Goal: Task Accomplishment & Management: Manage account settings

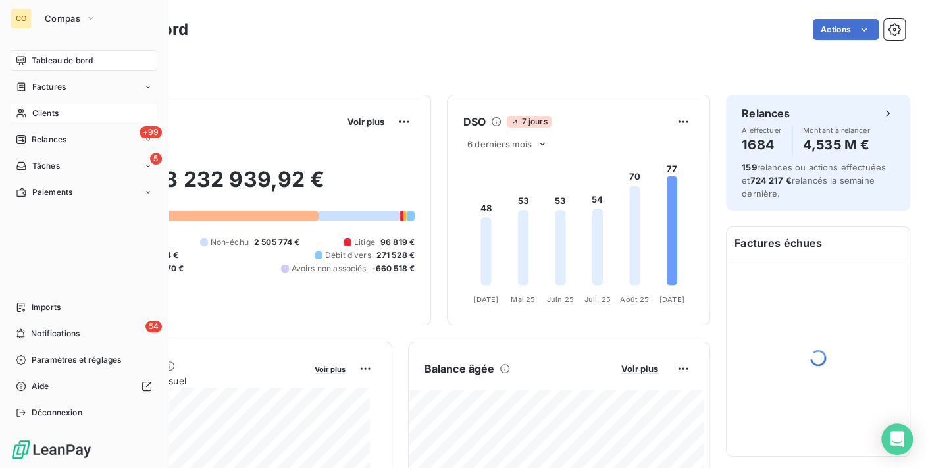
click at [30, 107] on div "Clients" at bounding box center [84, 113] width 147 height 21
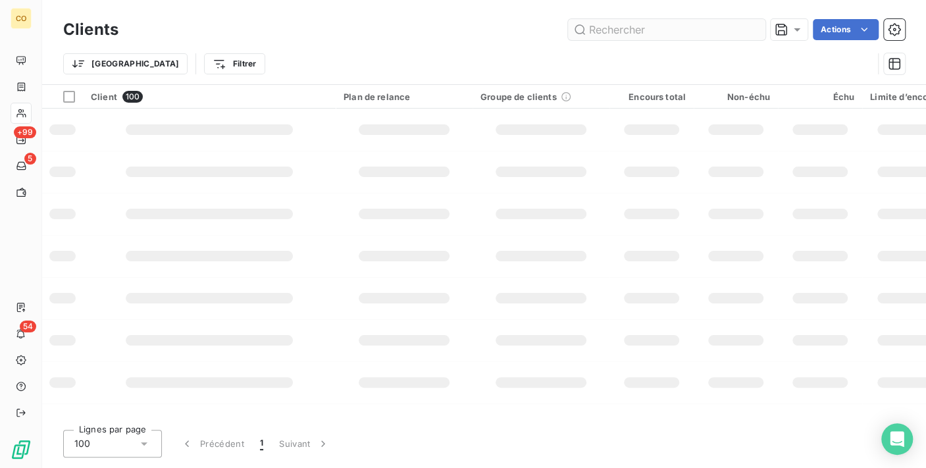
click at [600, 37] on input "text" at bounding box center [666, 29] width 197 height 21
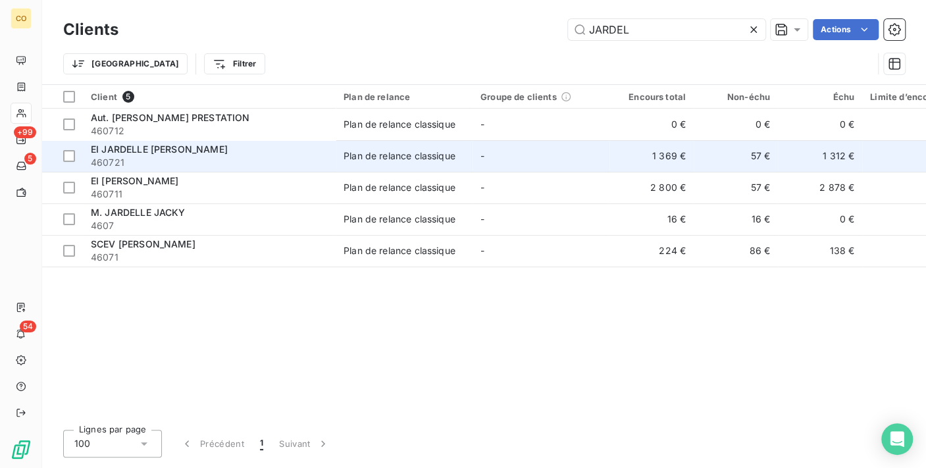
type input "JARDEL"
click at [487, 145] on td "-" at bounding box center [541, 156] width 137 height 32
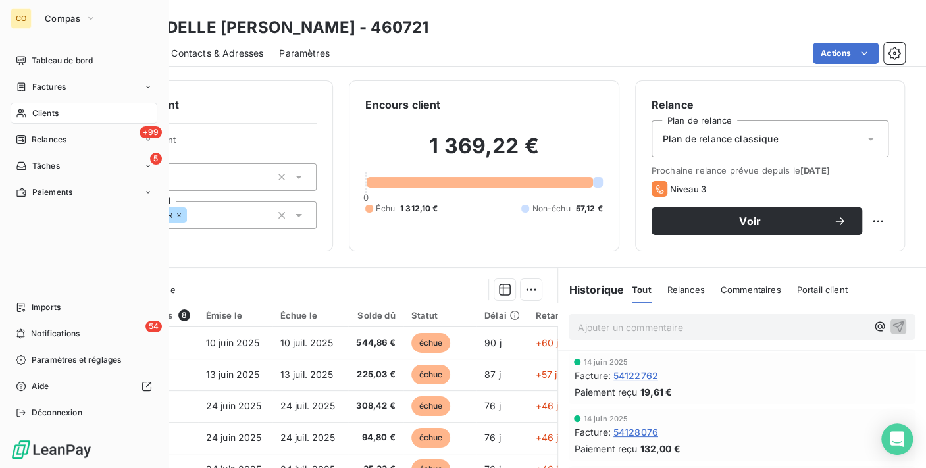
click at [32, 113] on span "Clients" at bounding box center [45, 113] width 26 height 12
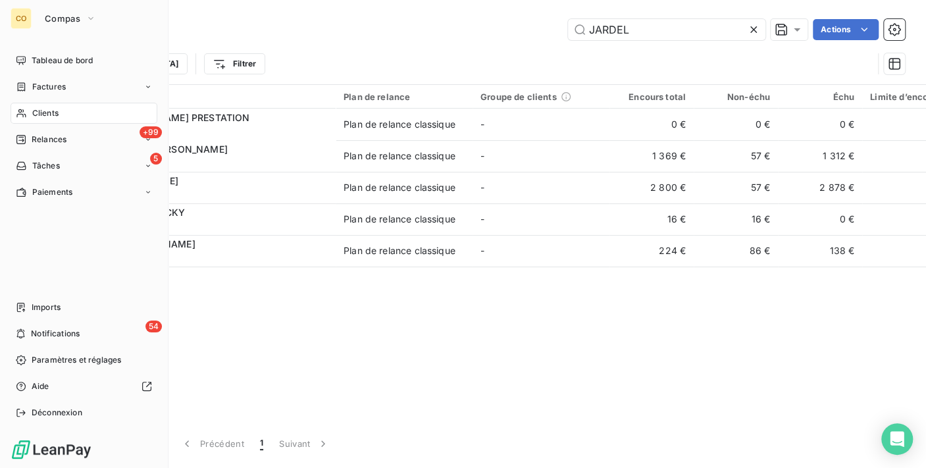
click at [18, 108] on icon at bounding box center [21, 113] width 11 height 11
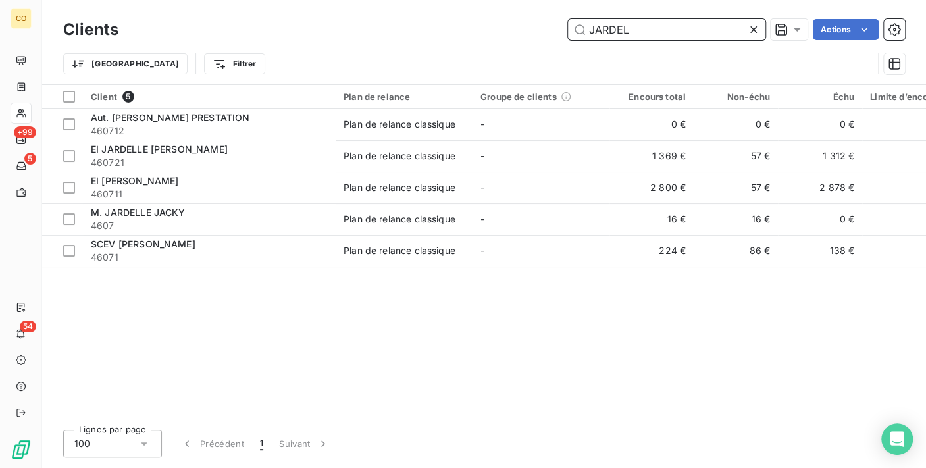
click at [658, 38] on input "JARDEL" at bounding box center [666, 29] width 197 height 21
drag, startPoint x: 658, startPoint y: 38, endPoint x: 351, endPoint y: 14, distance: 308.3
click at [351, 14] on div "Clients JARDEL Actions Trier Filtrer" at bounding box center [484, 42] width 884 height 84
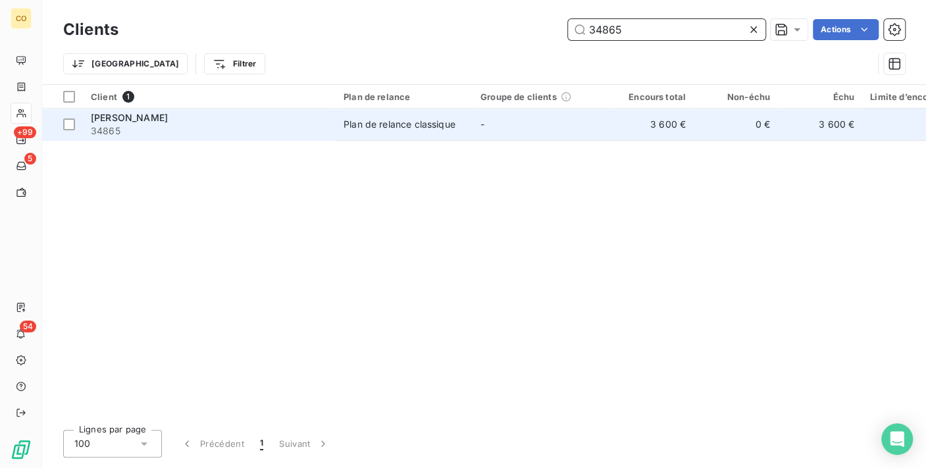
type input "34865"
click at [365, 115] on td "Plan de relance classique" at bounding box center [404, 125] width 137 height 32
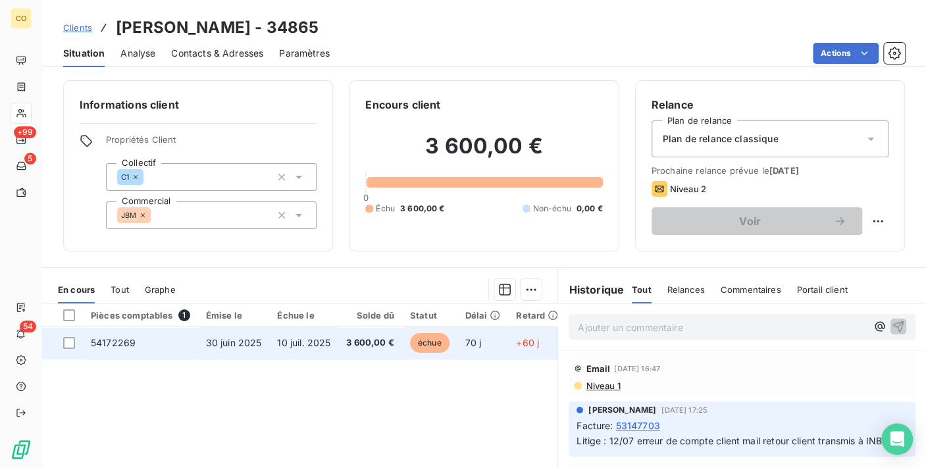
click at [394, 336] on td "3 600,00 €" at bounding box center [370, 343] width 64 height 32
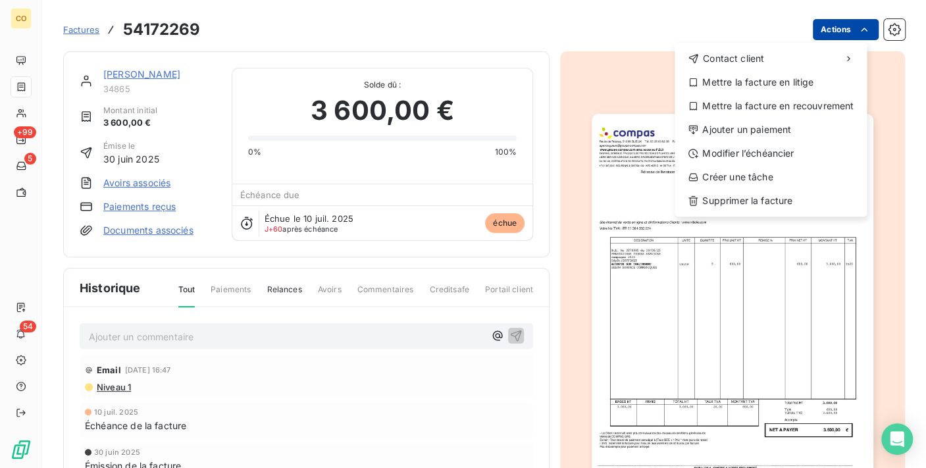
click at [844, 23] on html "CO +99 5 54 Factures 54172269 Actions Contact client Mettre la facture en litig…" at bounding box center [463, 234] width 926 height 468
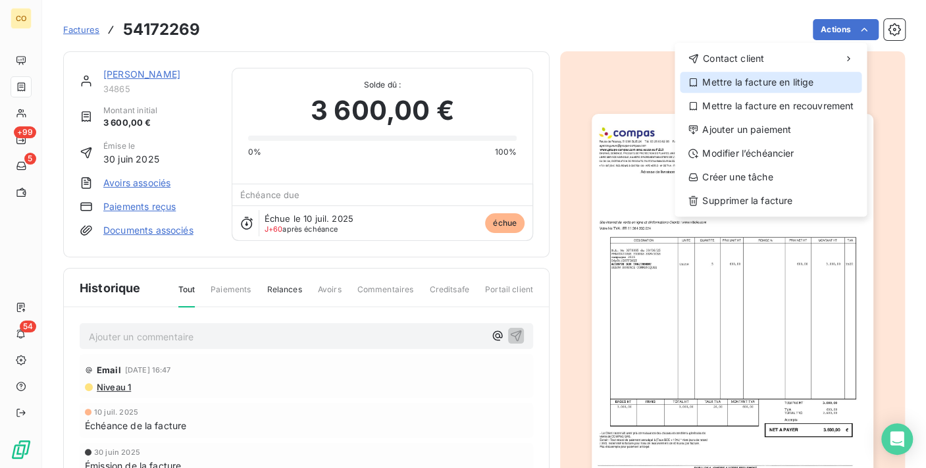
click at [788, 85] on div "Mettre la facture en litige" at bounding box center [771, 82] width 182 height 21
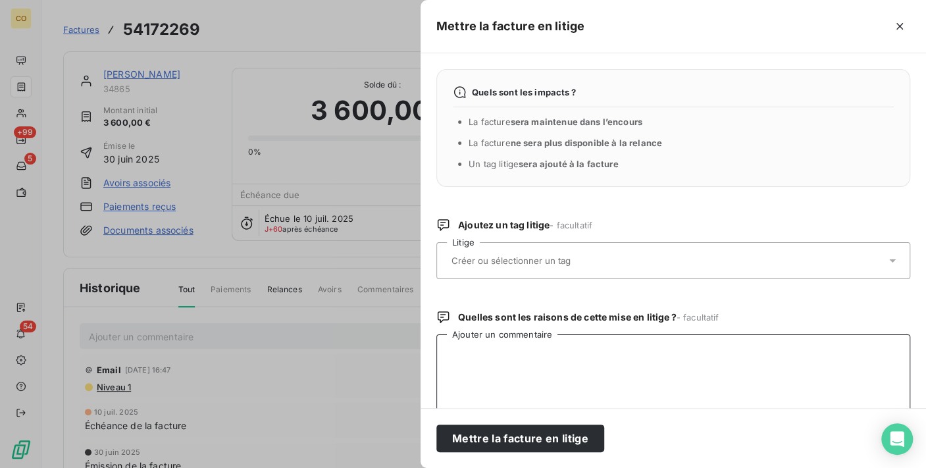
click at [561, 363] on textarea "Ajouter un commentaire" at bounding box center [673, 402] width 474 height 137
click at [467, 351] on textarea "Le 08/09 mail client" at bounding box center [673, 402] width 474 height 137
click at [551, 353] on textarea "Le 06/09 mail client" at bounding box center [673, 402] width 474 height 137
paste textarea "Bonjour Il est connu de vos services qu'il y a deux [PERSON_NAME]. Cette factur…"
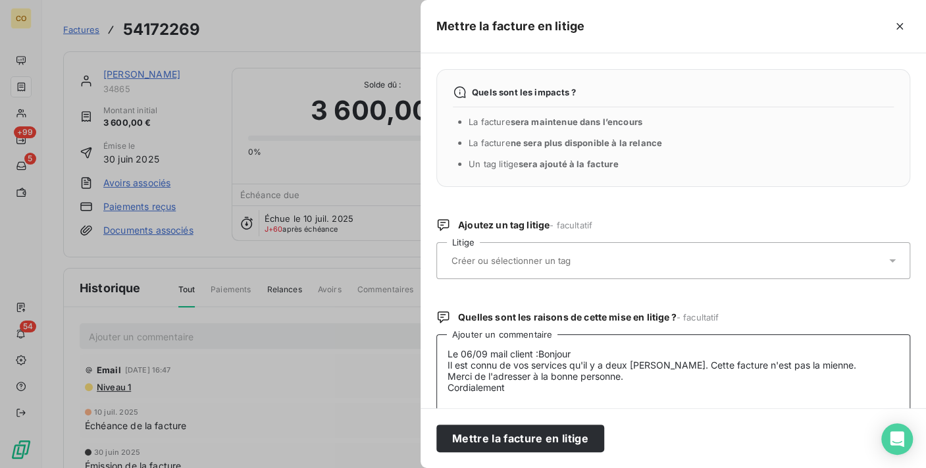
click at [538, 348] on textarea "Le 06/09 mail client :Bonjour Il est connu de vos services qu'il y a deux [PERS…" at bounding box center [673, 402] width 474 height 137
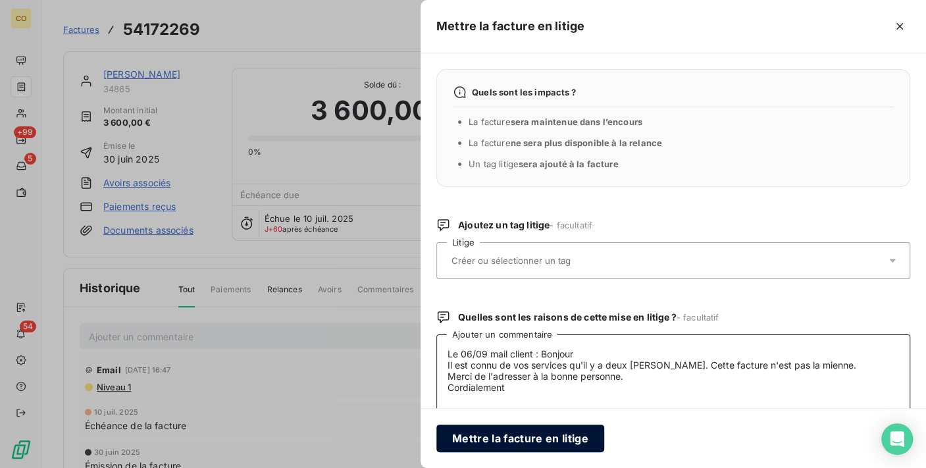
type textarea "Le 06/09 mail client : Bonjour Il est connu de vos services qu'il y a deux [PER…"
click at [505, 442] on button "Mettre la facture en litige" at bounding box center [520, 439] width 168 height 28
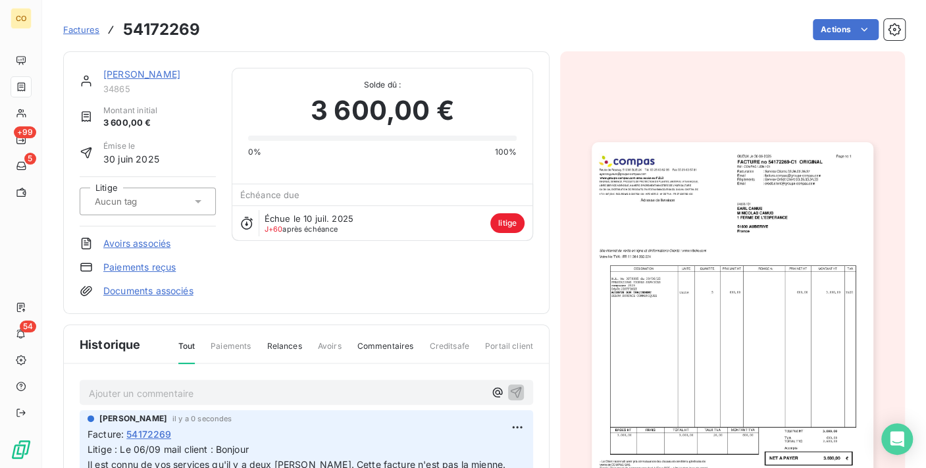
scroll to position [64, 0]
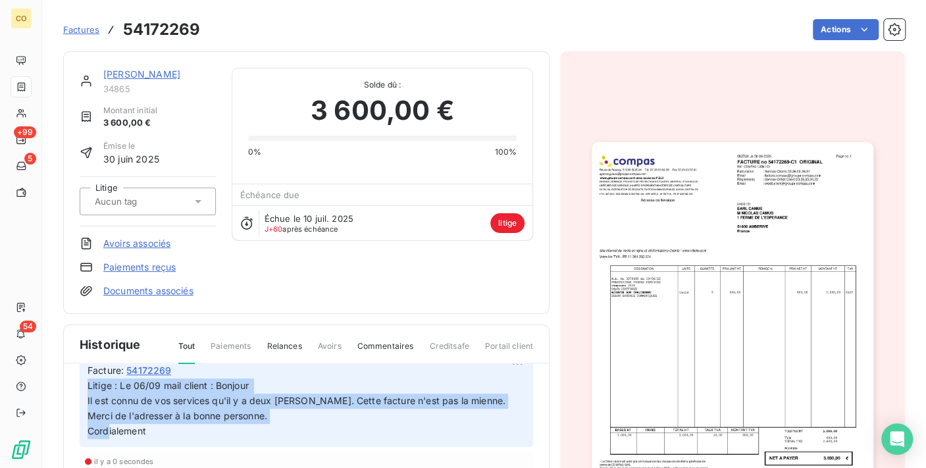
drag, startPoint x: 88, startPoint y: 382, endPoint x: 250, endPoint y: 434, distance: 170.7
click at [250, 434] on p "Litige : Le 06/09 mail client : Bonjour Il est connu de vos services qu'il y a …" at bounding box center [307, 408] width 438 height 61
copy span "Litige : Le 06/09 mail client : Bonjour Il est connu de vos services qu'il y a …"
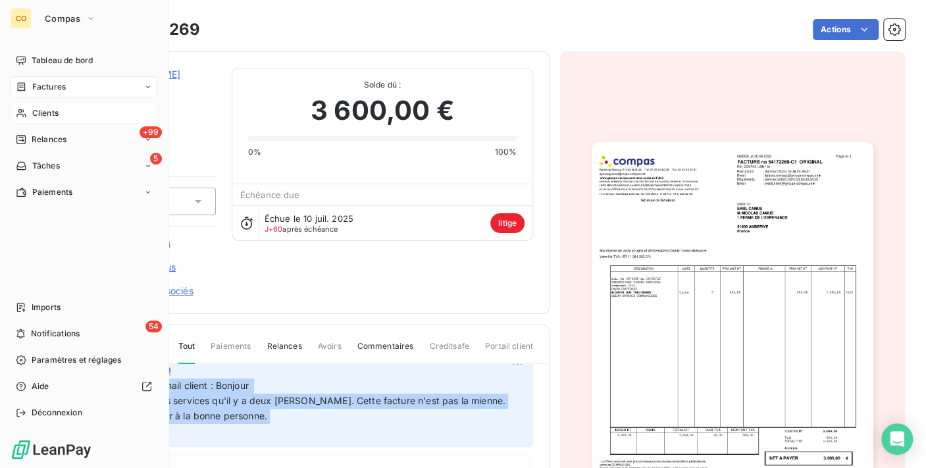
click at [43, 114] on span "Clients" at bounding box center [45, 113] width 26 height 12
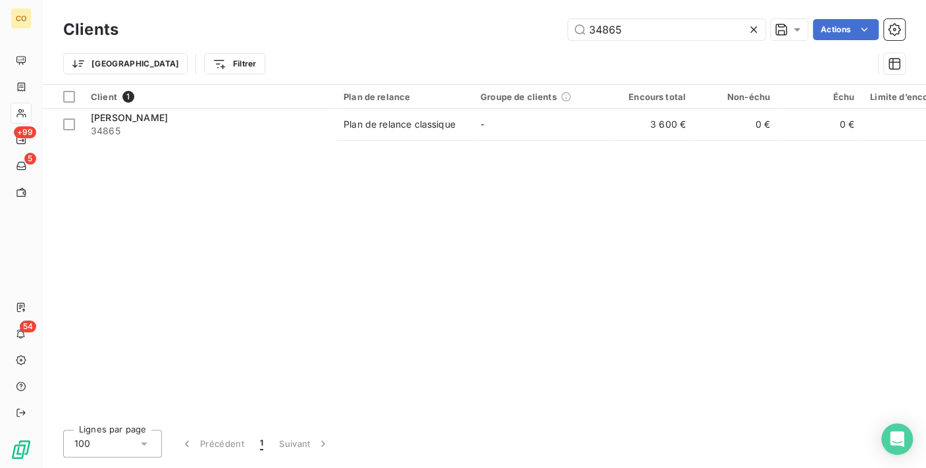
drag, startPoint x: 664, startPoint y: 34, endPoint x: 436, endPoint y: 34, distance: 227.7
click at [436, 34] on div "34865 Actions" at bounding box center [519, 29] width 771 height 21
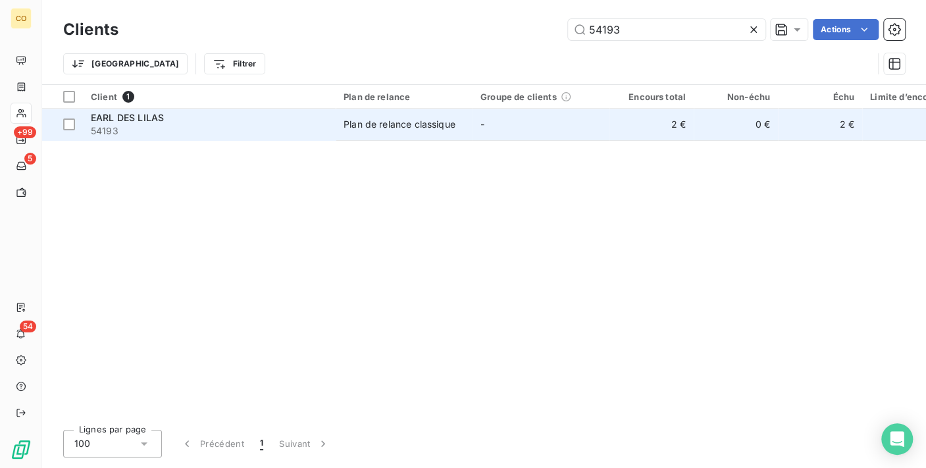
type input "54193"
click at [374, 113] on td "Plan de relance classique" at bounding box center [404, 125] width 137 height 32
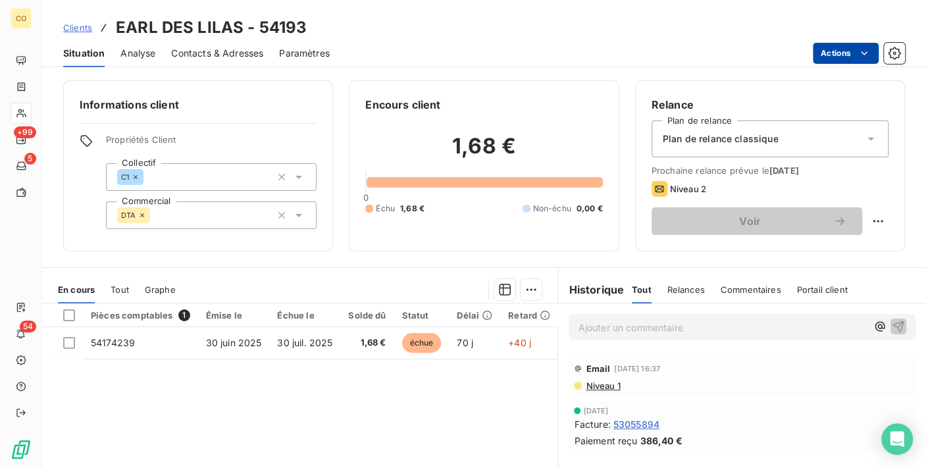
click at [860, 61] on html "CO +99 5 54 Clients EARL DES LILAS - 54193 Situation Analyse Contacts & Adresse…" at bounding box center [463, 234] width 926 height 468
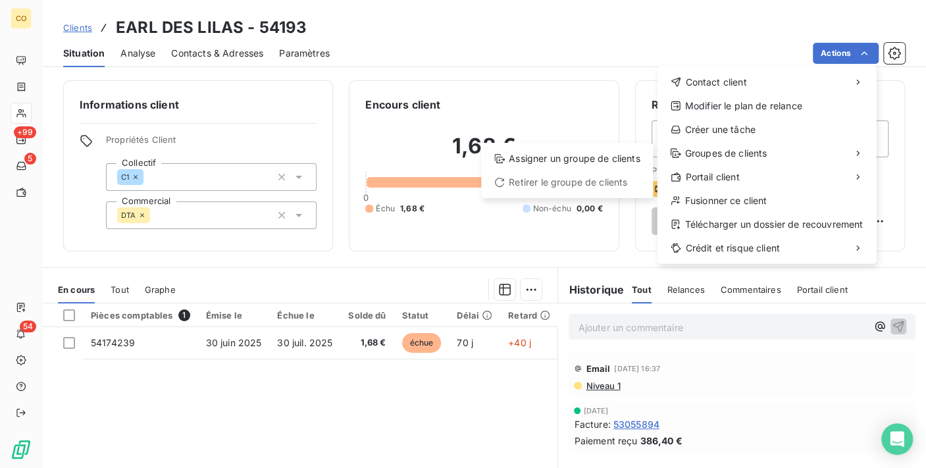
click at [324, 341] on html "CO +99 5 54 Clients EARL DES LILAS - 54193 Situation Analyse Contacts & Adresse…" at bounding box center [463, 234] width 926 height 468
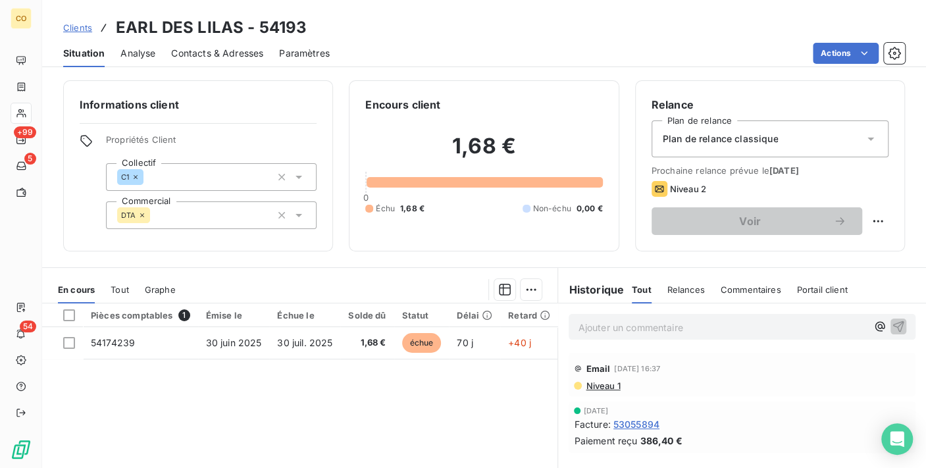
click at [324, 341] on span "30 juil. 2025" at bounding box center [304, 342] width 55 height 11
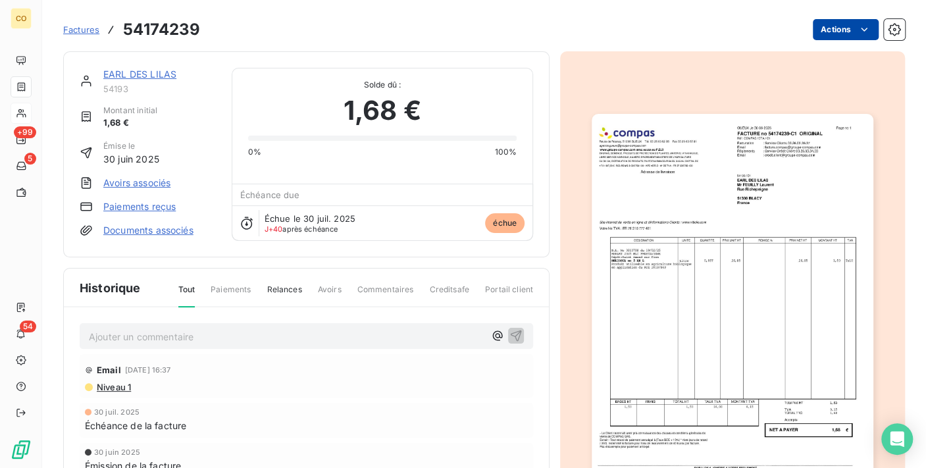
click at [843, 32] on html "CO +99 5 54 Factures 54174239 Actions EARL DES LILAS 54193 Montant initial 1,68…" at bounding box center [463, 234] width 926 height 468
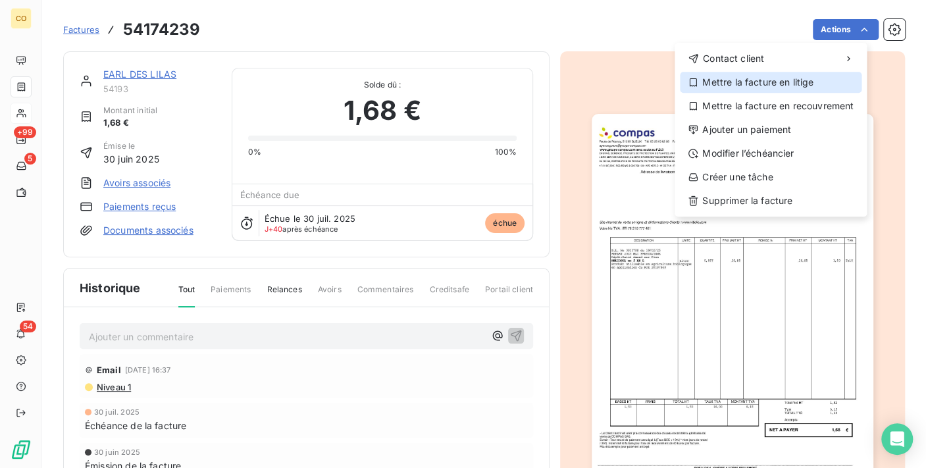
click at [773, 82] on div "Mettre la facture en litige" at bounding box center [771, 82] width 182 height 21
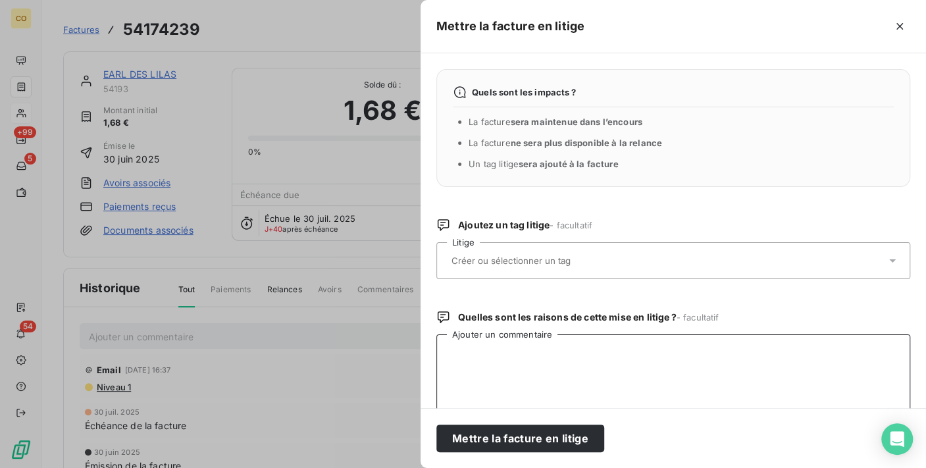
click at [478, 358] on textarea "Ajouter un commentaire" at bounding box center [673, 402] width 474 height 137
click at [472, 369] on textarea "Ajouter un commentaire" at bounding box center [673, 402] width 474 height 137
type textarea "m"
type textarea "L"
paste textarea "Bonjour, Mr [PERSON_NAME] est en retraite et ne fait plus partie du GAEC des li…"
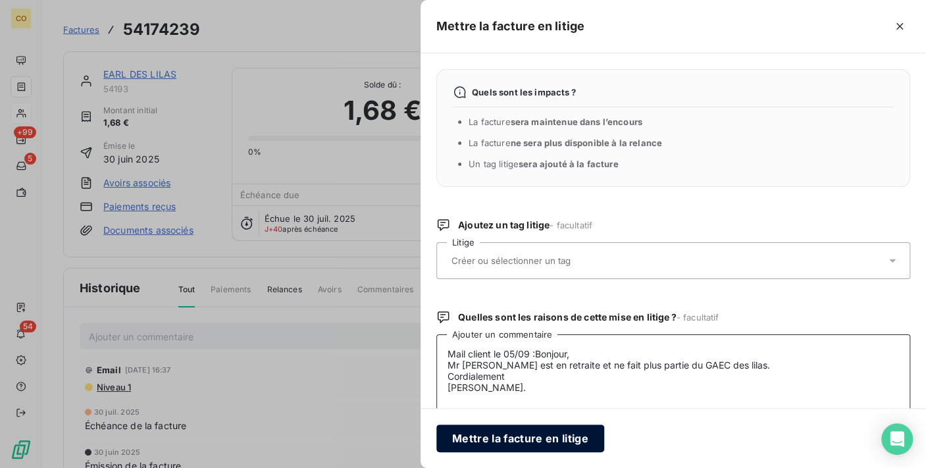
type textarea "Mail client le 05/09 :Bonjour, Mr [PERSON_NAME] est en retraite et ne fait plus…"
click at [590, 444] on button "Mettre la facture en litige" at bounding box center [520, 439] width 168 height 28
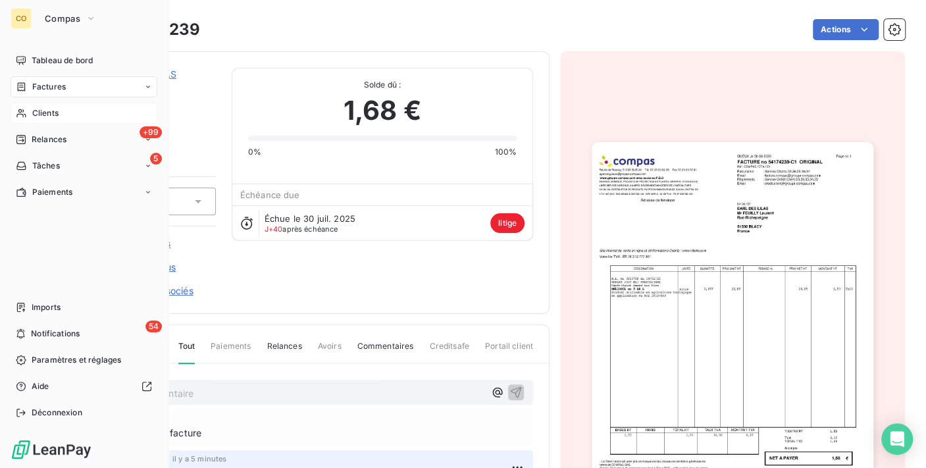
drag, startPoint x: 41, startPoint y: 115, endPoint x: 32, endPoint y: 118, distance: 9.8
click at [32, 118] on span "Clients" at bounding box center [45, 113] width 26 height 12
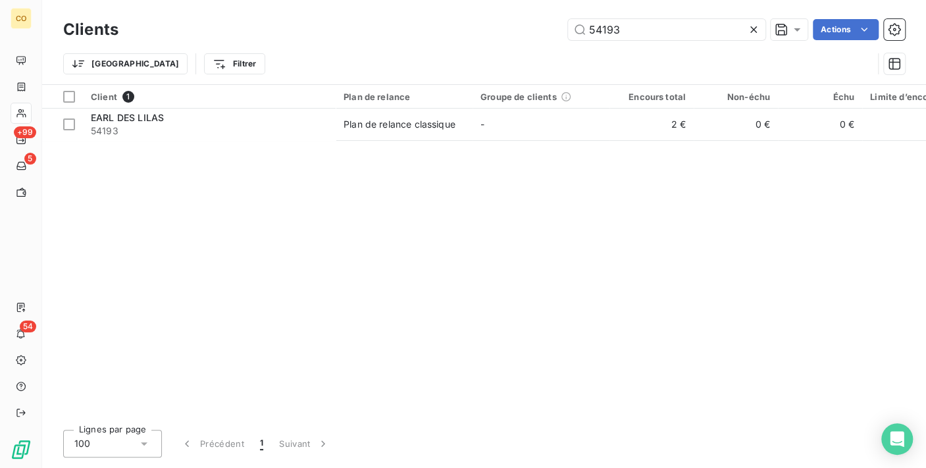
drag, startPoint x: 677, startPoint y: 32, endPoint x: 407, endPoint y: 9, distance: 270.2
click at [407, 9] on div "Clients 54193 Actions Trier Filtrer" at bounding box center [484, 42] width 884 height 84
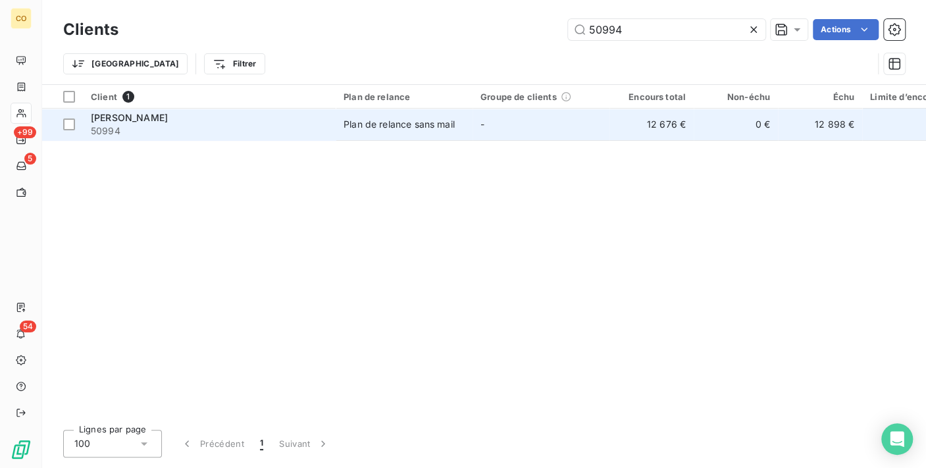
type input "50994"
click at [340, 121] on td "Plan de relance sans mail" at bounding box center [404, 125] width 137 height 32
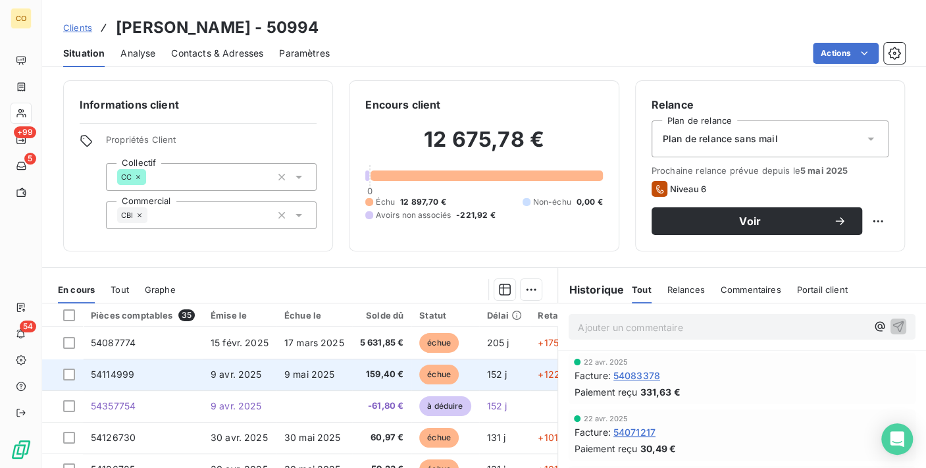
scroll to position [73, 0]
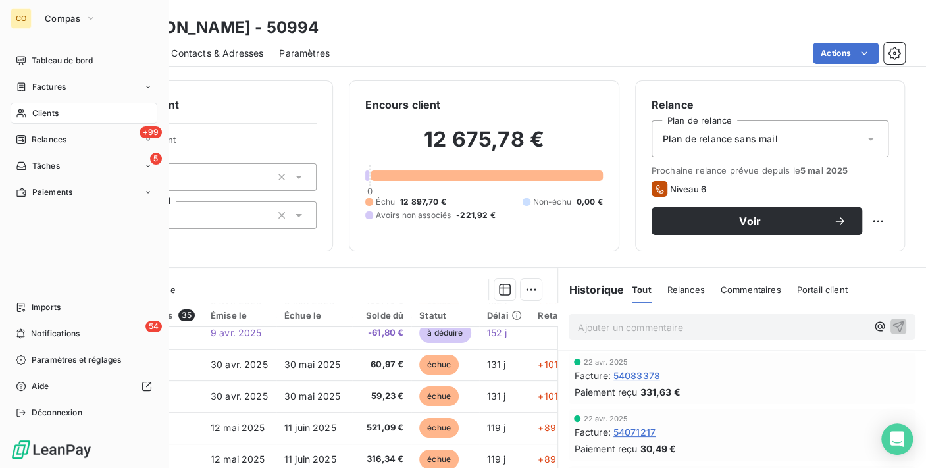
click at [17, 121] on div "Clients" at bounding box center [84, 113] width 147 height 21
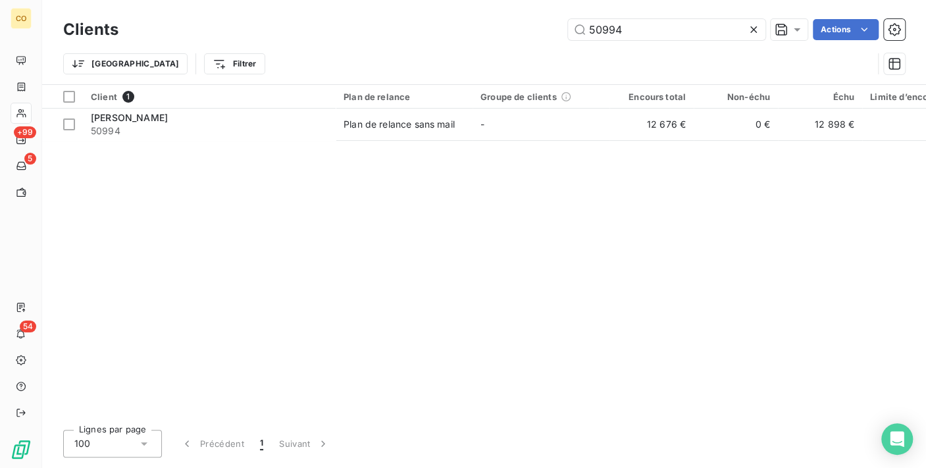
drag, startPoint x: 653, startPoint y: 32, endPoint x: 247, endPoint y: -1, distance: 407.4
click at [247, 0] on html "CO +99 5 54 Clients 50994 Actions Trier Filtrer Client 1 Plan de relance Groupe…" at bounding box center [463, 234] width 926 height 468
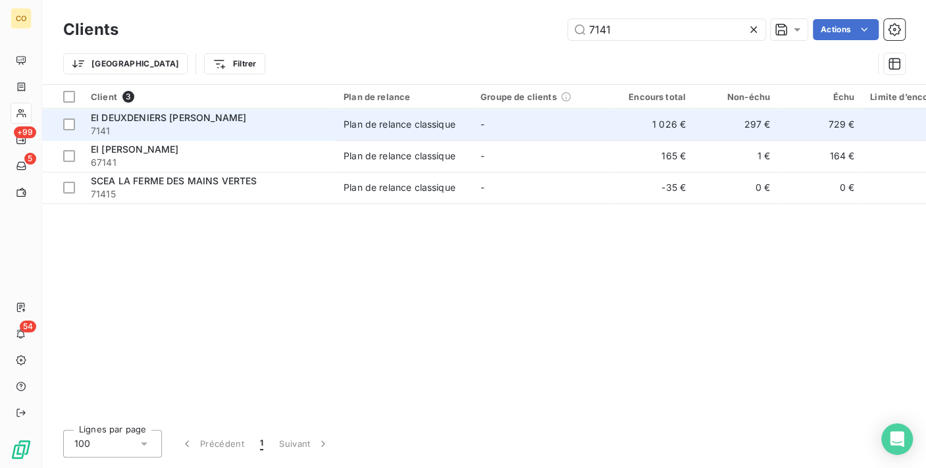
type input "7141"
click at [428, 115] on td "Plan de relance classique" at bounding box center [404, 125] width 137 height 32
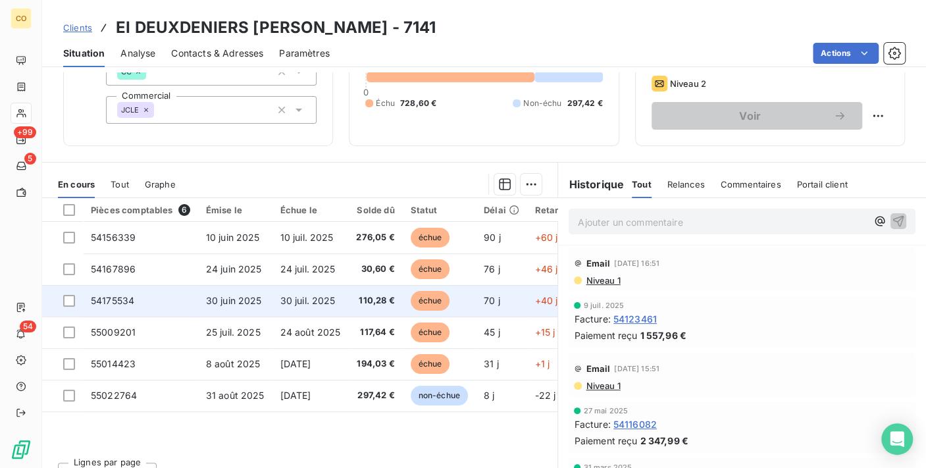
scroll to position [128, 0]
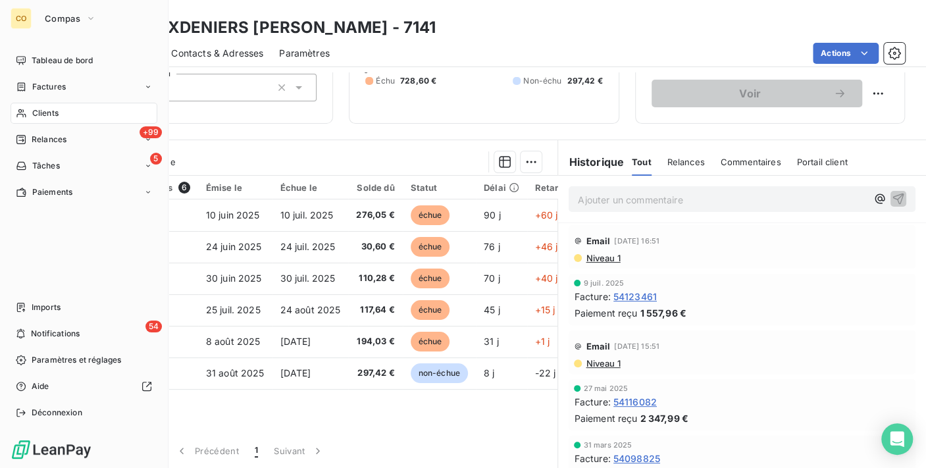
click at [17, 120] on div "Clients" at bounding box center [84, 113] width 147 height 21
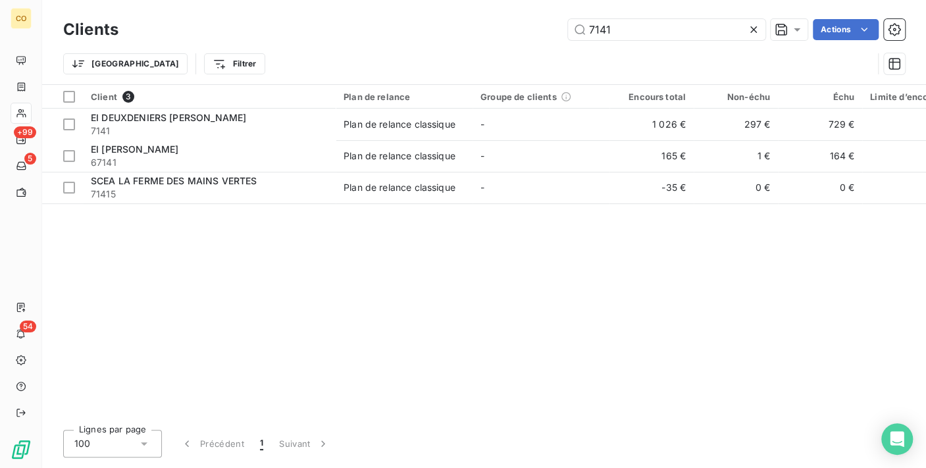
drag, startPoint x: 624, startPoint y: 25, endPoint x: 425, endPoint y: 39, distance: 199.2
click at [425, 39] on div "7141 Actions" at bounding box center [519, 29] width 771 height 21
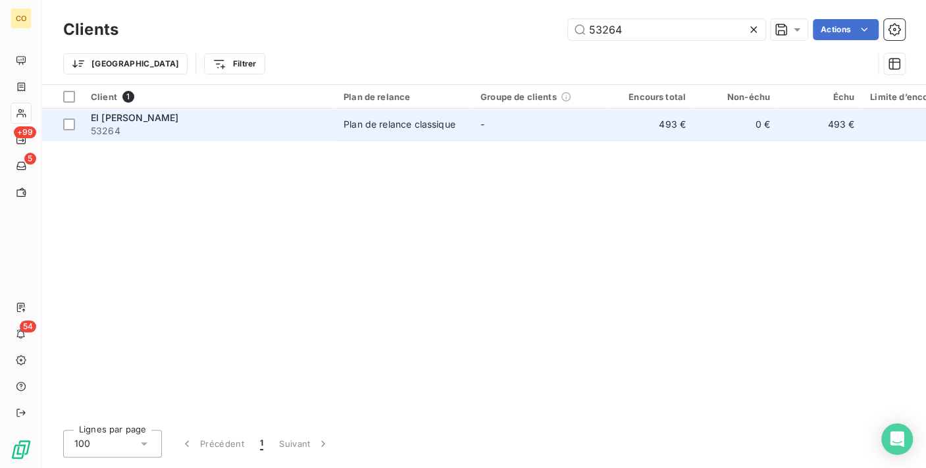
type input "53264"
click at [459, 125] on span "Plan de relance classique" at bounding box center [404, 124] width 121 height 13
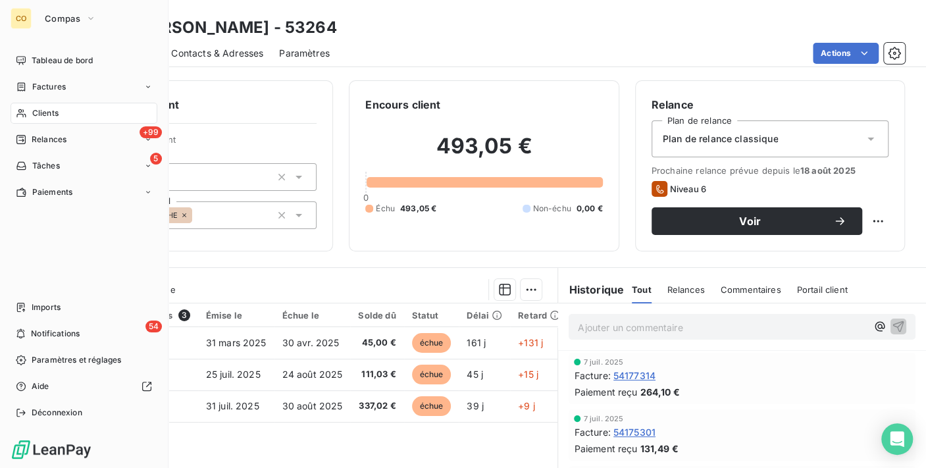
click at [38, 110] on span "Clients" at bounding box center [45, 113] width 26 height 12
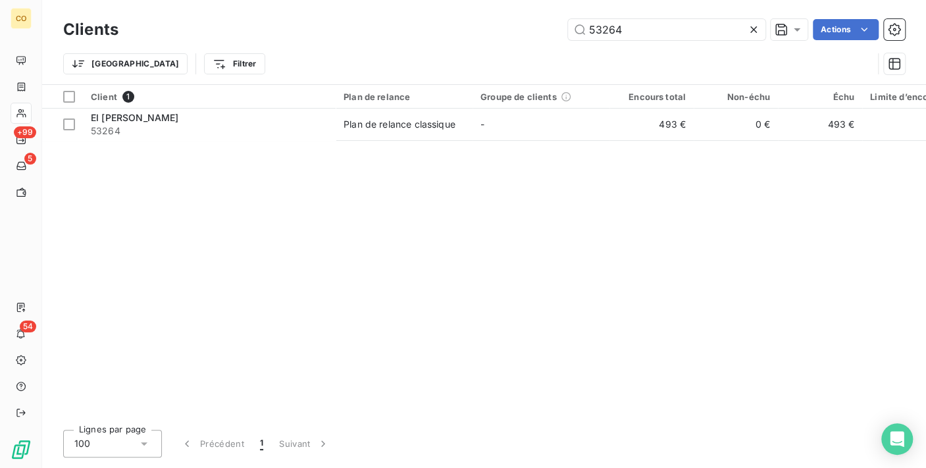
drag, startPoint x: 676, startPoint y: 24, endPoint x: 436, endPoint y: 11, distance: 239.9
click at [436, 11] on div "Clients 53264 Actions Trier Filtrer" at bounding box center [484, 42] width 884 height 84
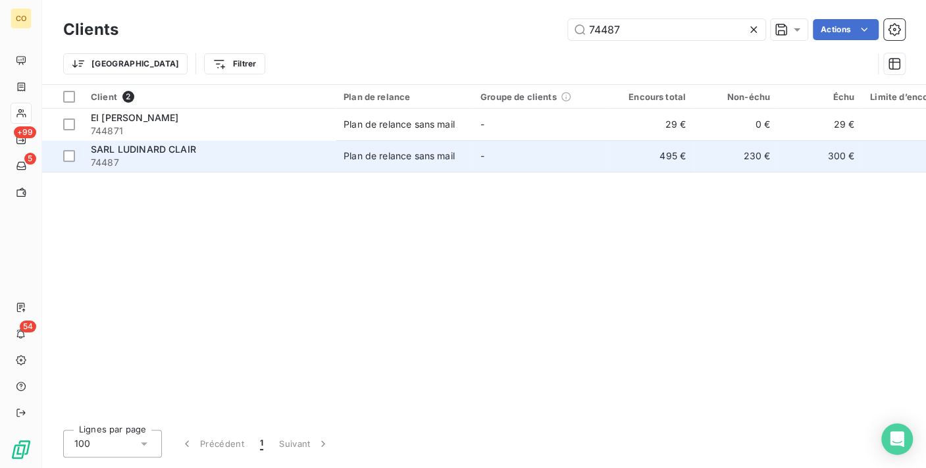
type input "74487"
click at [387, 149] on div "Plan de relance sans mail" at bounding box center [399, 155] width 111 height 13
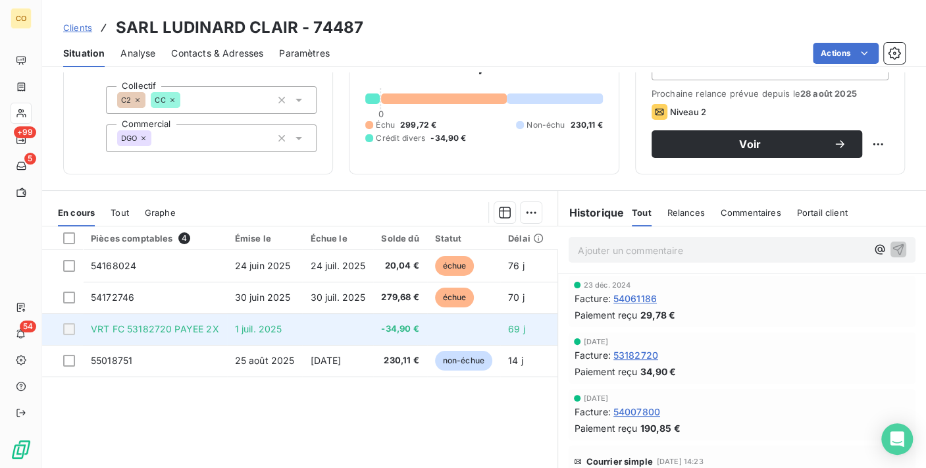
scroll to position [54, 0]
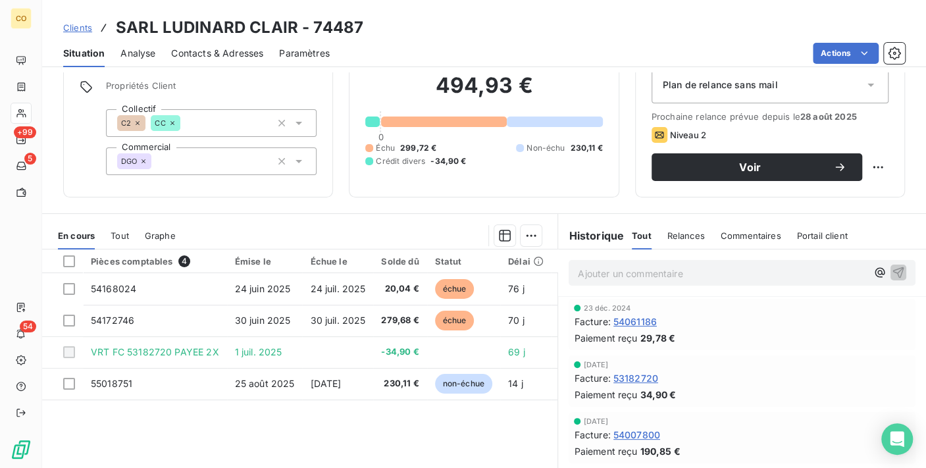
click at [311, 444] on div "Pièces comptables 4 Émise le Échue le Solde dû Statut Délai Retard 54168024 [DA…" at bounding box center [299, 375] width 515 height 253
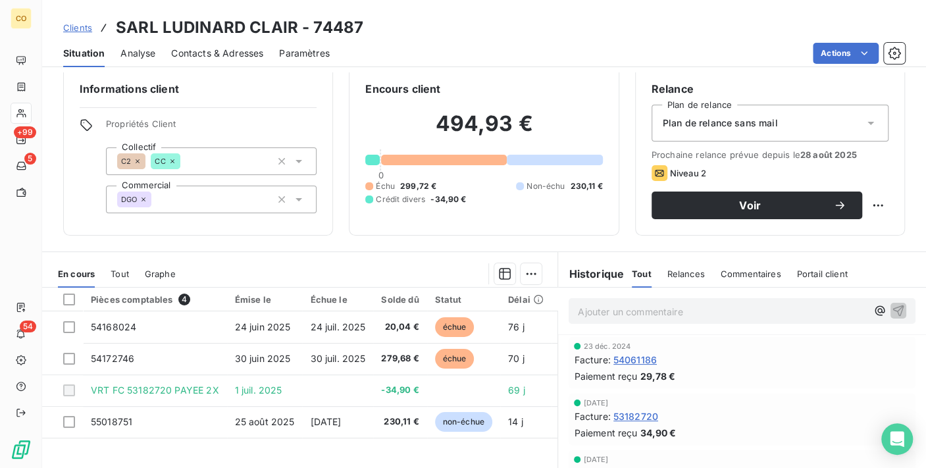
scroll to position [0, 0]
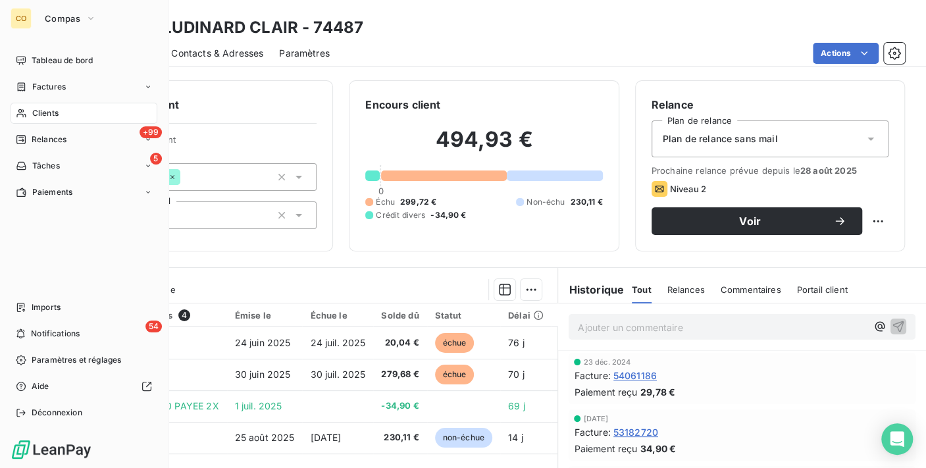
drag, startPoint x: 41, startPoint y: 112, endPoint x: 34, endPoint y: 110, distance: 8.1
click at [34, 110] on span "Clients" at bounding box center [45, 113] width 26 height 12
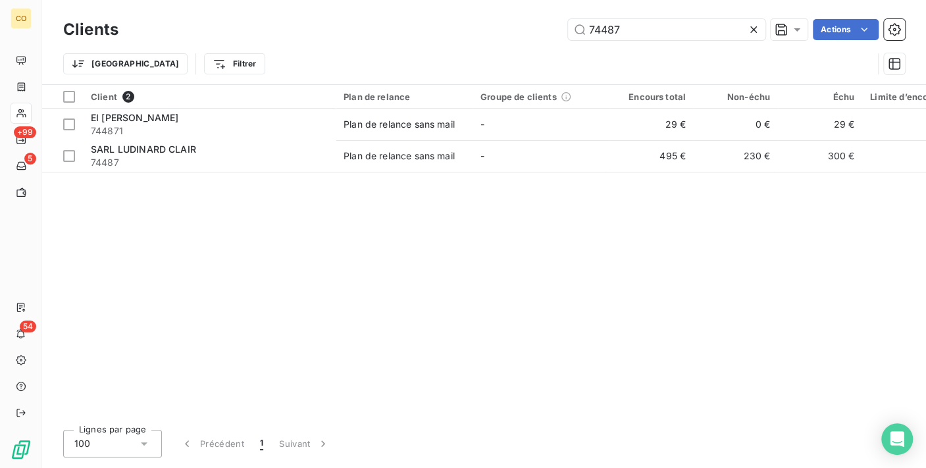
drag, startPoint x: 624, startPoint y: 26, endPoint x: 261, endPoint y: 9, distance: 363.0
click at [261, 9] on div "Clients 74487 Actions Trier Filtrer" at bounding box center [484, 42] width 884 height 84
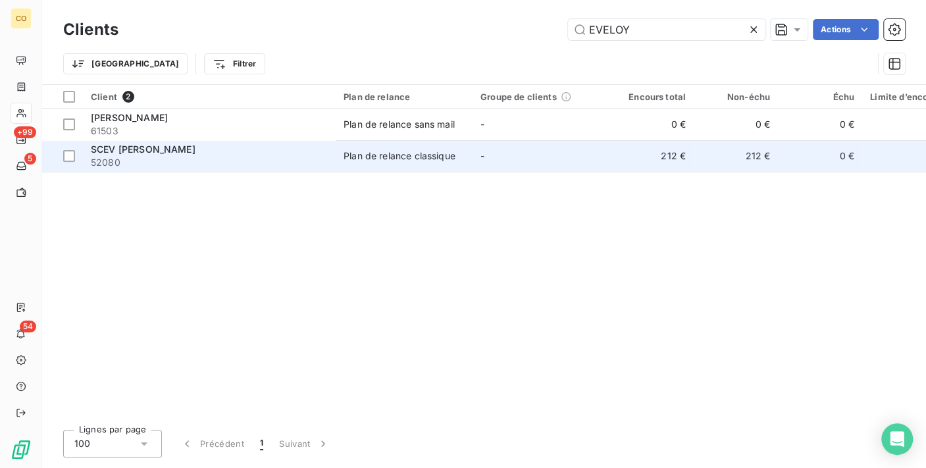
type input "EVELOY"
click at [226, 154] on div "SCEV [PERSON_NAME]" at bounding box center [209, 149] width 237 height 13
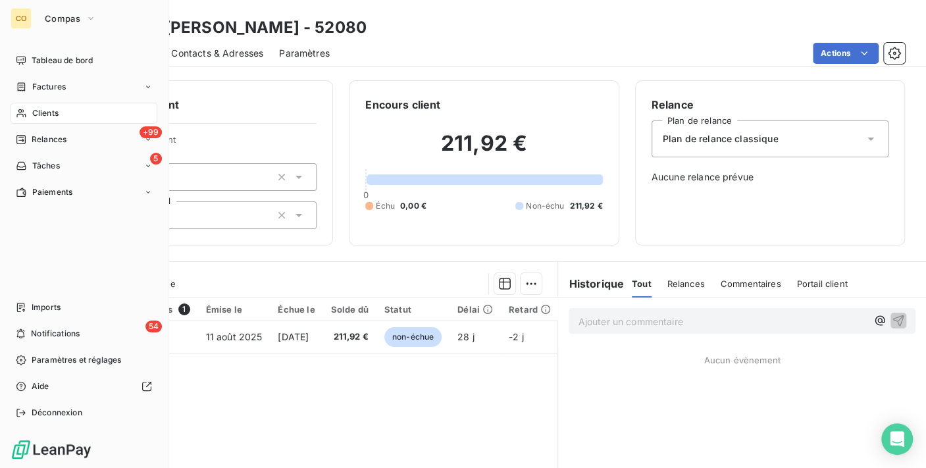
click at [28, 112] on div "Clients" at bounding box center [84, 113] width 147 height 21
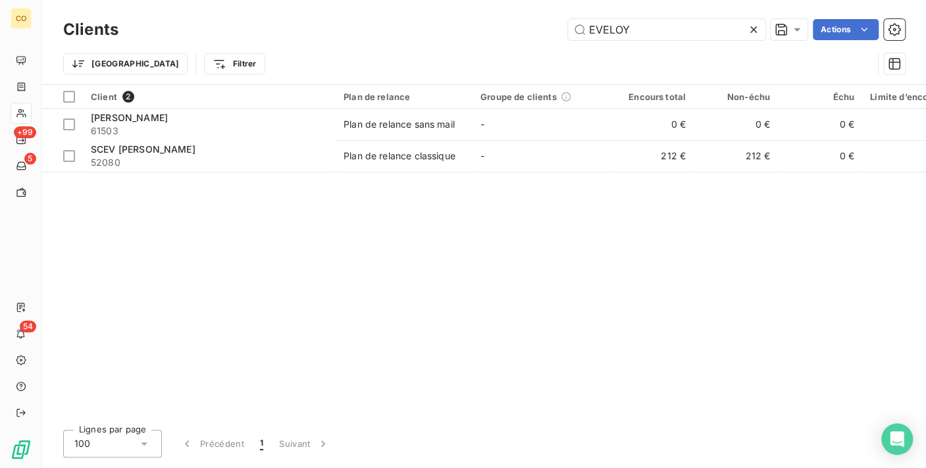
drag, startPoint x: 648, startPoint y: 34, endPoint x: 369, endPoint y: 30, distance: 279.1
click at [369, 31] on div "EVELOY Actions" at bounding box center [519, 29] width 771 height 21
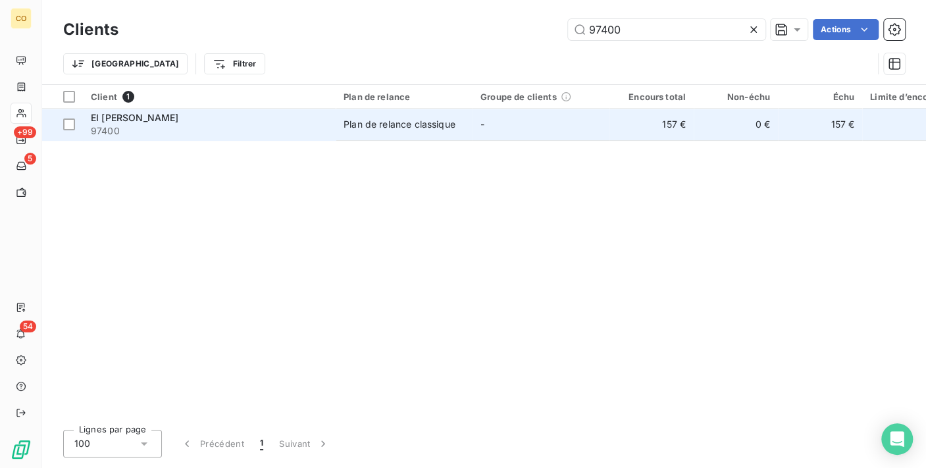
type input "97400"
click at [399, 128] on div "Plan de relance classique" at bounding box center [400, 124] width 112 height 13
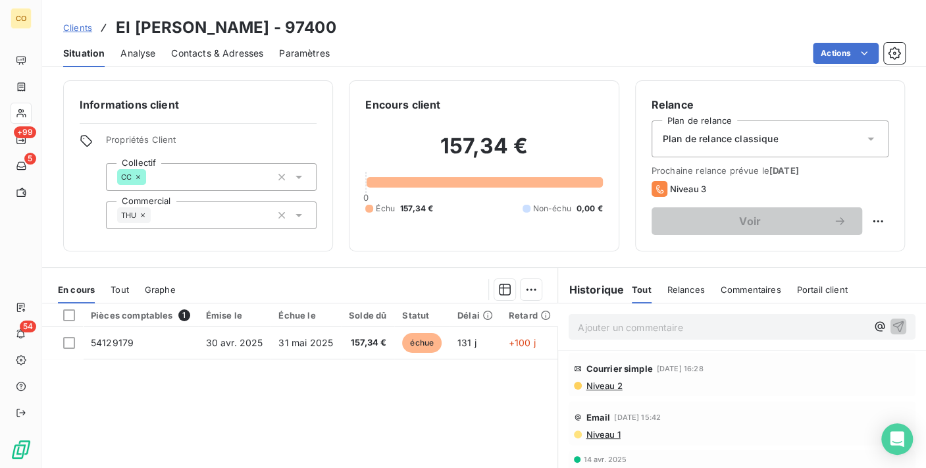
click at [584, 382] on span "Niveau 2" at bounding box center [603, 385] width 38 height 11
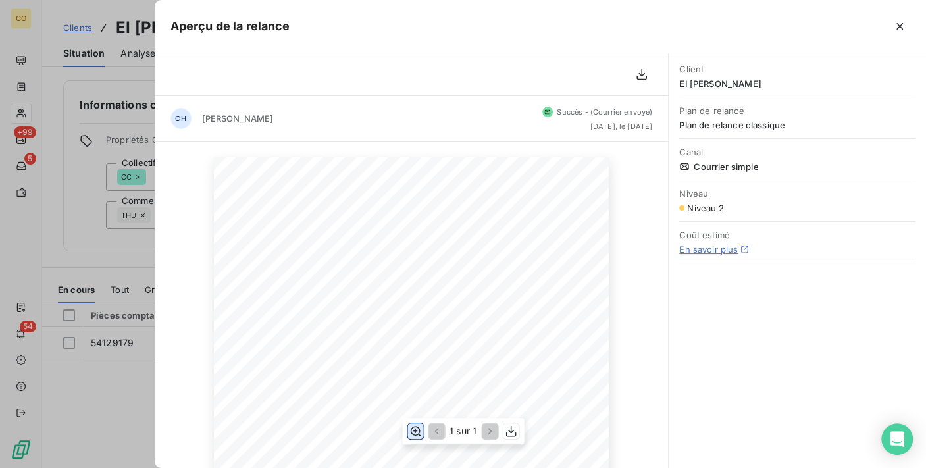
click at [418, 435] on icon "button" at bounding box center [415, 431] width 13 height 13
click at [900, 16] on button "button" at bounding box center [899, 26] width 21 height 21
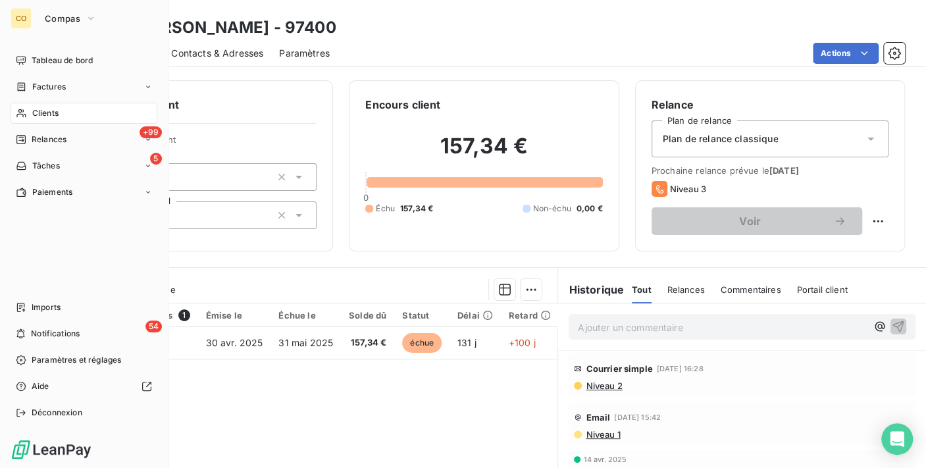
click at [41, 107] on span "Clients" at bounding box center [45, 113] width 26 height 12
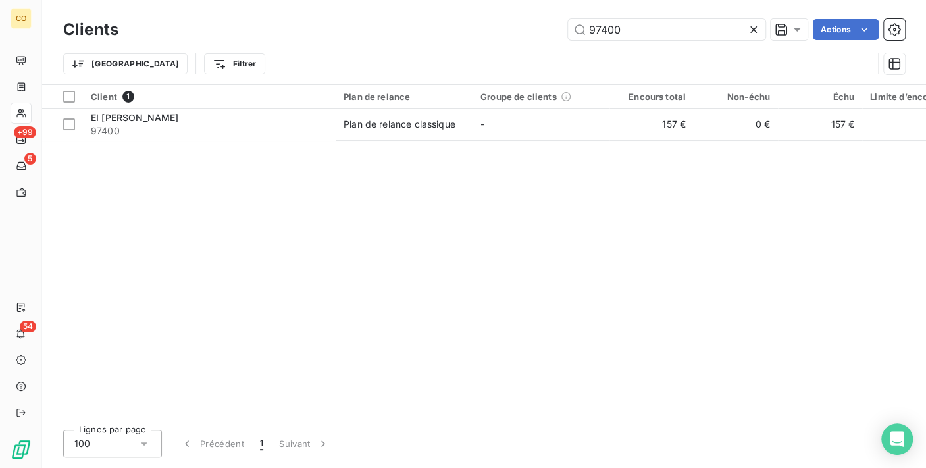
drag, startPoint x: 656, startPoint y: 31, endPoint x: 420, endPoint y: 31, distance: 235.6
click at [420, 31] on div "97400 Actions" at bounding box center [519, 29] width 771 height 21
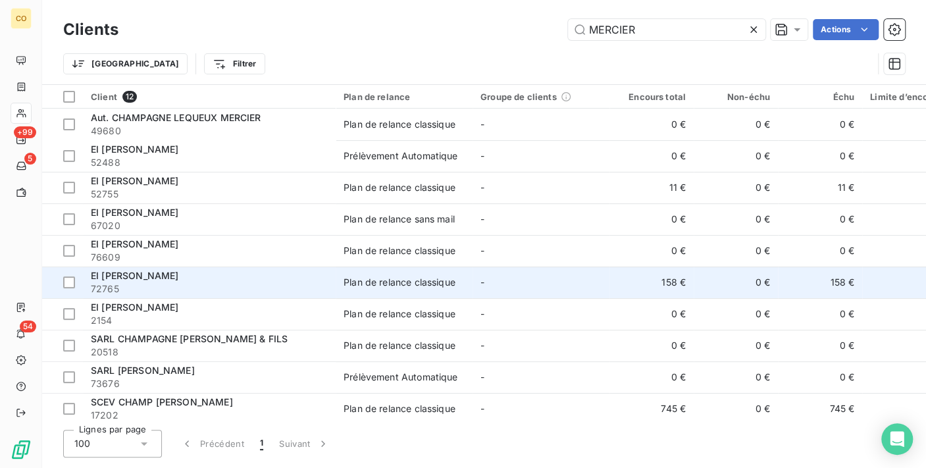
type input "MERCIER"
click at [269, 294] on span "72765" at bounding box center [209, 288] width 237 height 13
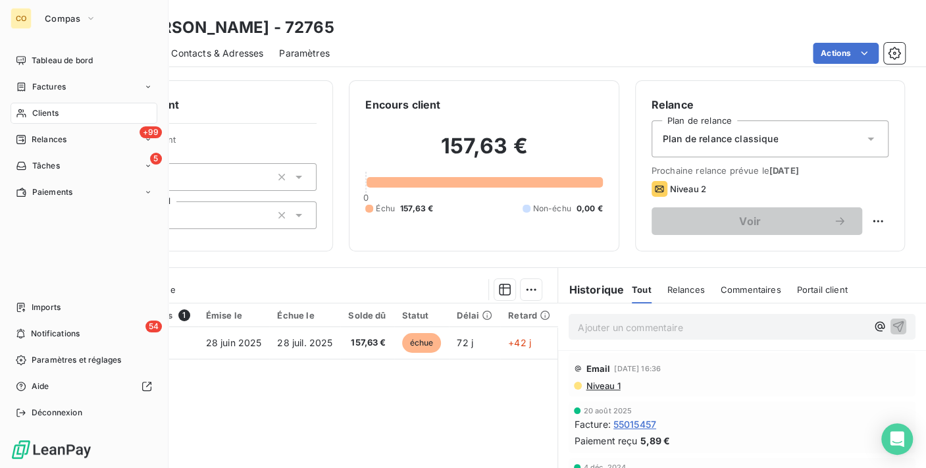
drag, startPoint x: 40, startPoint y: 113, endPoint x: 75, endPoint y: 106, distance: 35.6
click at [40, 113] on span "Clients" at bounding box center [45, 113] width 26 height 12
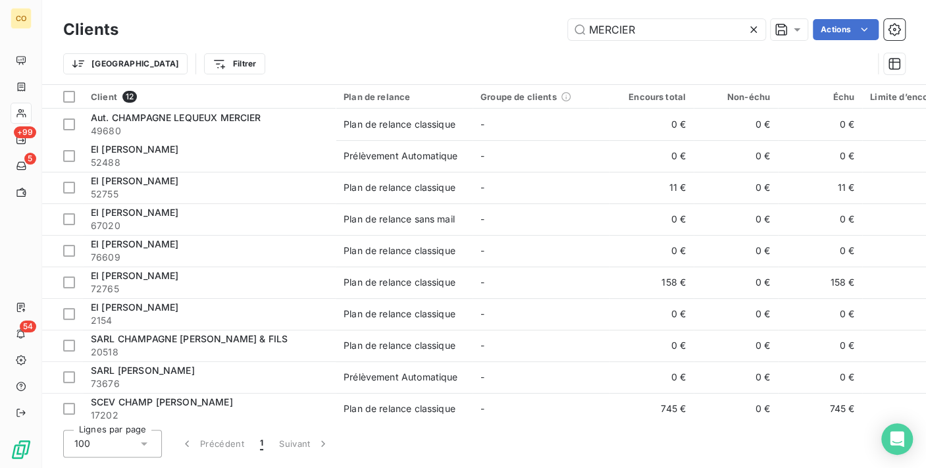
drag, startPoint x: 663, startPoint y: 32, endPoint x: 349, endPoint y: 36, distance: 314.0
click at [350, 34] on div "MERCIER Actions" at bounding box center [519, 29] width 771 height 21
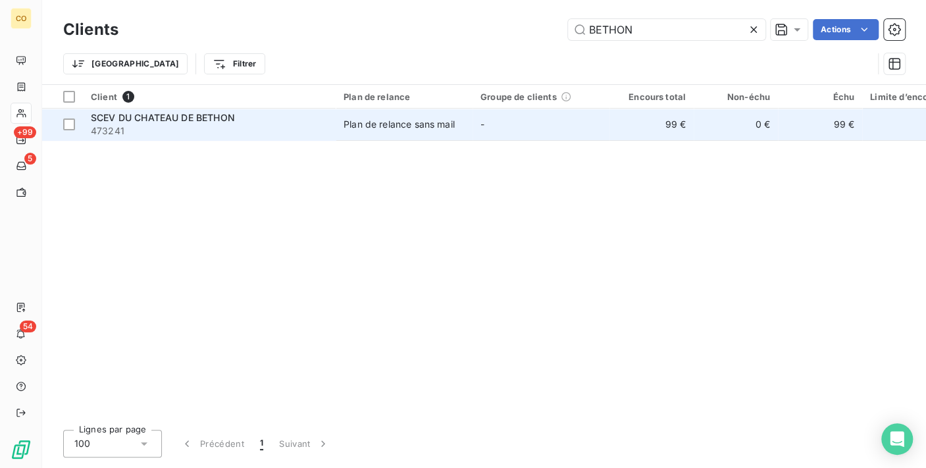
type input "BETHON"
click at [184, 118] on span "SCEV DU CHATEAU DE BETHON" at bounding box center [163, 117] width 144 height 11
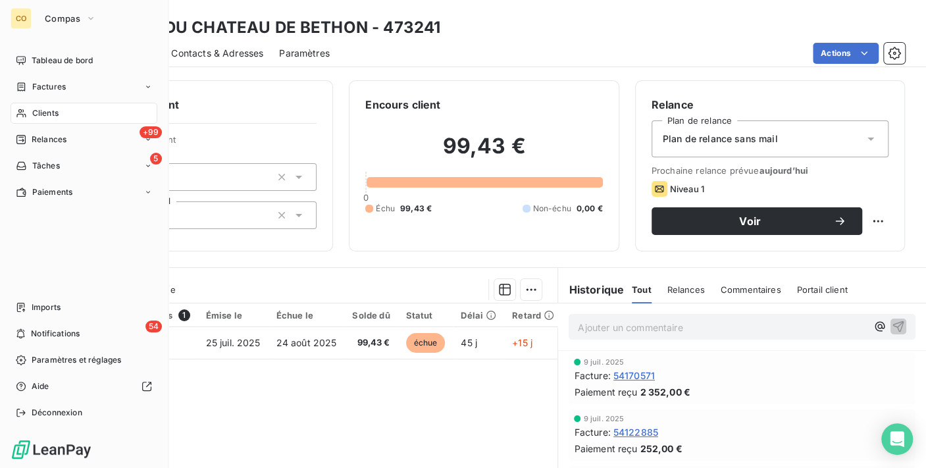
click at [37, 107] on span "Clients" at bounding box center [45, 113] width 26 height 12
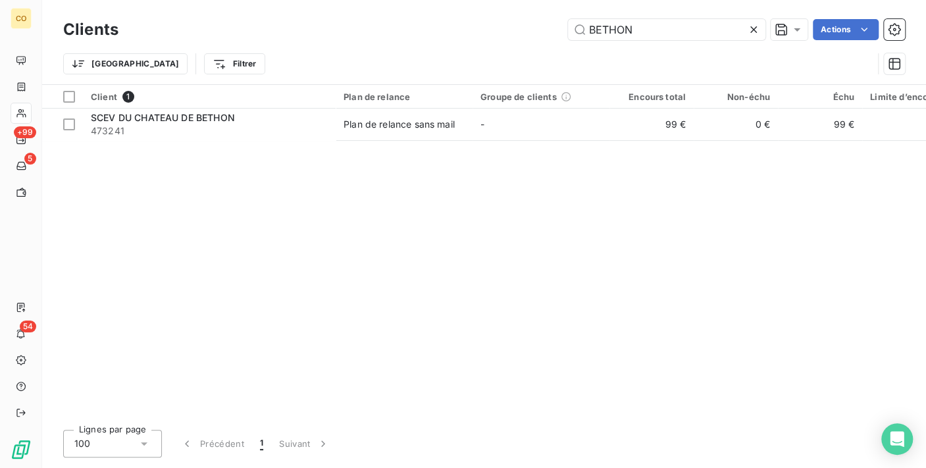
drag, startPoint x: 679, startPoint y: 29, endPoint x: 269, endPoint y: 68, distance: 411.9
click at [269, 68] on div "Clients BETHON Actions Trier Filtrer" at bounding box center [484, 50] width 842 height 68
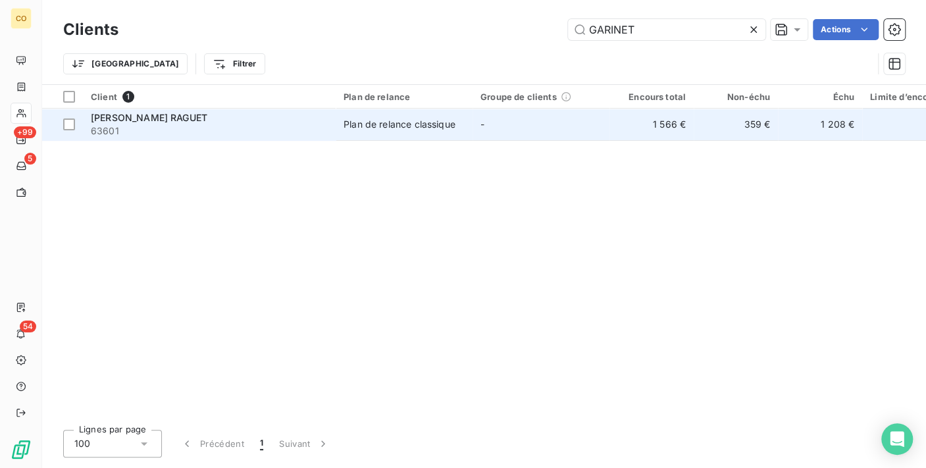
type input "GARINET"
click at [210, 124] on span "63601" at bounding box center [209, 130] width 237 height 13
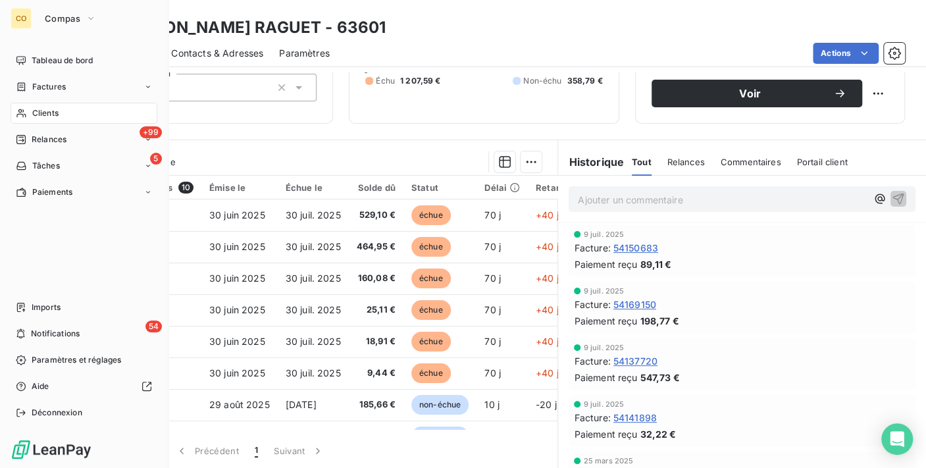
click at [38, 117] on span "Clients" at bounding box center [45, 113] width 26 height 12
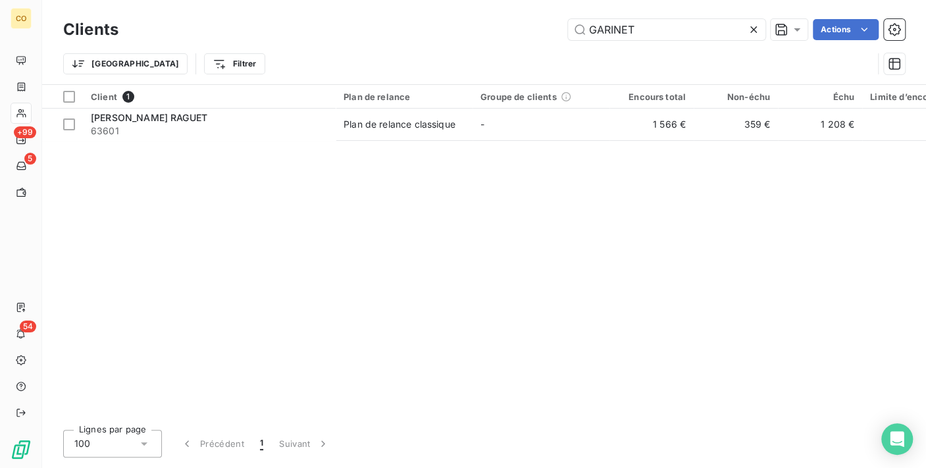
drag, startPoint x: 443, startPoint y: 8, endPoint x: 174, endPoint y: 7, distance: 268.5
click at [175, 8] on div "Clients GARINET Actions Trier Filtrer" at bounding box center [484, 42] width 884 height 84
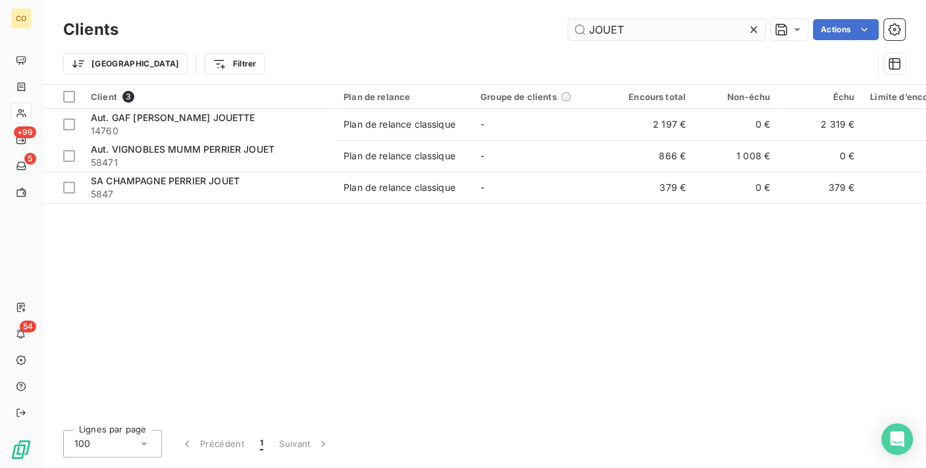
click at [611, 31] on input "JOUET" at bounding box center [666, 29] width 197 height 21
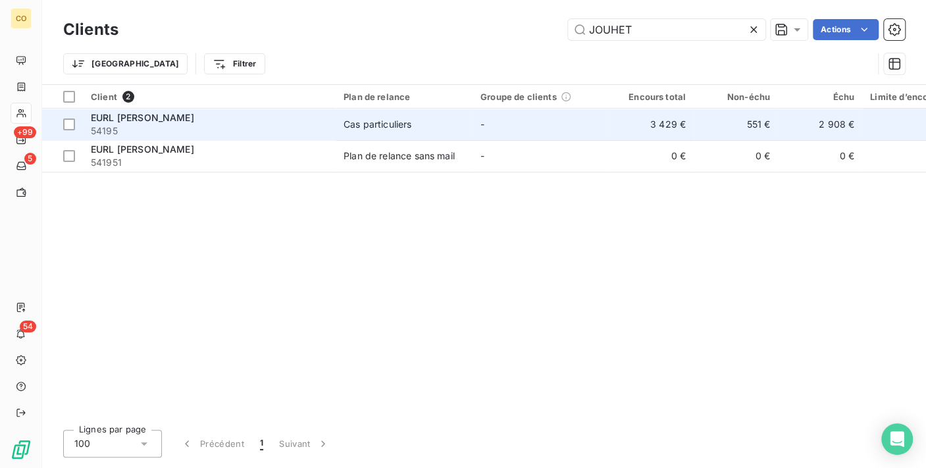
type input "JOUHET"
click at [457, 116] on td "Cas particuliers" at bounding box center [404, 125] width 137 height 32
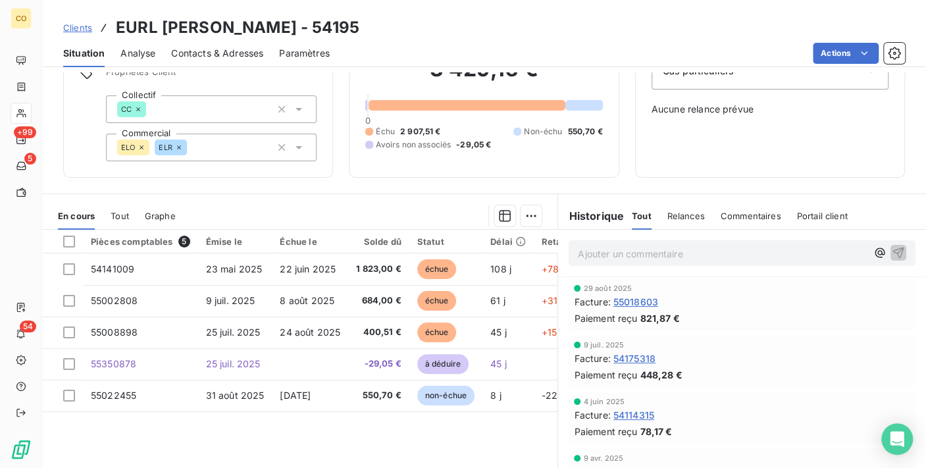
scroll to position [49, 0]
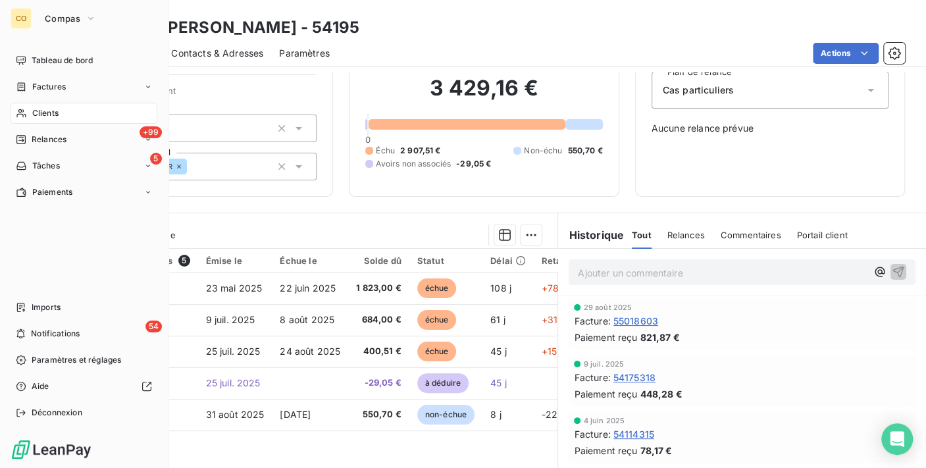
click at [39, 113] on span "Clients" at bounding box center [45, 113] width 26 height 12
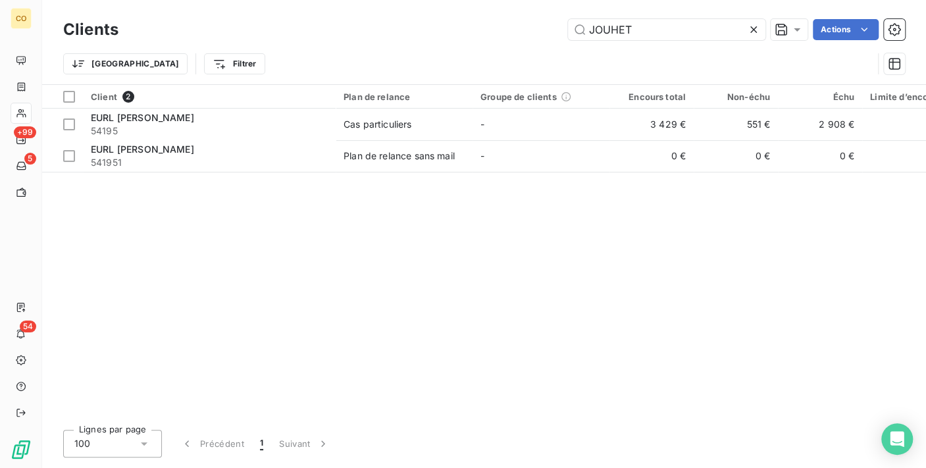
drag, startPoint x: 681, startPoint y: 30, endPoint x: 465, endPoint y: 24, distance: 215.9
click at [465, 24] on div "JOUHET Actions" at bounding box center [519, 29] width 771 height 21
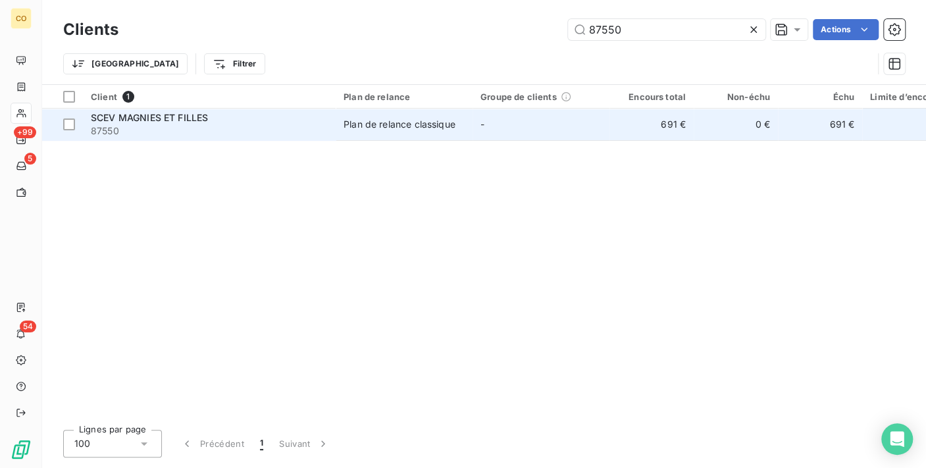
type input "87550"
click at [481, 123] on span "-" at bounding box center [482, 123] width 4 height 11
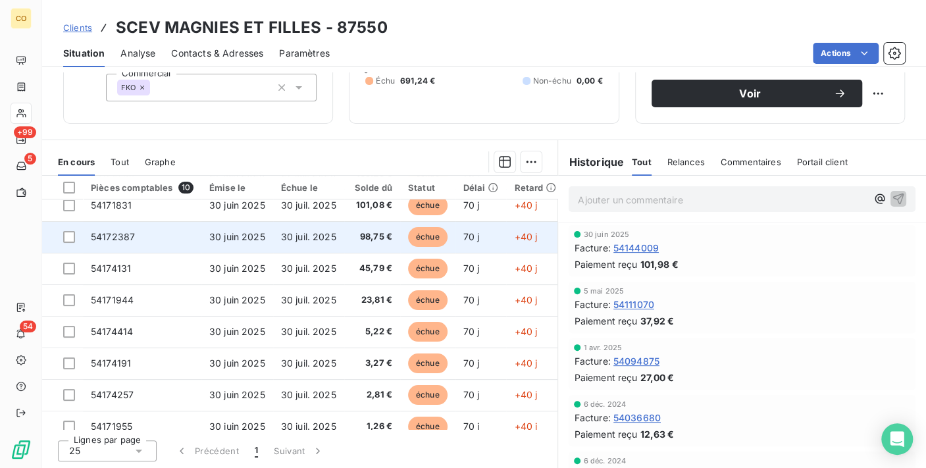
scroll to position [91, 0]
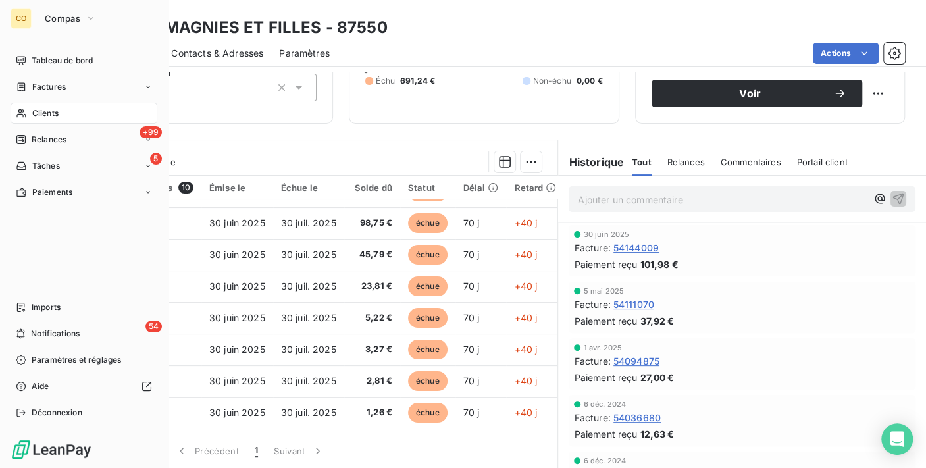
click at [28, 105] on div "Clients" at bounding box center [84, 113] width 147 height 21
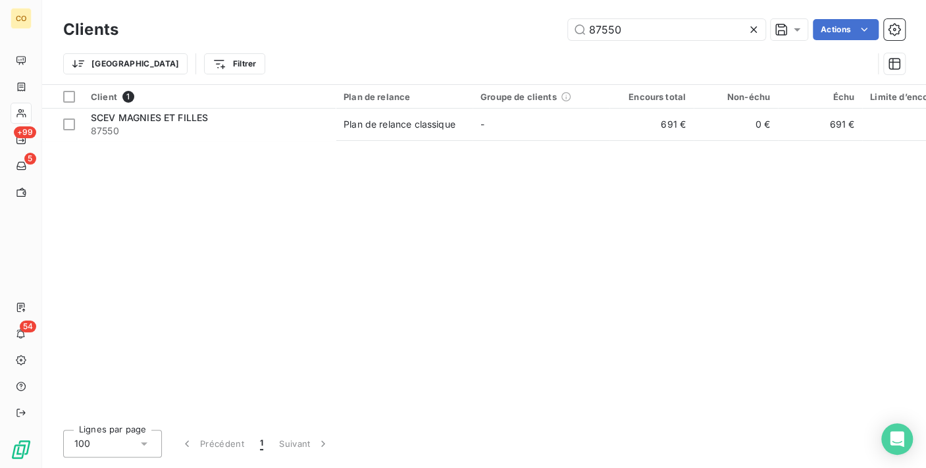
drag, startPoint x: 654, startPoint y: 26, endPoint x: 255, endPoint y: -14, distance: 400.1
click at [255, 0] on html "CO +99 5 54 Clients 87550 Actions Trier Filtrer Client 1 Plan de relance Groupe…" at bounding box center [463, 234] width 926 height 468
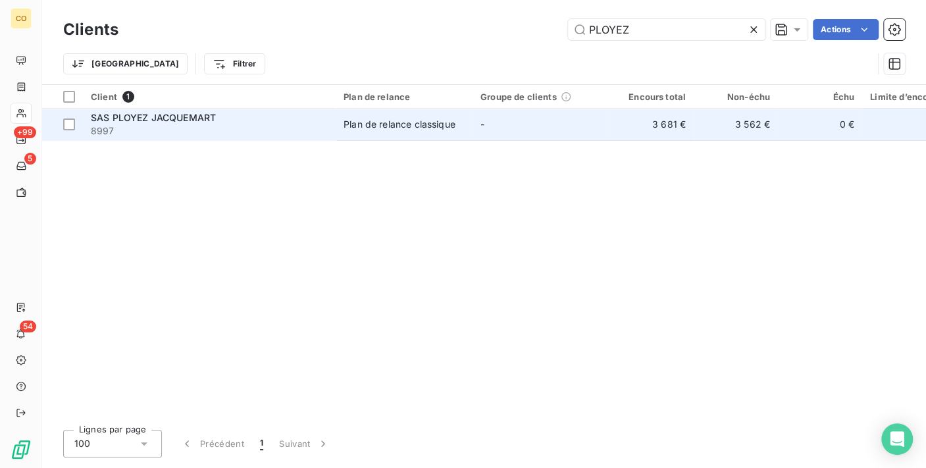
type input "PLOYEZ"
click at [197, 118] on span "SAS PLOYEZ JACQUEMART" at bounding box center [153, 117] width 125 height 11
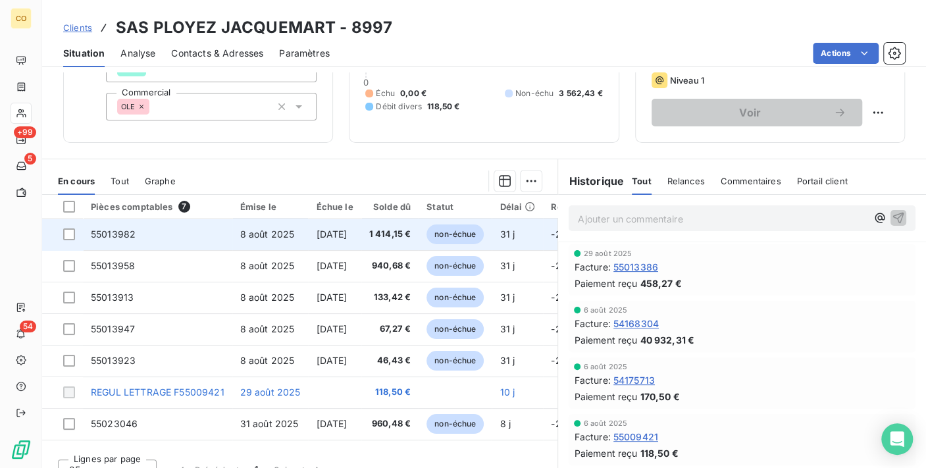
scroll to position [128, 0]
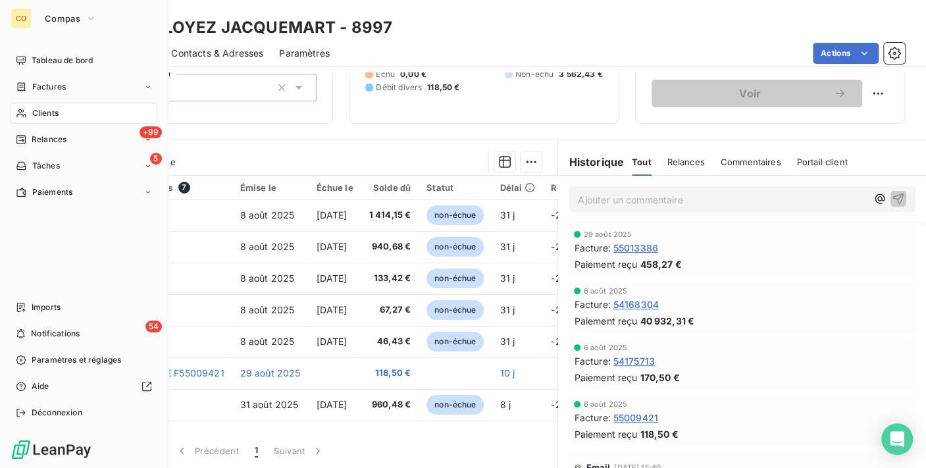
click at [34, 99] on nav "Tableau de bord Factures Clients +99 Relances 5 Tâches Paiements" at bounding box center [84, 126] width 147 height 153
click at [36, 104] on div "Clients" at bounding box center [84, 113] width 147 height 21
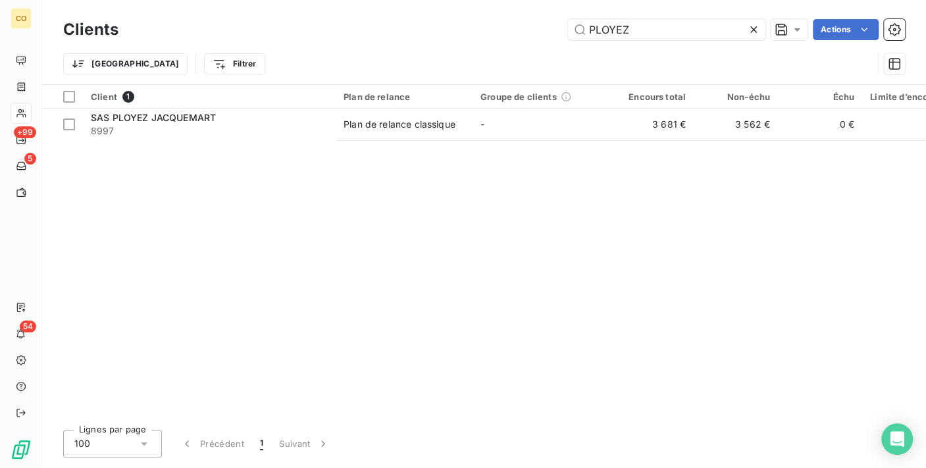
drag, startPoint x: 665, startPoint y: 39, endPoint x: 346, endPoint y: 9, distance: 320.0
click at [346, 9] on div "Clients PLOYEZ Actions Trier Filtrer" at bounding box center [484, 42] width 884 height 84
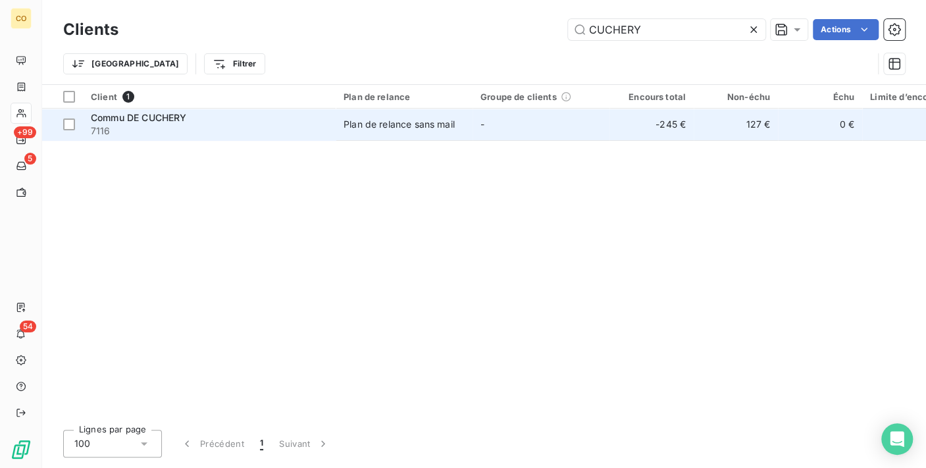
type input "CUCHERY"
click at [342, 118] on td "Plan de relance sans mail" at bounding box center [404, 125] width 137 height 32
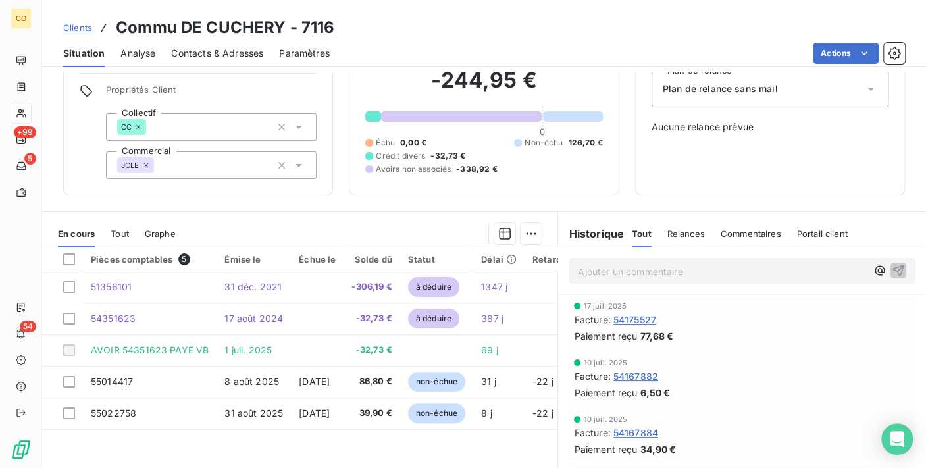
scroll to position [73, 0]
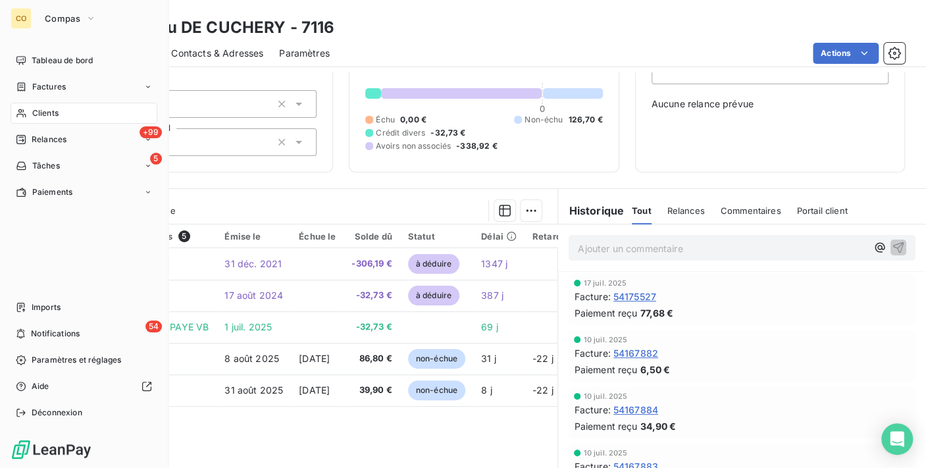
drag, startPoint x: 38, startPoint y: 104, endPoint x: 46, endPoint y: 111, distance: 11.2
click at [46, 111] on span "Clients" at bounding box center [45, 113] width 26 height 12
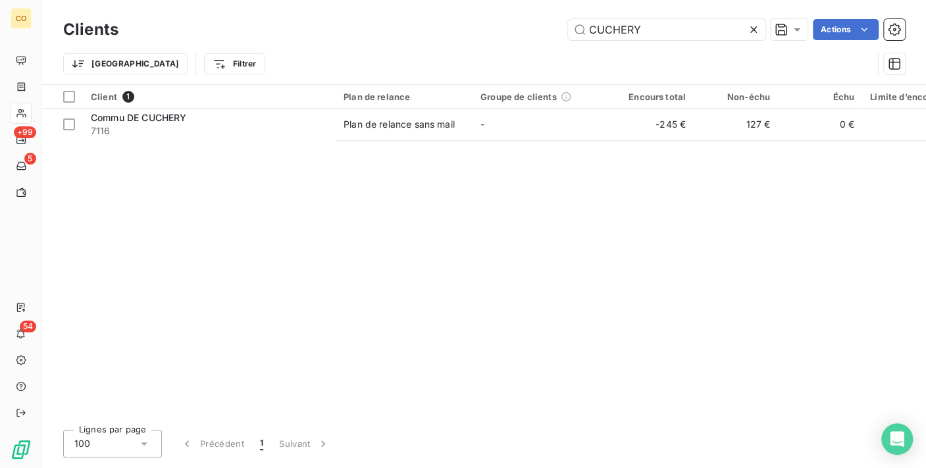
drag, startPoint x: 665, startPoint y: 33, endPoint x: 322, endPoint y: 30, distance: 342.9
click at [322, 30] on div "CUCHERY Actions" at bounding box center [519, 29] width 771 height 21
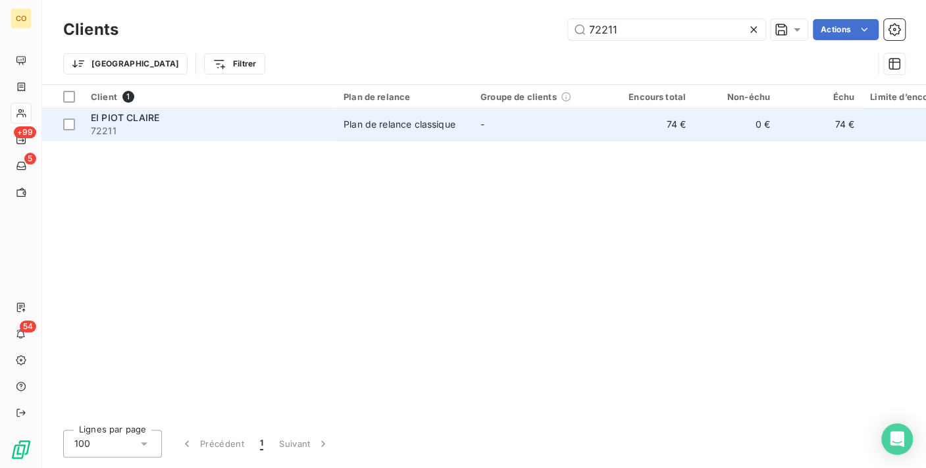
type input "72211"
click at [413, 118] on div "Plan de relance classique" at bounding box center [400, 124] width 112 height 13
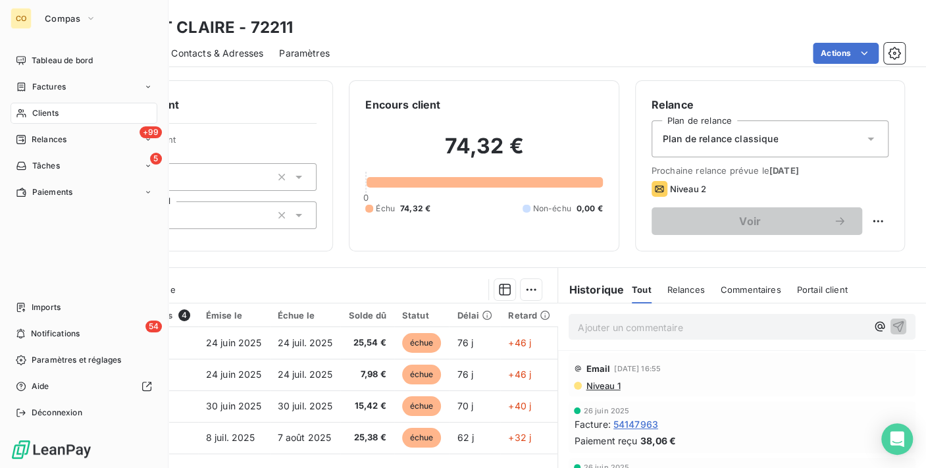
click at [33, 117] on span "Clients" at bounding box center [45, 113] width 26 height 12
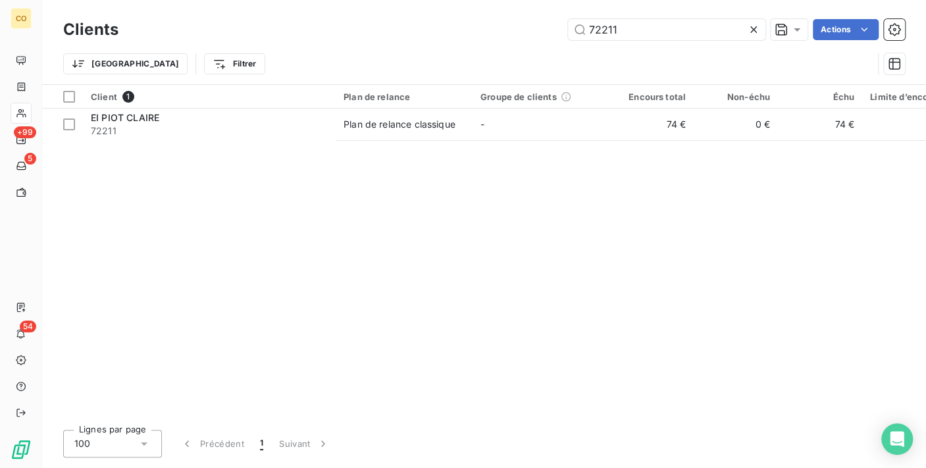
drag, startPoint x: 665, startPoint y: 22, endPoint x: 316, endPoint y: 20, distance: 349.5
click at [316, 20] on div "72211 Actions" at bounding box center [519, 29] width 771 height 21
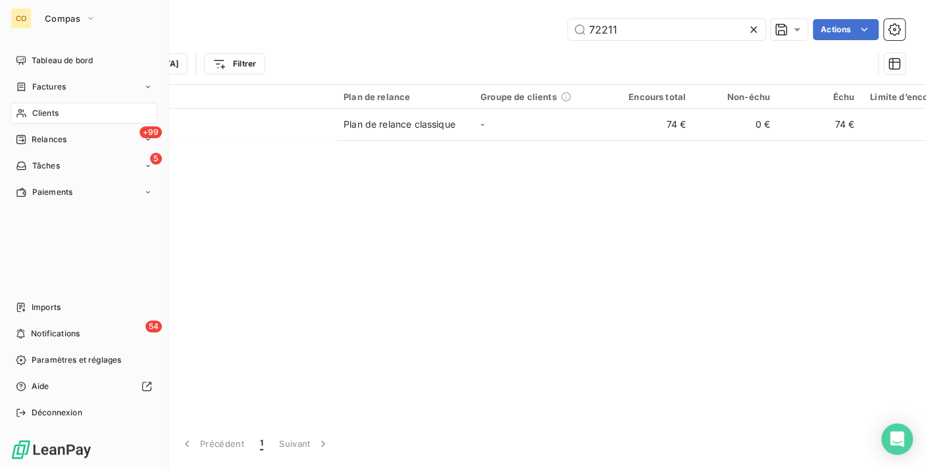
click at [24, 115] on icon at bounding box center [21, 113] width 11 height 11
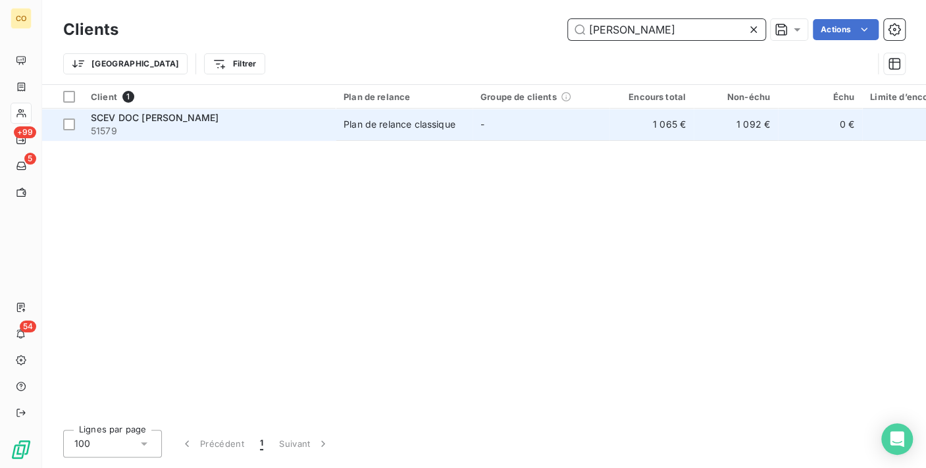
type input "[PERSON_NAME]"
click at [420, 125] on div "Plan de relance classique" at bounding box center [400, 124] width 112 height 13
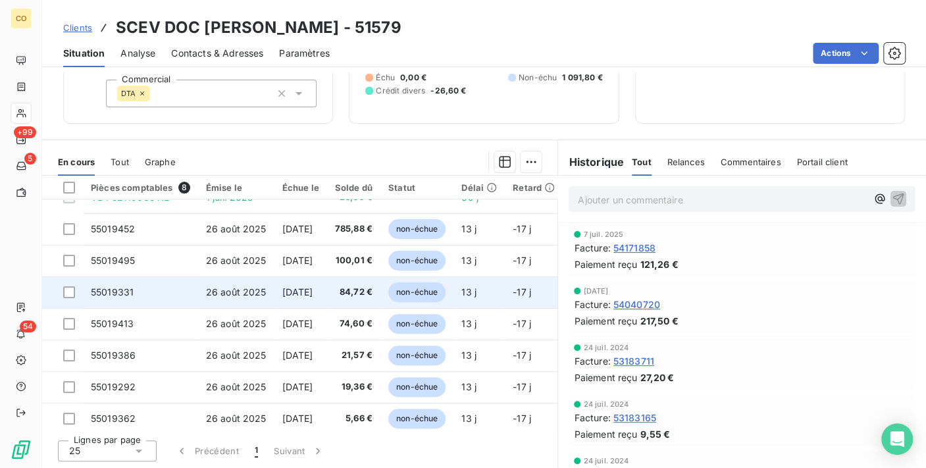
scroll to position [28, 0]
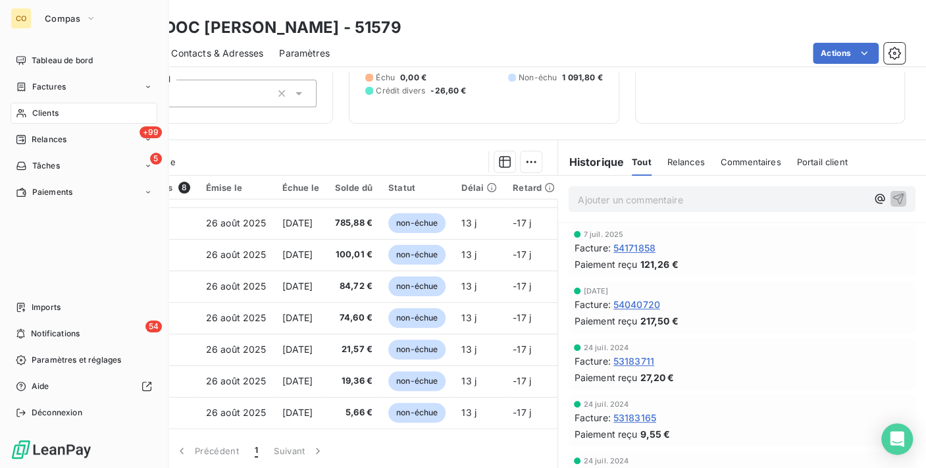
click at [24, 115] on icon at bounding box center [21, 113] width 11 height 11
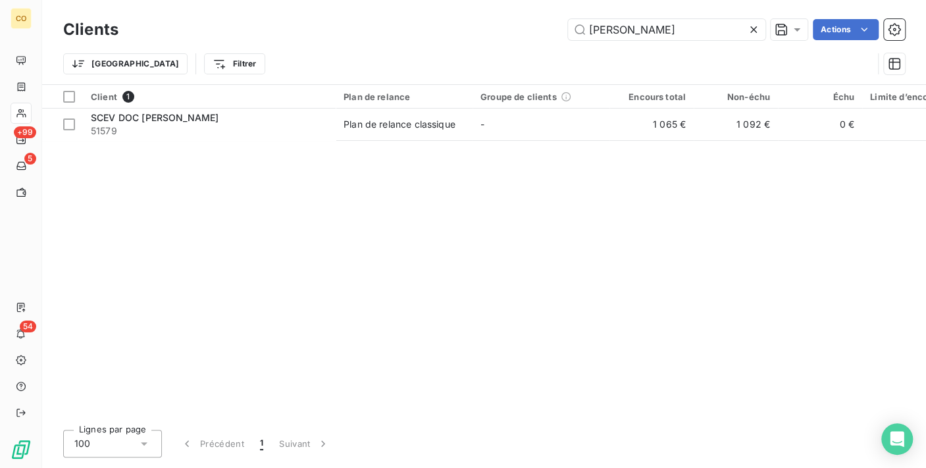
drag, startPoint x: 645, startPoint y: 37, endPoint x: 374, endPoint y: 12, distance: 272.3
click at [374, 12] on div "Clients [PERSON_NAME] Actions Trier Filtrer" at bounding box center [484, 42] width 884 height 84
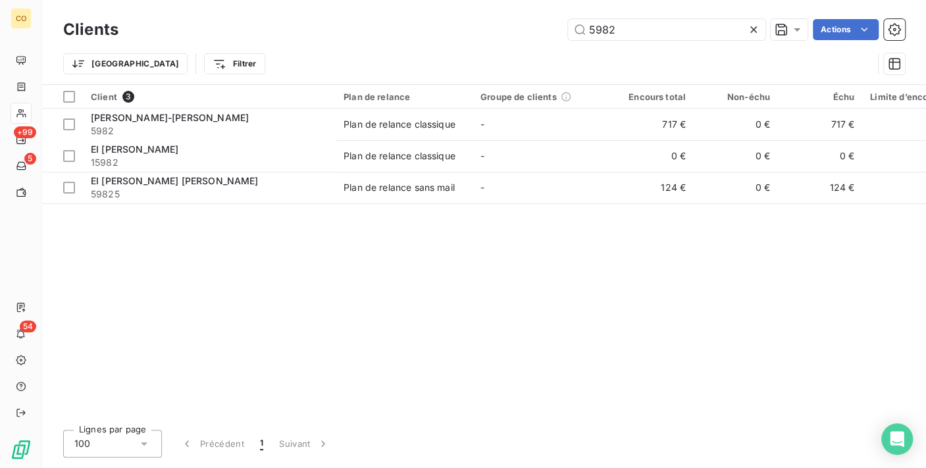
type input "5982"
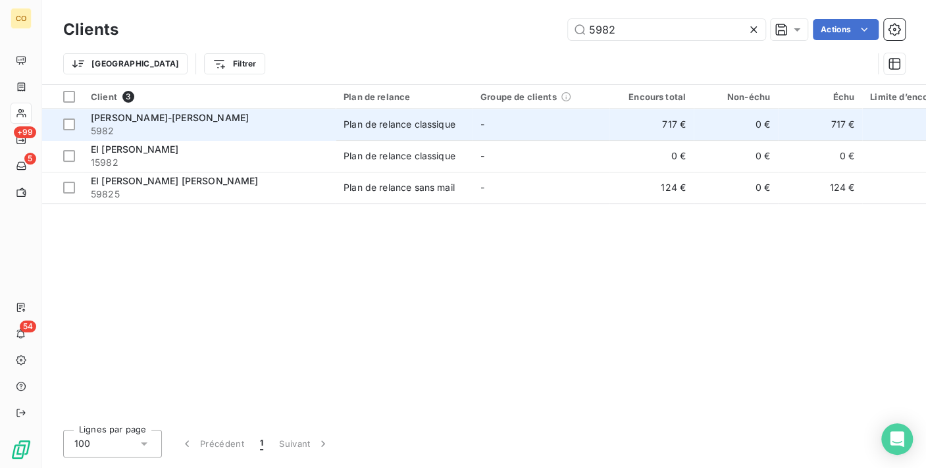
click at [590, 120] on td "-" at bounding box center [541, 125] width 137 height 32
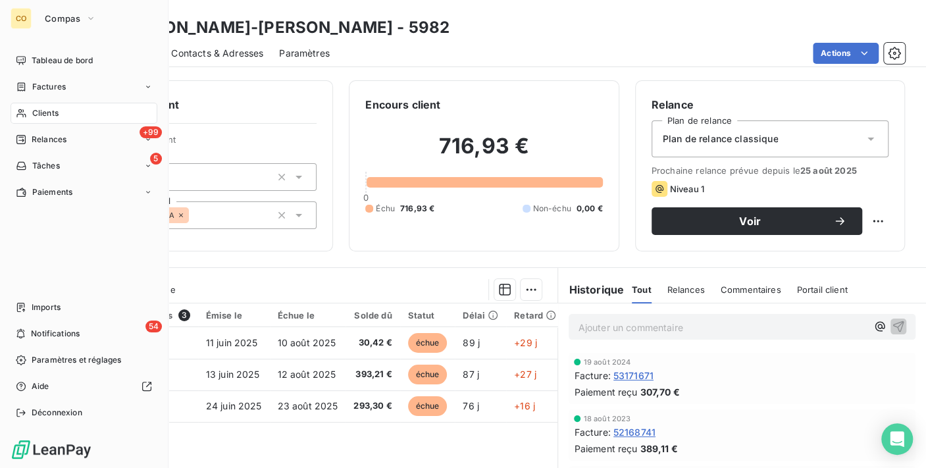
click at [30, 115] on div "Clients" at bounding box center [84, 113] width 147 height 21
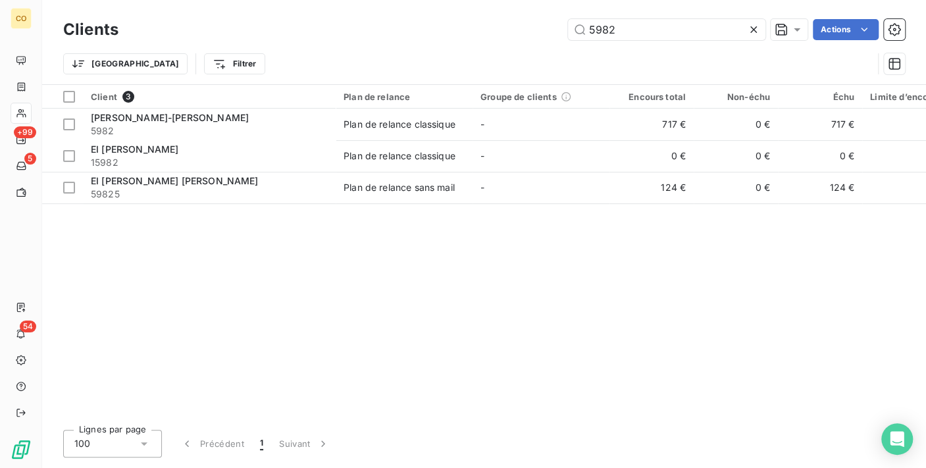
drag, startPoint x: 650, startPoint y: 29, endPoint x: 151, endPoint y: -3, distance: 499.9
click at [151, 0] on html "CO +99 5 54 Clients 5982 Actions Trier Filtrer Client 3 Plan de relance Groupe …" at bounding box center [463, 234] width 926 height 468
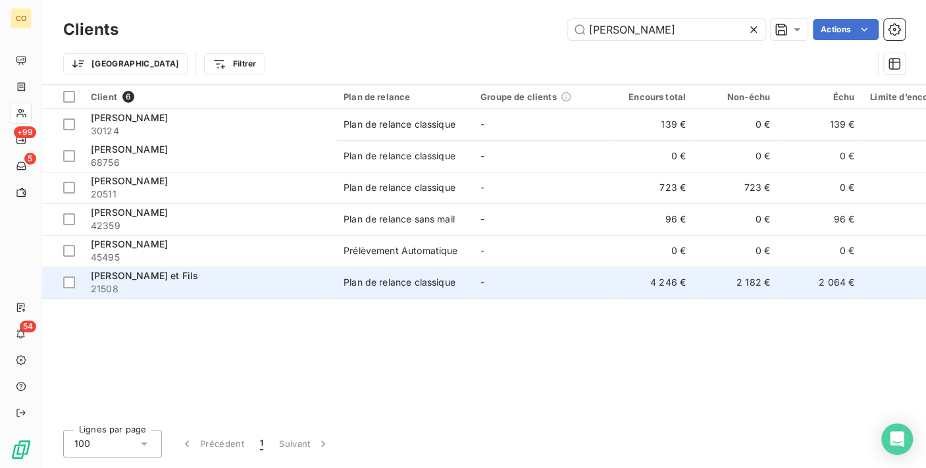
type input "[PERSON_NAME]"
click at [307, 273] on div "[PERSON_NAME] et Fils" at bounding box center [209, 275] width 237 height 13
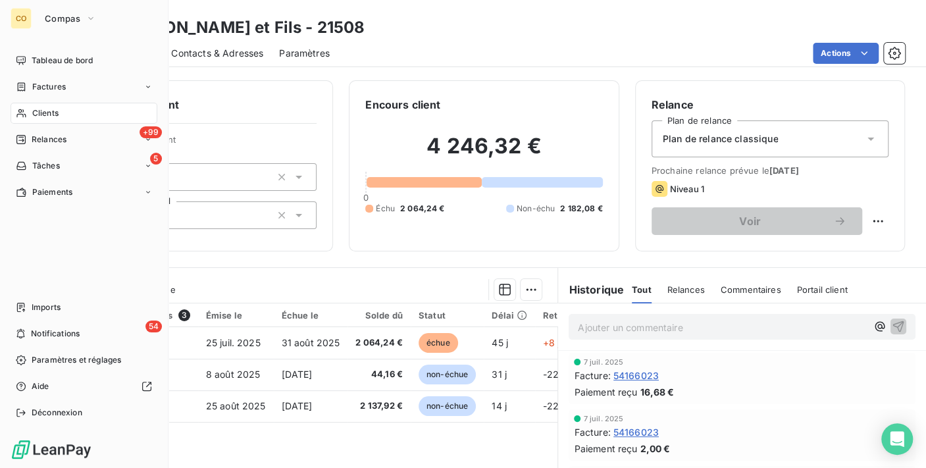
click at [36, 107] on span "Clients" at bounding box center [45, 113] width 26 height 12
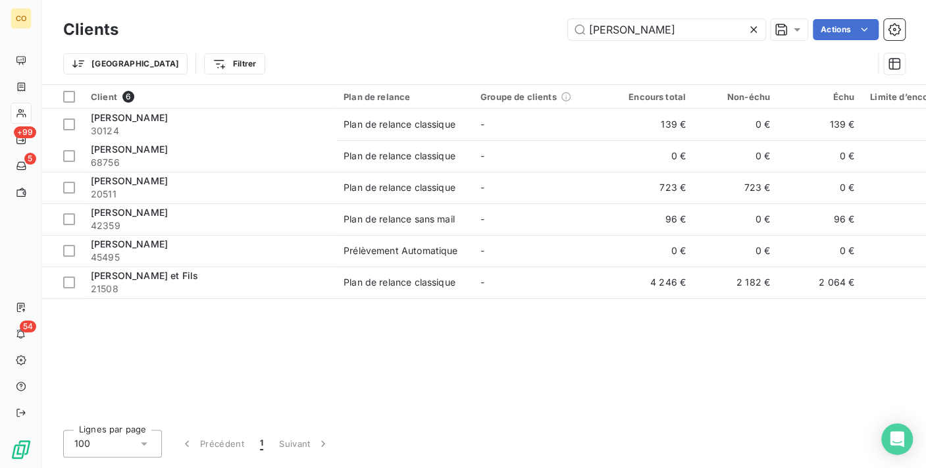
drag, startPoint x: 687, startPoint y: 21, endPoint x: 222, endPoint y: 18, distance: 465.3
click at [222, 19] on div "[PERSON_NAME] Actions" at bounding box center [519, 29] width 771 height 21
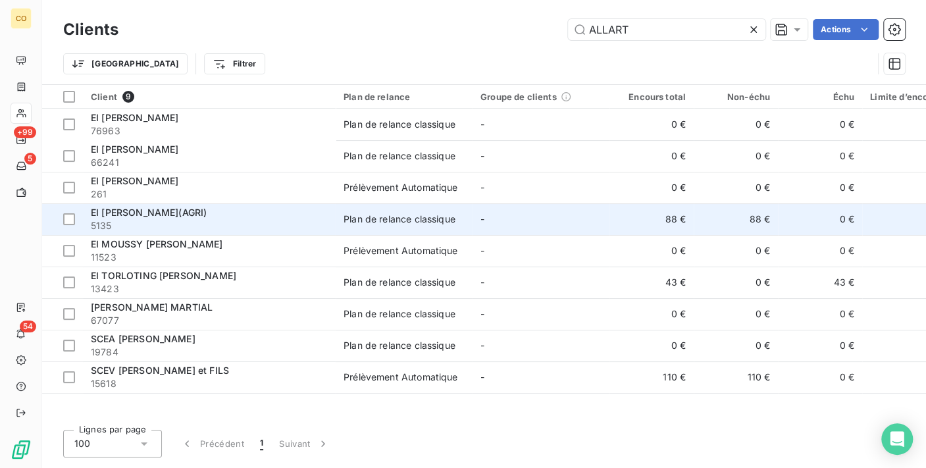
type input "ALLART"
click at [434, 219] on div "Plan de relance classique" at bounding box center [400, 219] width 112 height 13
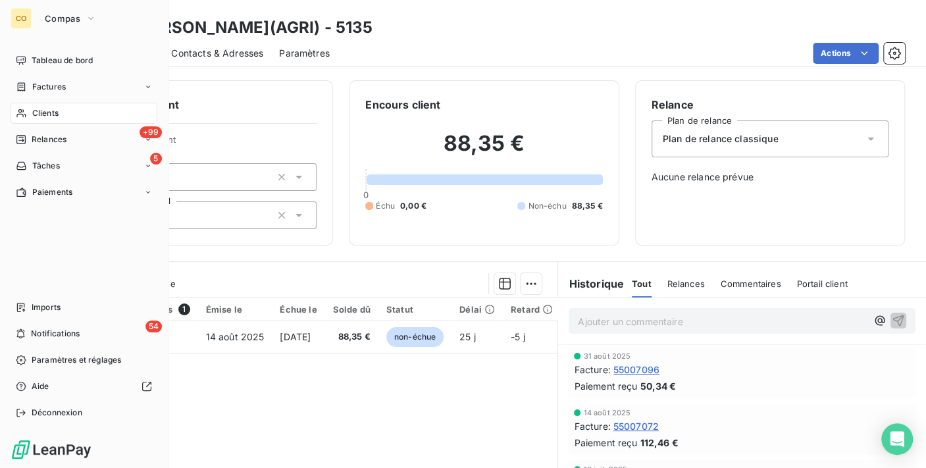
click at [60, 111] on div "Clients" at bounding box center [84, 113] width 147 height 21
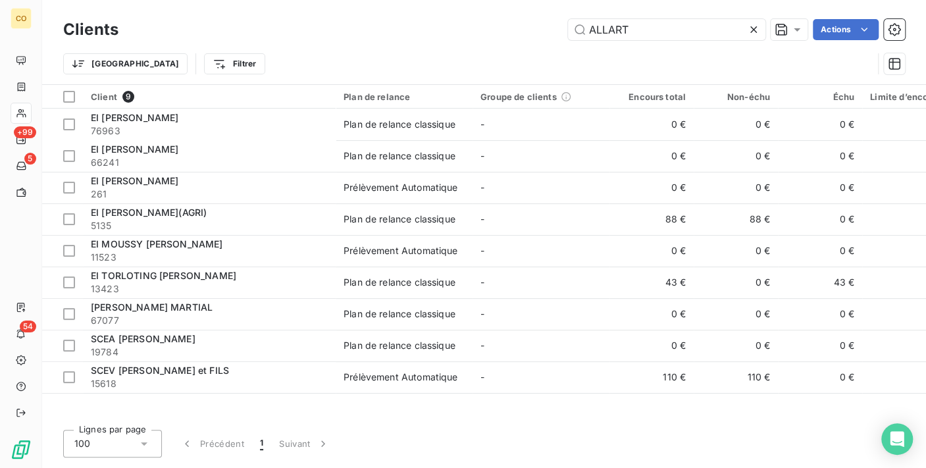
drag, startPoint x: 669, startPoint y: 23, endPoint x: 407, endPoint y: -24, distance: 266.2
click at [407, 0] on html "CO +99 5 54 Clients ALLART Actions Trier Filtrer Client 9 Plan de relance Group…" at bounding box center [463, 234] width 926 height 468
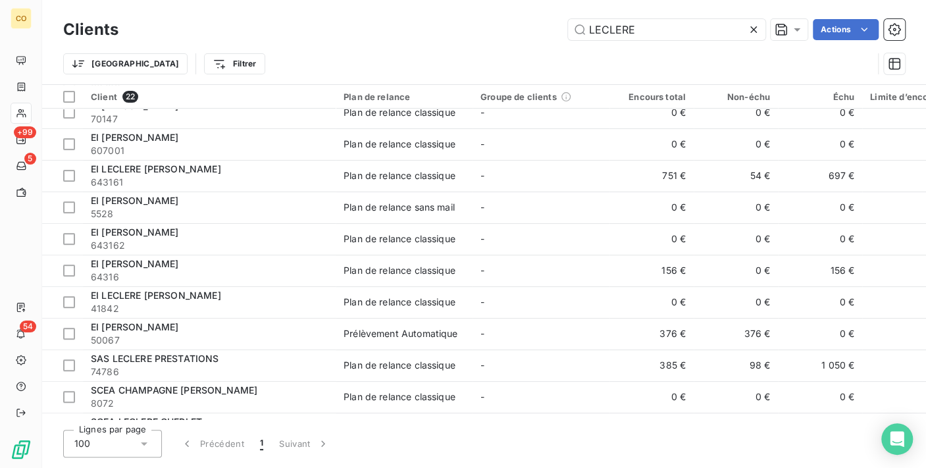
scroll to position [292, 0]
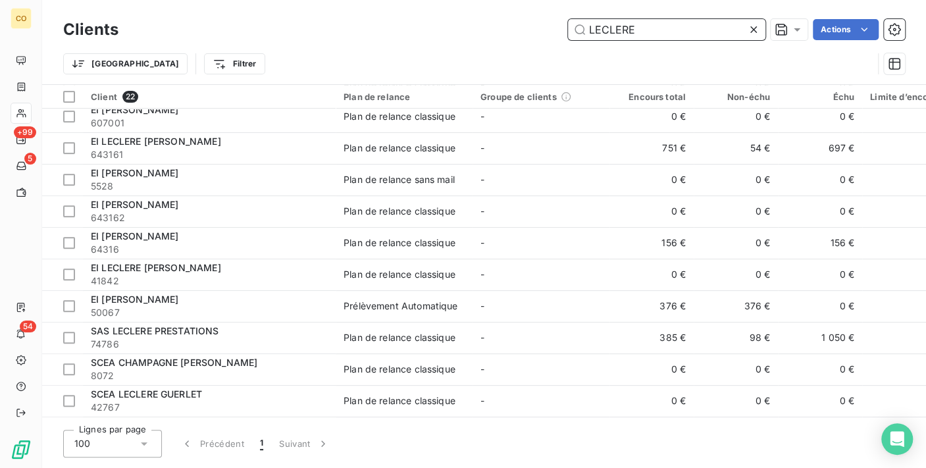
click at [699, 22] on input "LECLERE" at bounding box center [666, 29] width 197 height 21
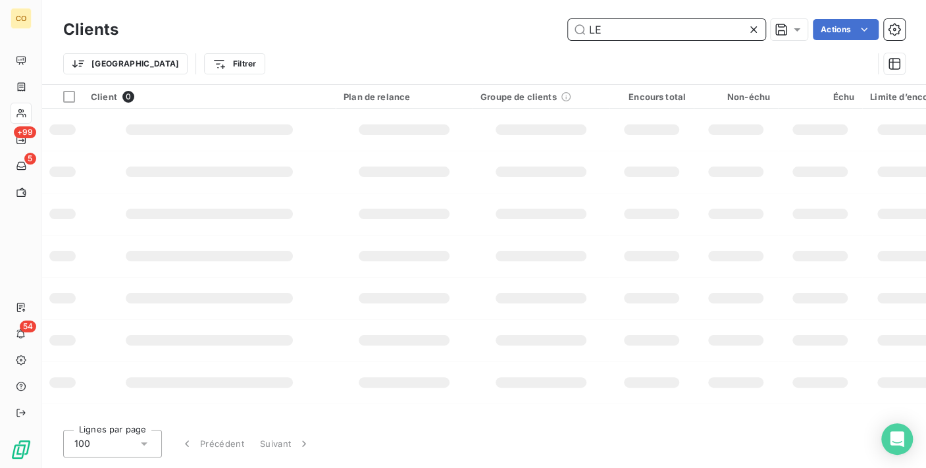
type input "L"
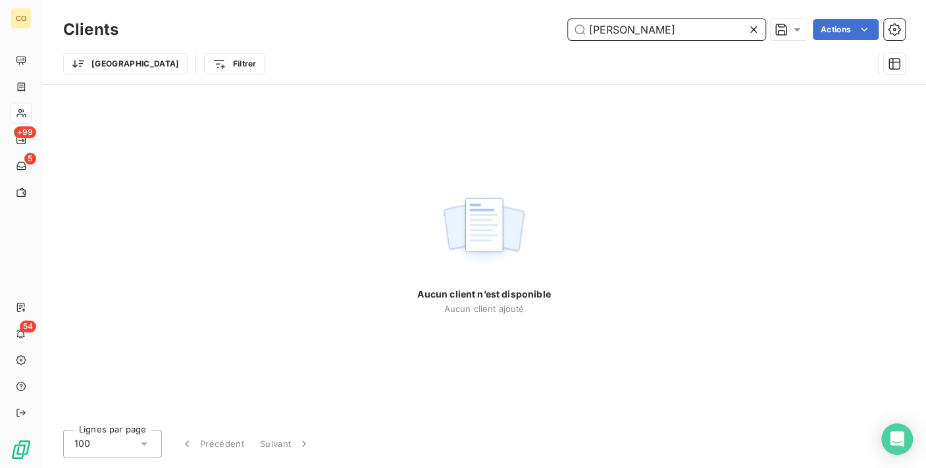
drag, startPoint x: 637, startPoint y: 28, endPoint x: 573, endPoint y: 31, distance: 63.9
click at [573, 31] on input "[PERSON_NAME]" at bounding box center [666, 29] width 197 height 21
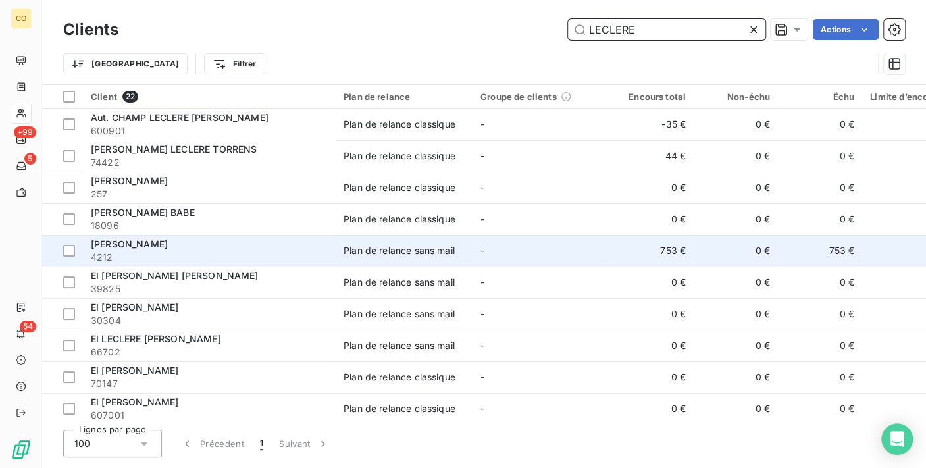
type input "LECLERE"
click at [629, 267] on td "0 €" at bounding box center [651, 283] width 84 height 32
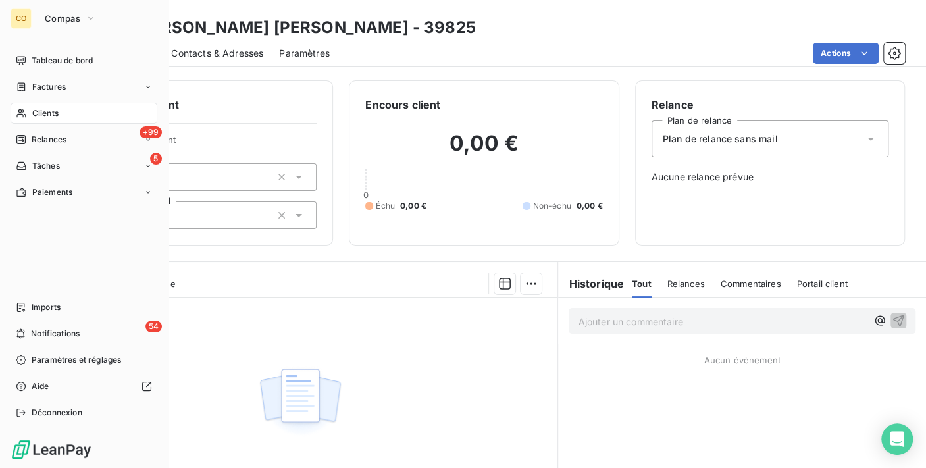
click at [41, 116] on span "Clients" at bounding box center [45, 113] width 26 height 12
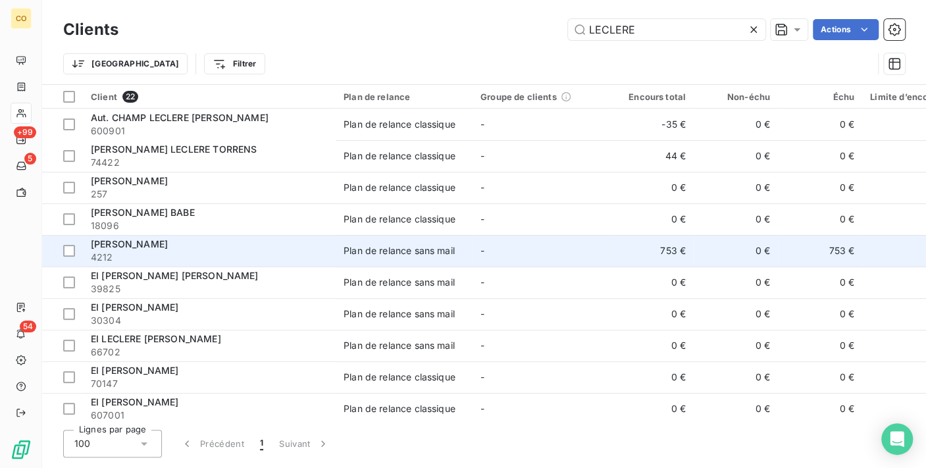
click at [705, 251] on td "0 €" at bounding box center [736, 251] width 84 height 32
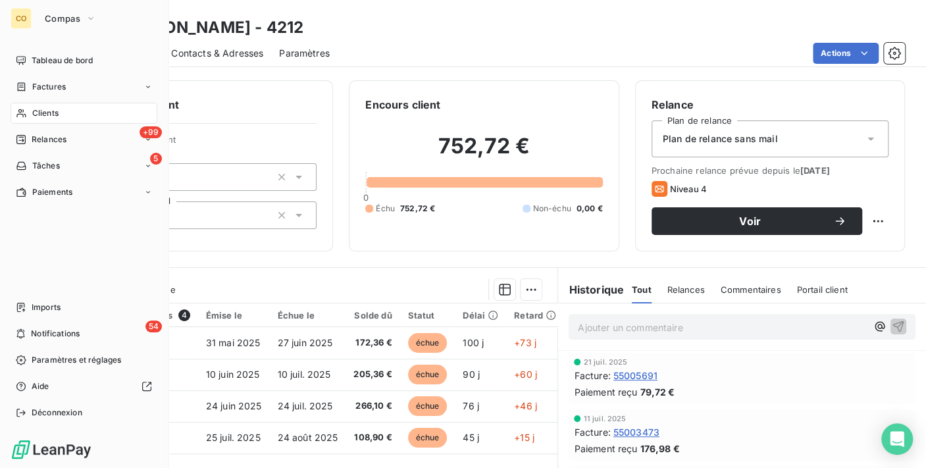
click at [48, 110] on span "Clients" at bounding box center [45, 113] width 26 height 12
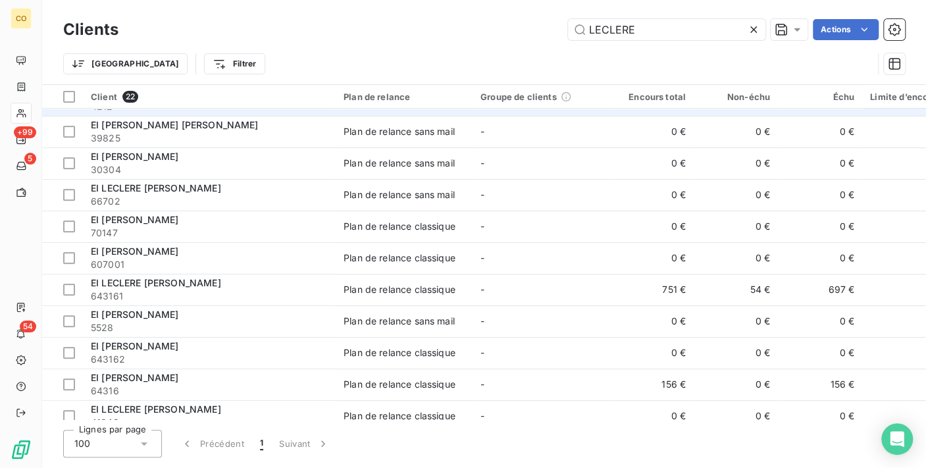
scroll to position [219, 0]
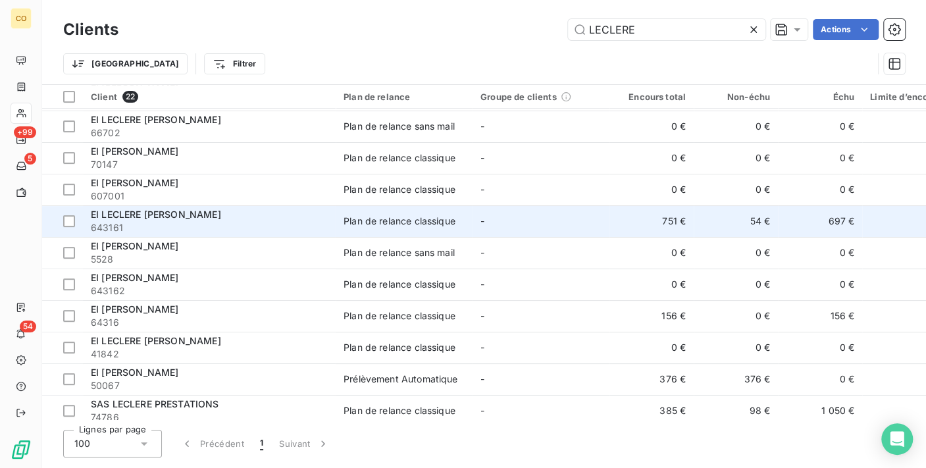
click at [634, 220] on td "751 €" at bounding box center [651, 221] width 84 height 32
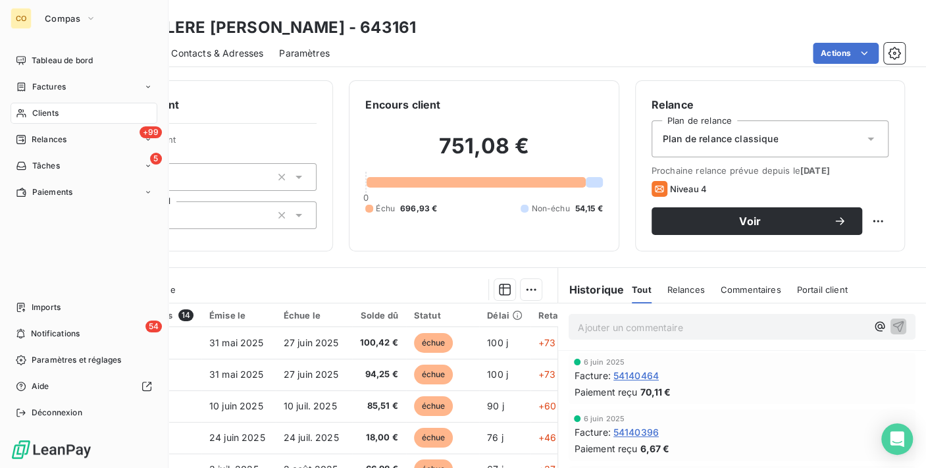
click at [34, 111] on span "Clients" at bounding box center [45, 113] width 26 height 12
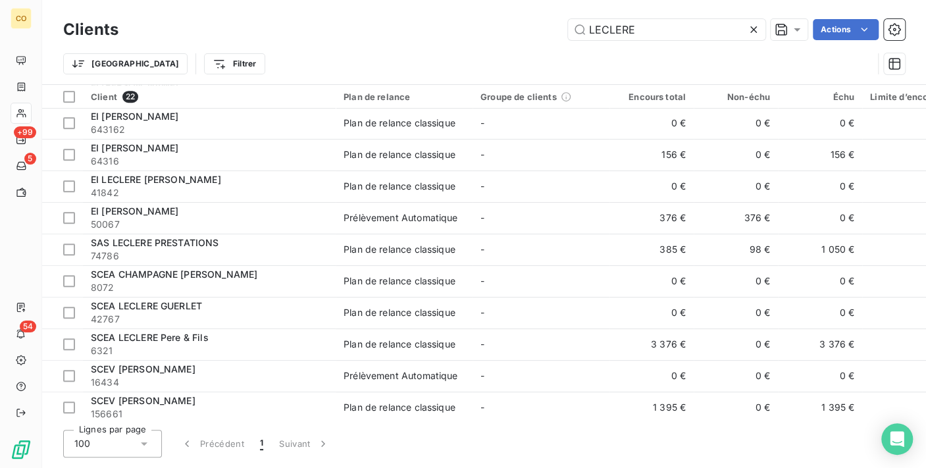
scroll to position [389, 0]
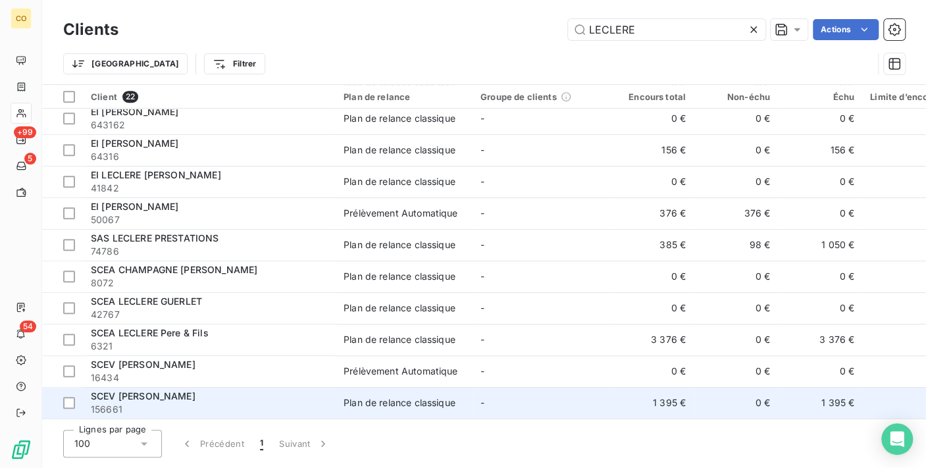
click at [651, 388] on td "1 395 €" at bounding box center [651, 403] width 84 height 32
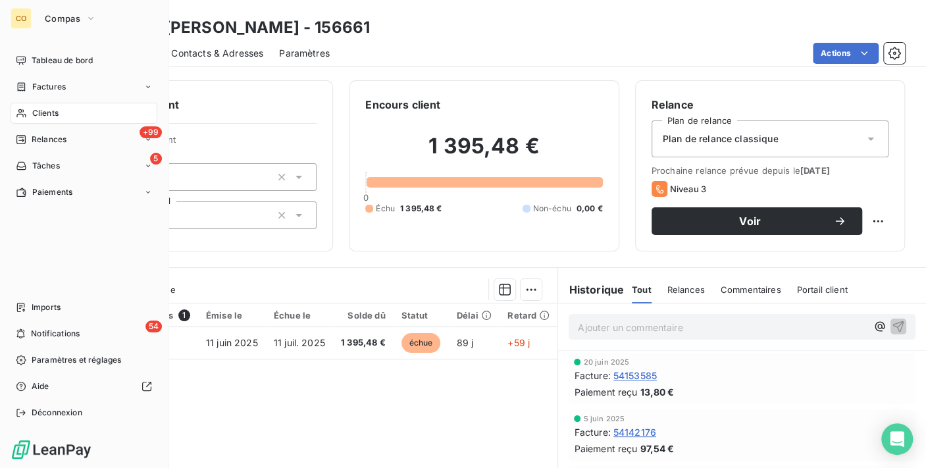
click at [39, 112] on span "Clients" at bounding box center [45, 113] width 26 height 12
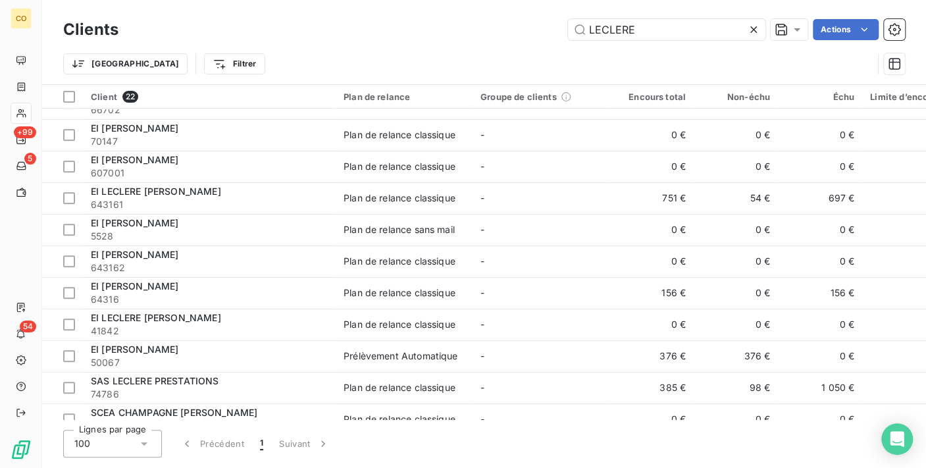
scroll to position [389, 0]
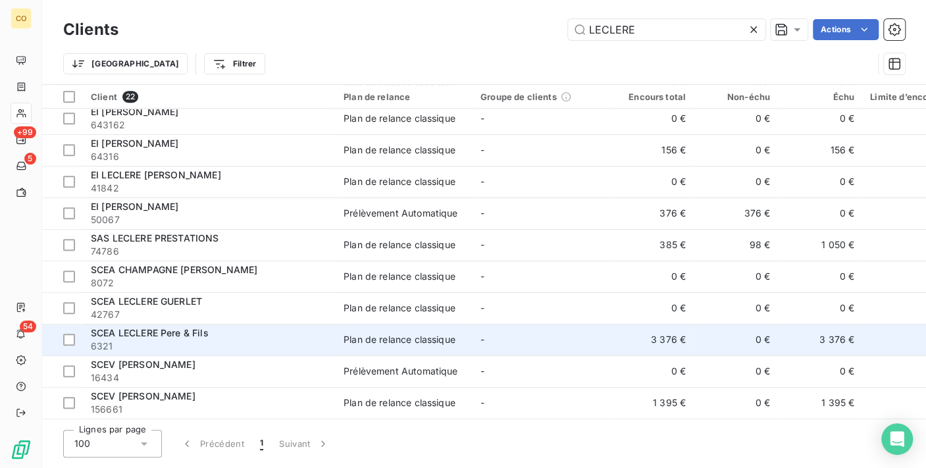
click at [636, 332] on td "3 376 €" at bounding box center [651, 340] width 84 height 32
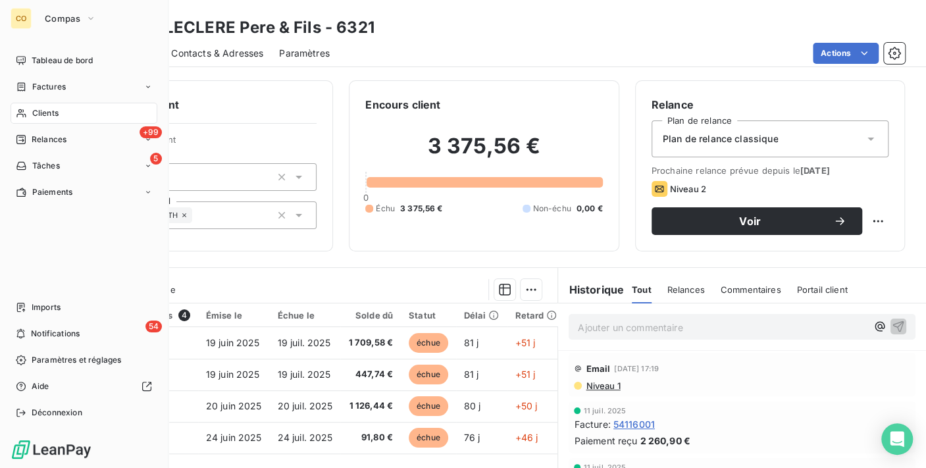
click at [49, 115] on span "Clients" at bounding box center [45, 113] width 26 height 12
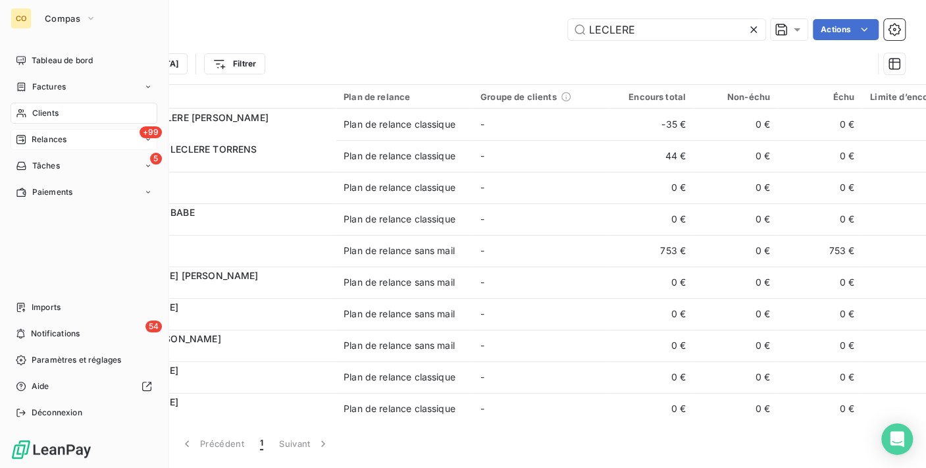
click at [43, 134] on span "Relances" at bounding box center [49, 140] width 35 height 12
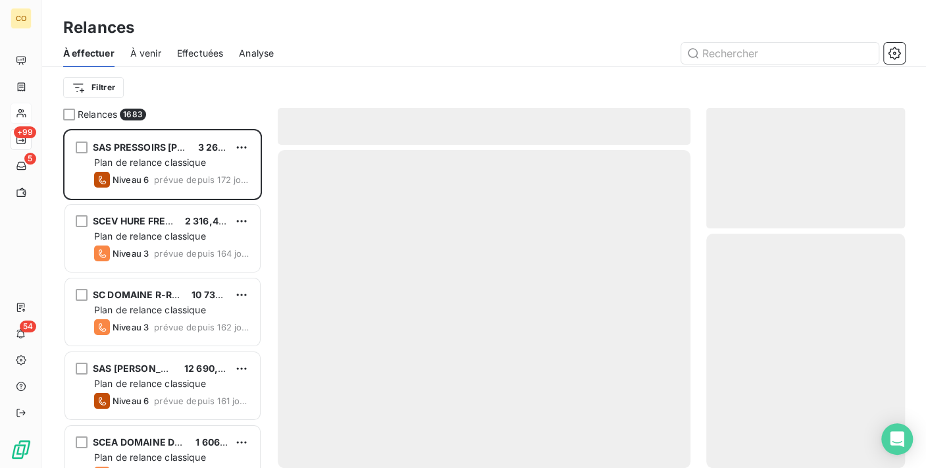
scroll to position [328, 188]
click at [776, 51] on input "text" at bounding box center [779, 53] width 197 height 21
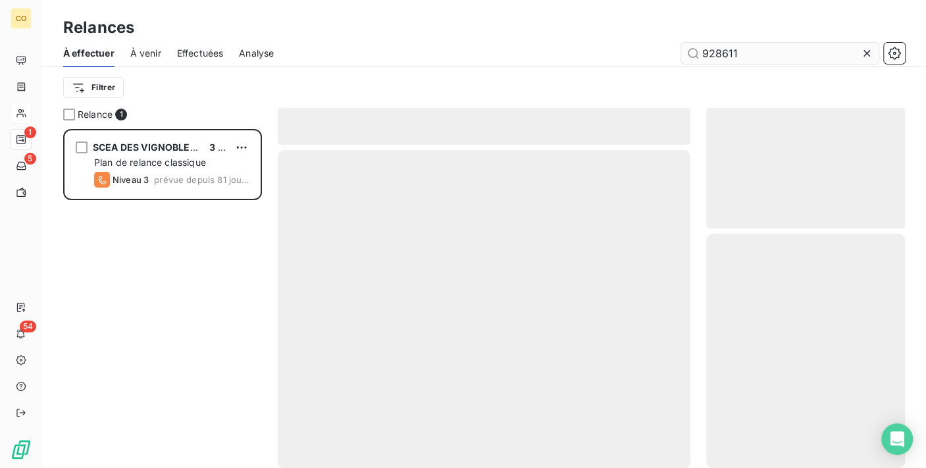
scroll to position [328, 188]
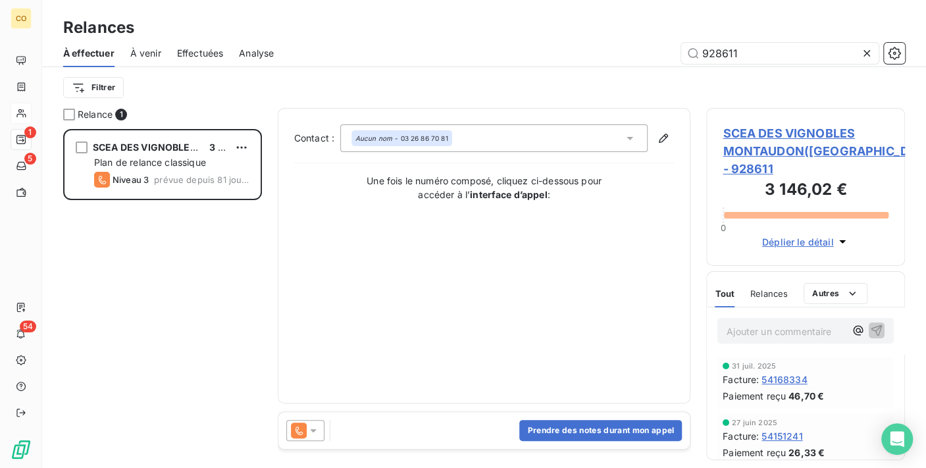
click at [320, 429] on div at bounding box center [305, 430] width 38 height 21
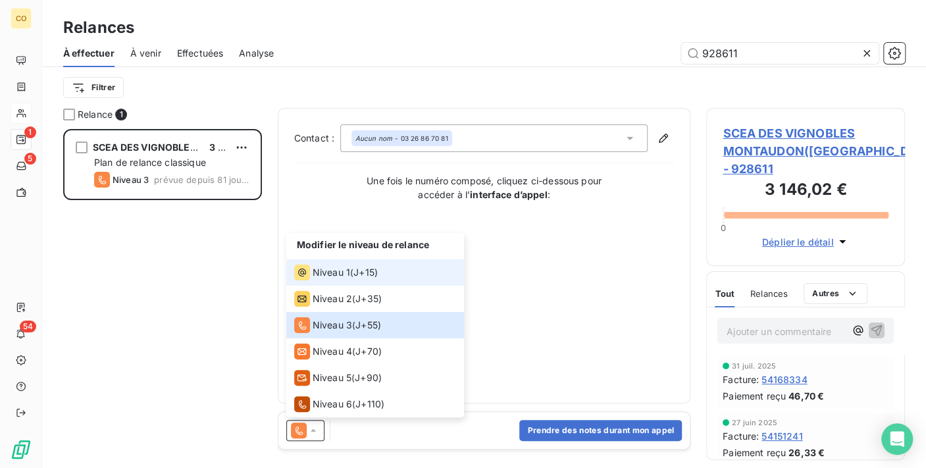
click at [332, 266] on span "Niveau 1" at bounding box center [332, 272] width 38 height 13
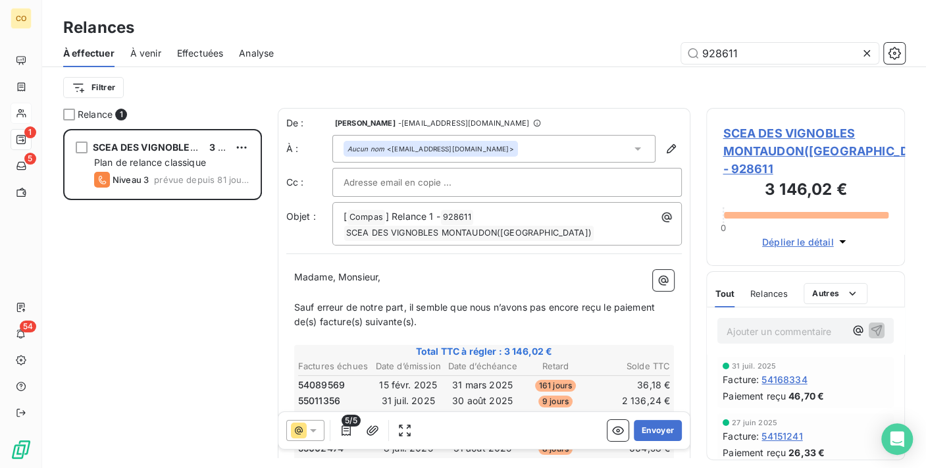
click at [344, 425] on span "5/5" at bounding box center [351, 421] width 18 height 12
click at [346, 433] on icon "button" at bounding box center [346, 430] width 13 height 13
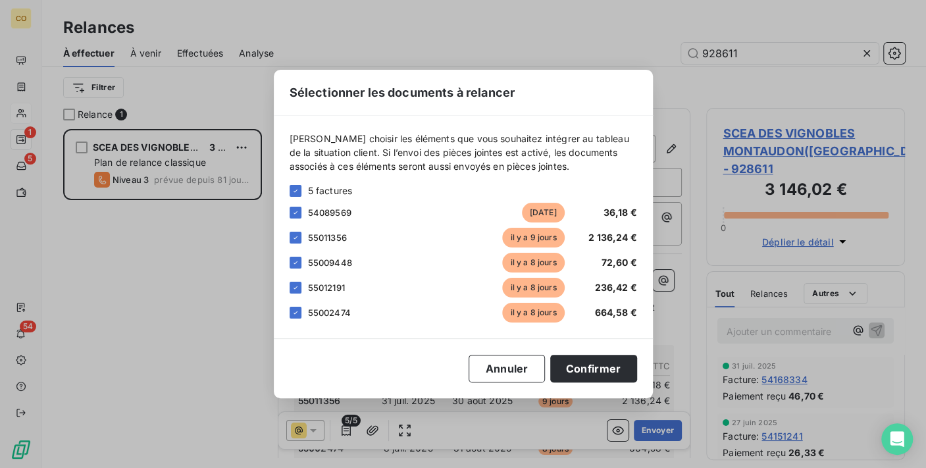
click at [297, 183] on div "[PERSON_NAME] choisir les éléments que vous souhaitez intégrer au tableau de la…" at bounding box center [463, 227] width 347 height 191
click at [299, 192] on icon at bounding box center [296, 191] width 8 height 8
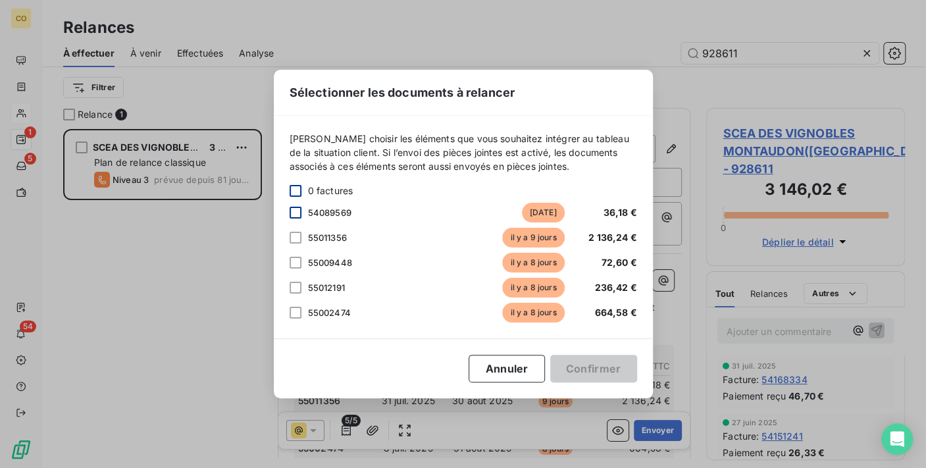
click at [299, 209] on div at bounding box center [296, 213] width 12 height 12
click at [578, 367] on button "Confirmer" at bounding box center [593, 369] width 87 height 28
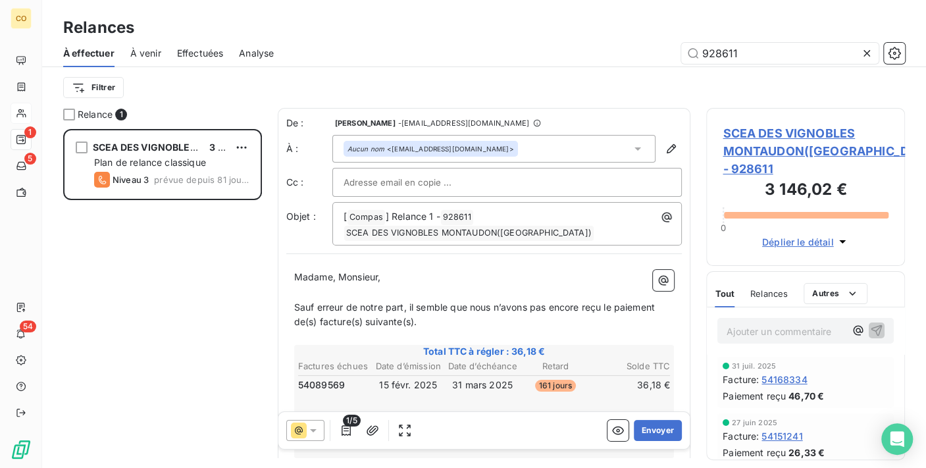
click at [294, 304] on span "Sauf erreur de notre part, il semble que nous n’avons pas encore reçu le paieme…" at bounding box center [475, 314] width 363 height 26
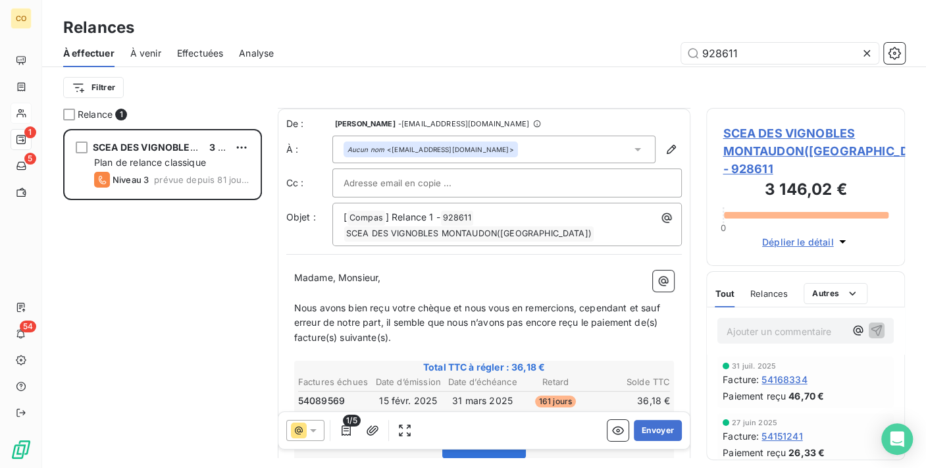
scroll to position [1, 0]
click at [658, 428] on button "Envoyer" at bounding box center [658, 430] width 48 height 21
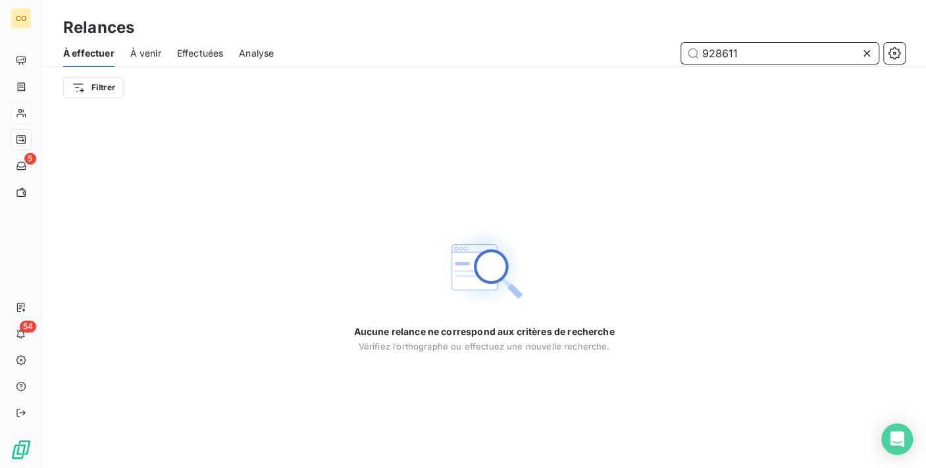
drag, startPoint x: 759, startPoint y: 53, endPoint x: 510, endPoint y: 47, distance: 249.5
click at [510, 47] on div "928611" at bounding box center [597, 53] width 615 height 21
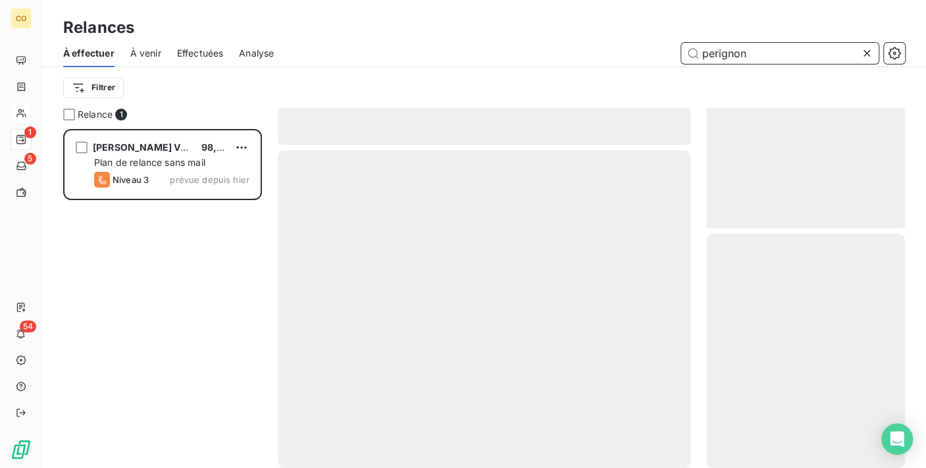
scroll to position [328, 188]
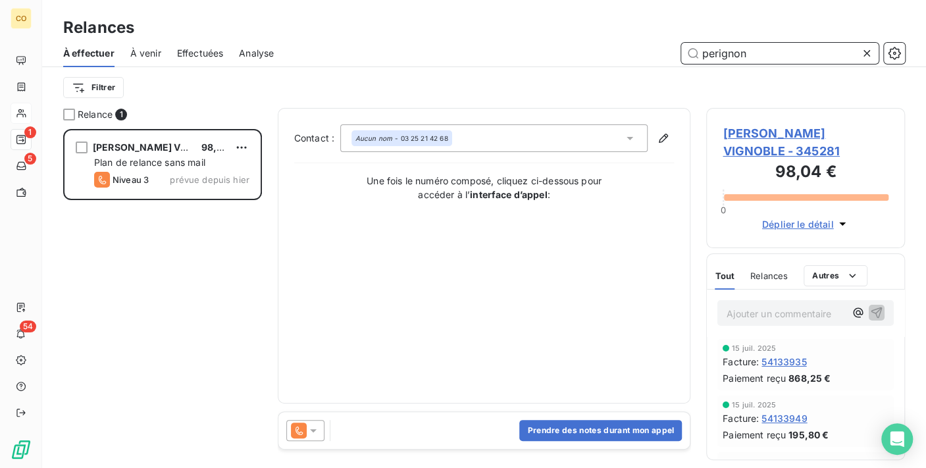
type input "perignon"
click at [753, 136] on span "[PERSON_NAME] VIGNOBLE - 345281" at bounding box center [806, 142] width 166 height 36
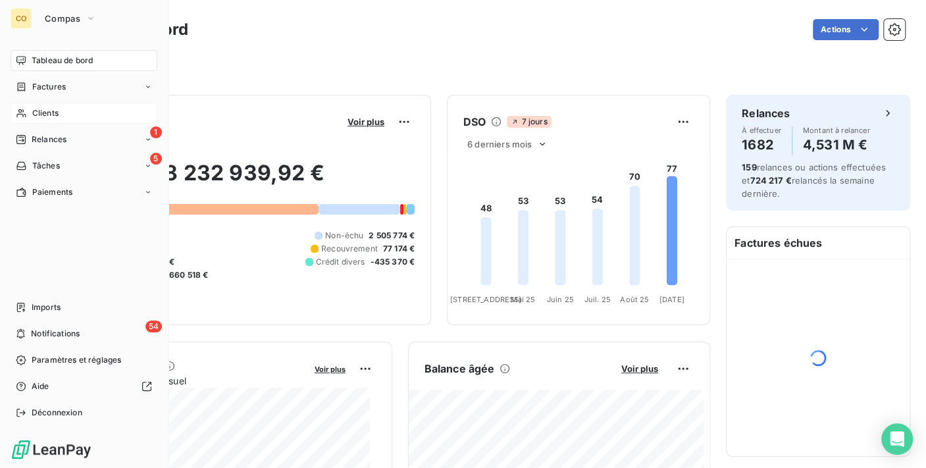
click at [24, 106] on div "Clients" at bounding box center [84, 113] width 147 height 21
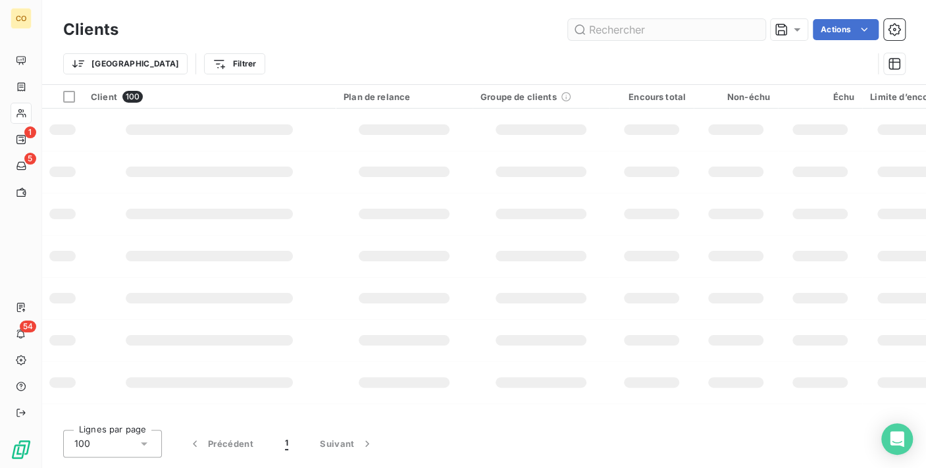
click at [627, 38] on input "text" at bounding box center [666, 29] width 197 height 21
type input "doyard"
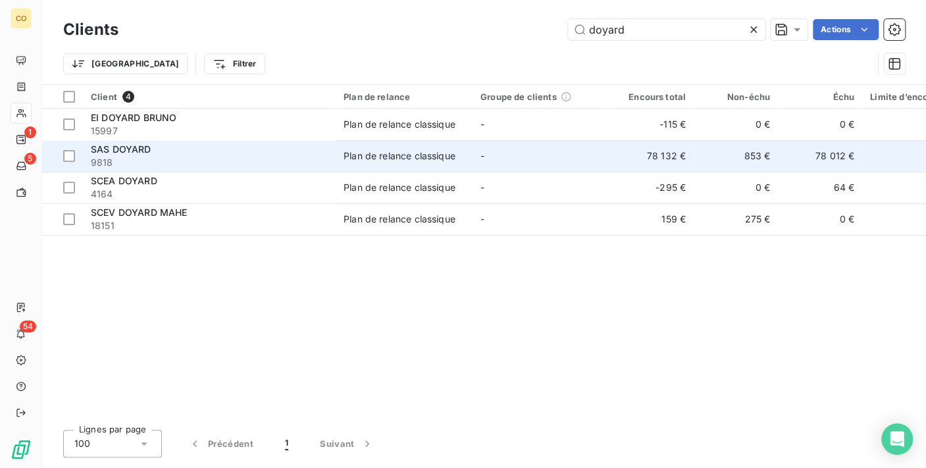
click at [522, 163] on td "-" at bounding box center [541, 156] width 137 height 32
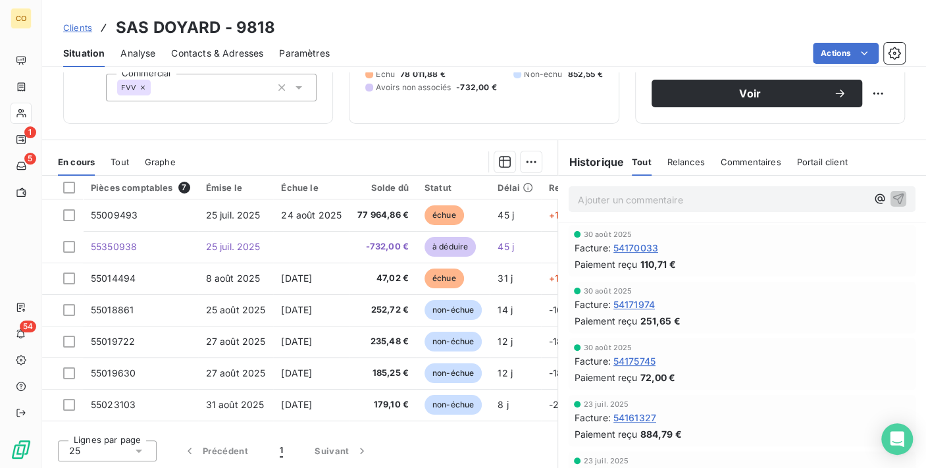
scroll to position [54, 0]
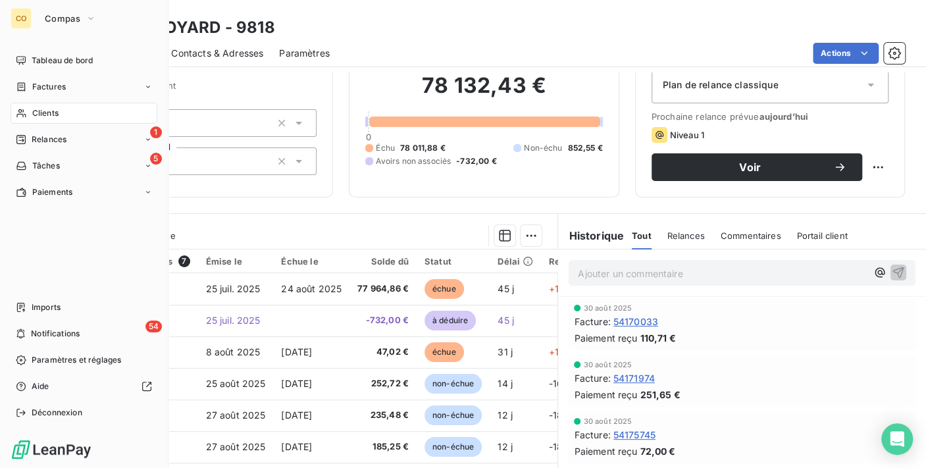
click at [36, 111] on span "Clients" at bounding box center [45, 113] width 26 height 12
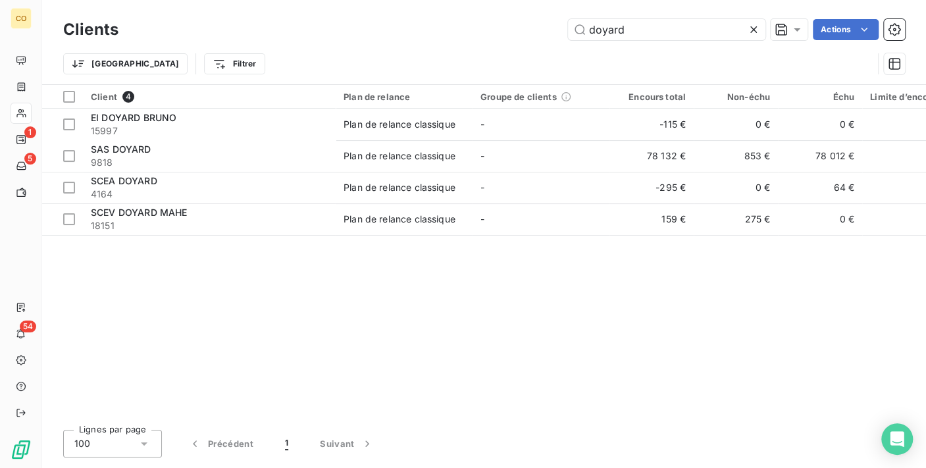
drag, startPoint x: 705, startPoint y: 31, endPoint x: 267, endPoint y: 11, distance: 438.8
click at [267, 11] on div "Clients doyard Actions Trier Filtrer" at bounding box center [484, 42] width 884 height 84
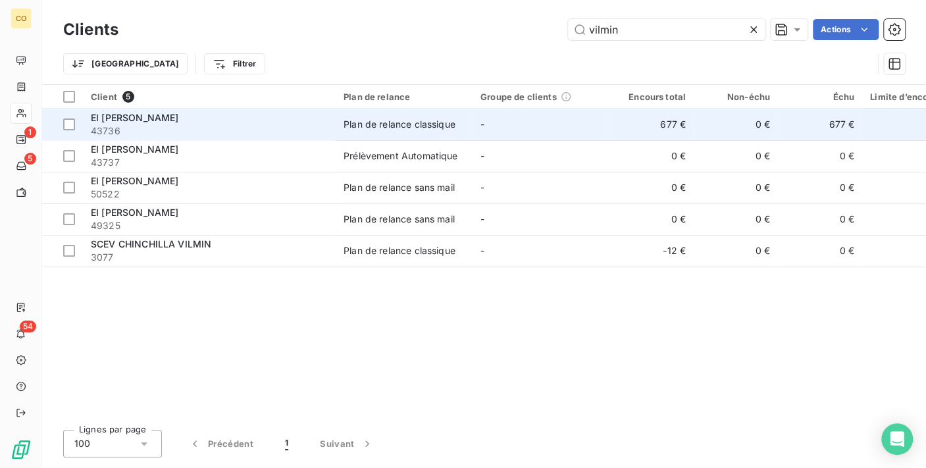
type input "vilmin"
click at [330, 118] on td "EI Anne-Marie VILMIN MENOLFI 43736" at bounding box center [209, 125] width 253 height 32
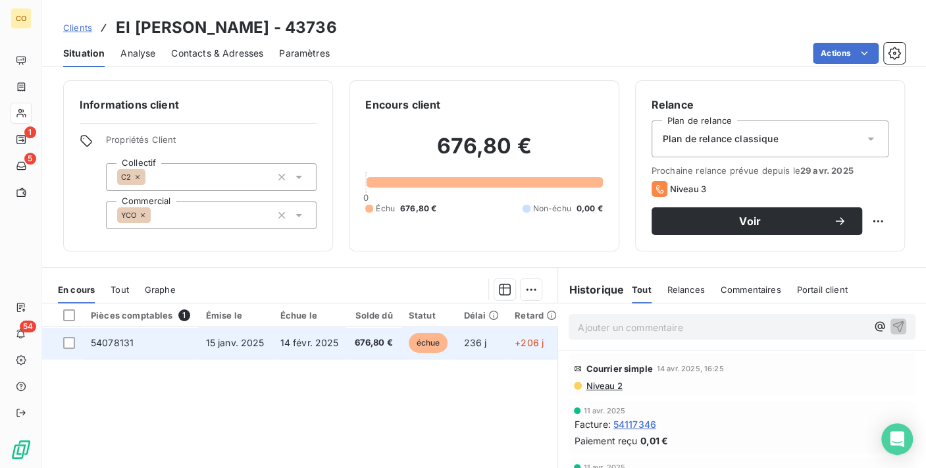
click at [321, 330] on td "14 févr. 2025" at bounding box center [309, 343] width 74 height 32
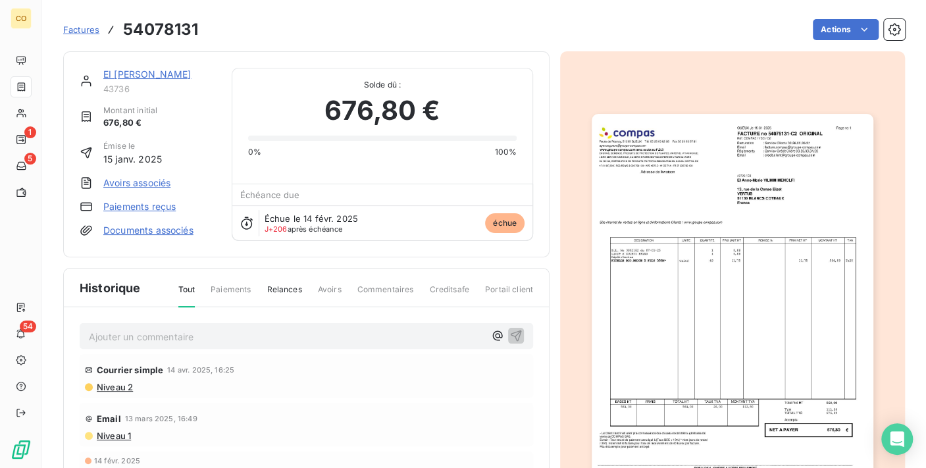
click at [738, 238] on img "button" at bounding box center [732, 313] width 281 height 398
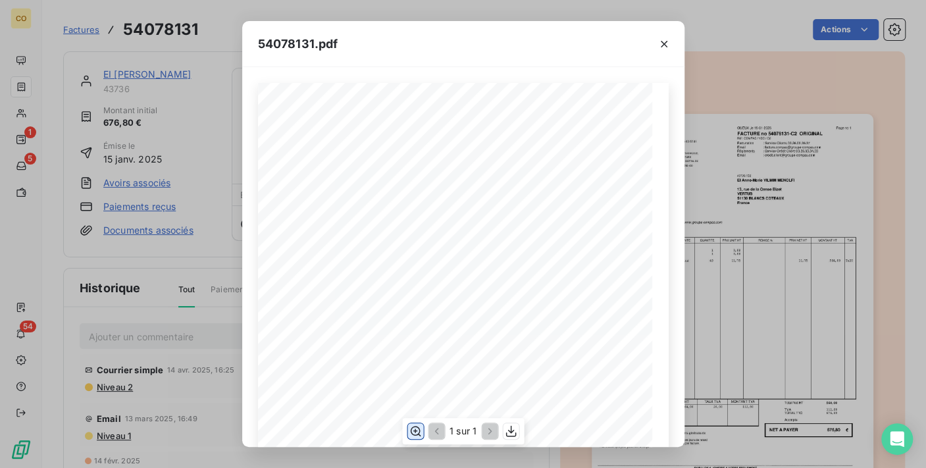
click at [412, 432] on icon "button" at bounding box center [415, 431] width 13 height 13
click at [505, 433] on icon "button" at bounding box center [510, 431] width 11 height 11
click at [425, 32] on div "54078131.pdf" at bounding box center [463, 44] width 442 height 46
click at [666, 38] on icon "button" at bounding box center [663, 44] width 13 height 13
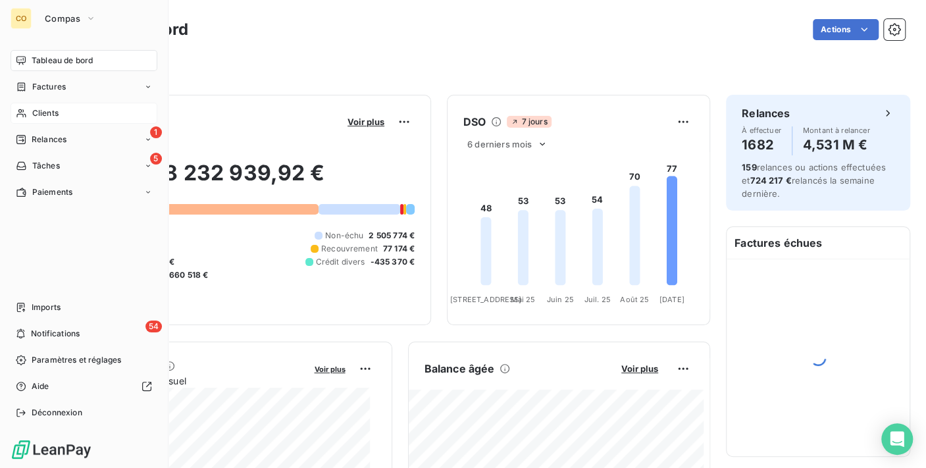
click at [32, 115] on span "Clients" at bounding box center [45, 113] width 26 height 12
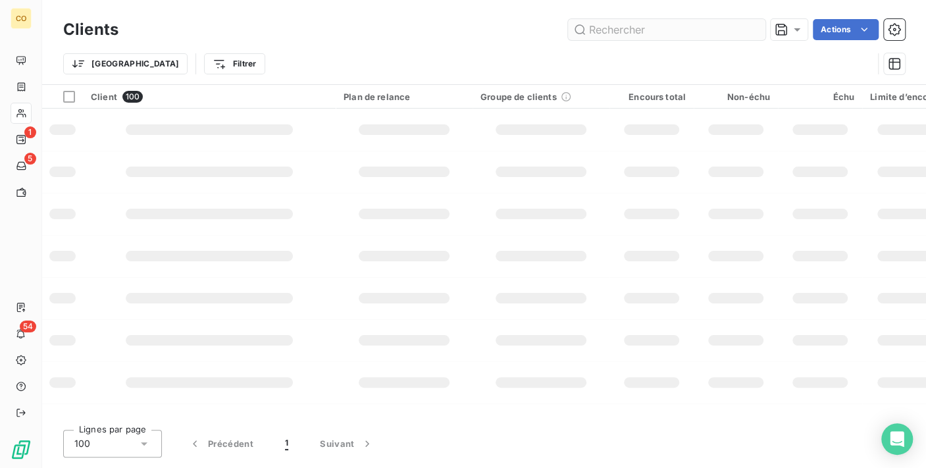
click at [662, 34] on input "text" at bounding box center [666, 29] width 197 height 21
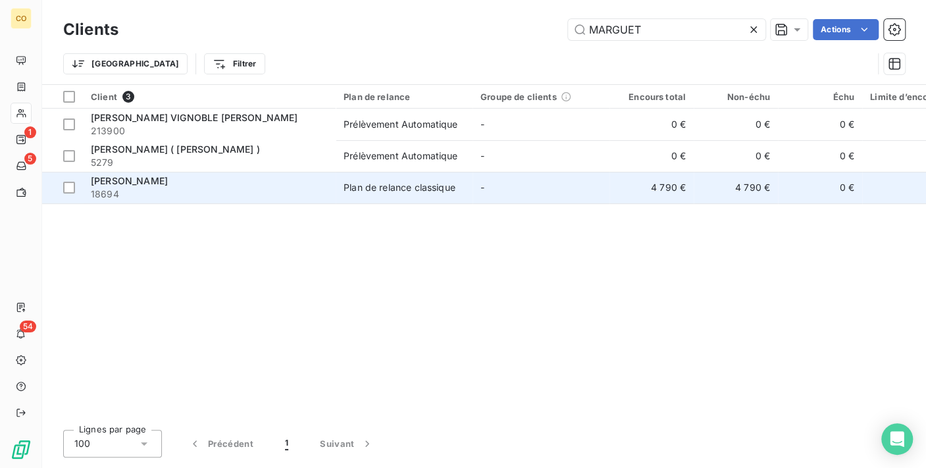
type input "MARGUET"
click at [492, 186] on td "-" at bounding box center [541, 188] width 137 height 32
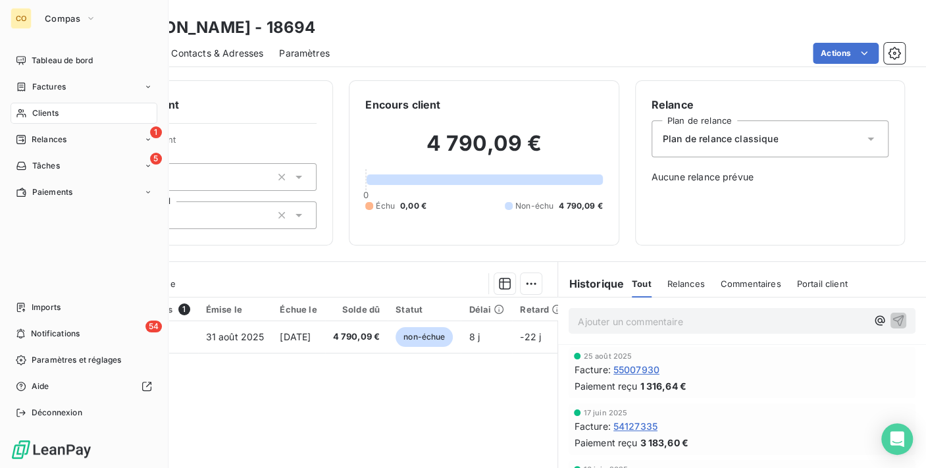
click at [48, 120] on div "Clients" at bounding box center [84, 113] width 147 height 21
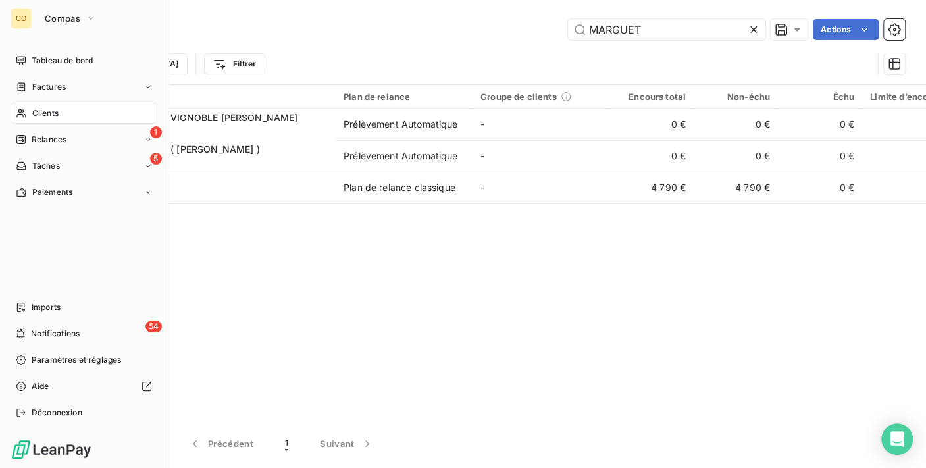
click at [40, 121] on div "Clients" at bounding box center [84, 113] width 147 height 21
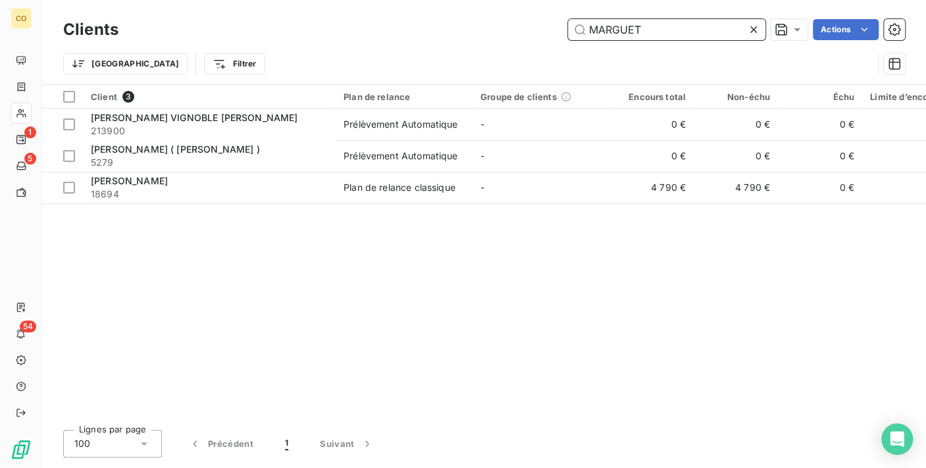
drag, startPoint x: 656, startPoint y: 33, endPoint x: 452, endPoint y: 30, distance: 204.1
click at [452, 30] on div "MARGUET Actions" at bounding box center [519, 29] width 771 height 21
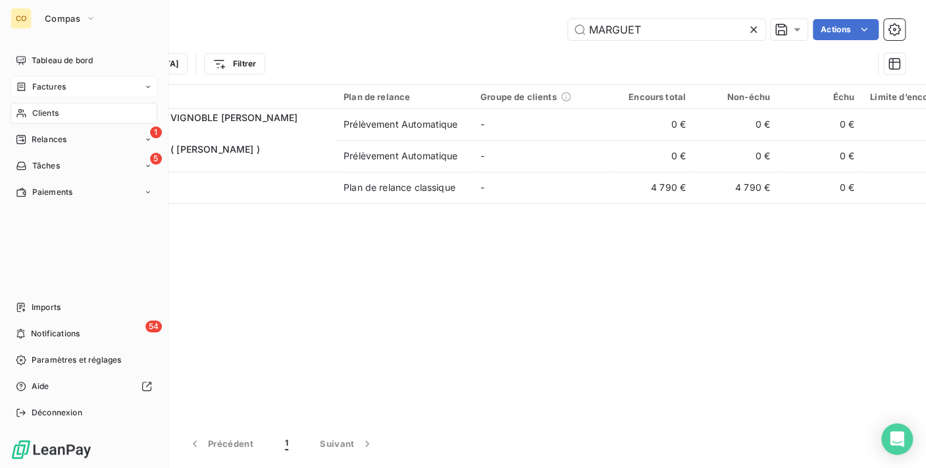
click at [45, 89] on span "Factures" at bounding box center [49, 87] width 34 height 12
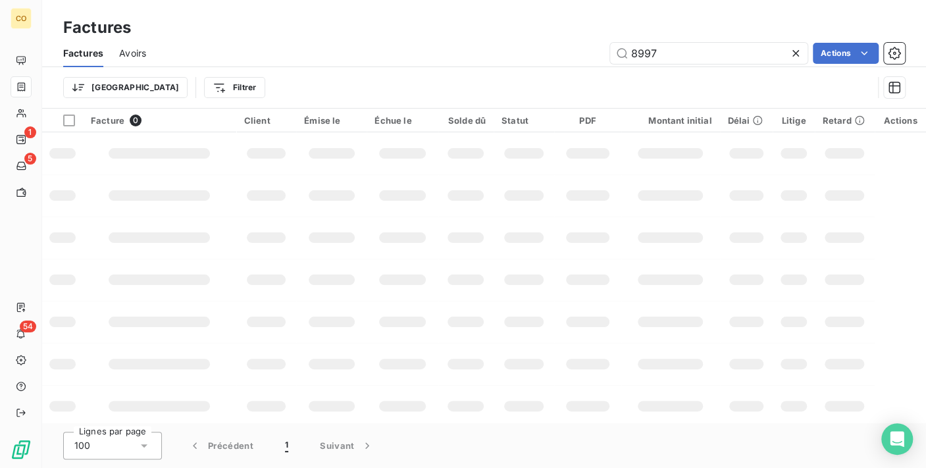
drag, startPoint x: 685, startPoint y: 49, endPoint x: 464, endPoint y: 45, distance: 221.2
click at [464, 45] on div "8997 Actions" at bounding box center [533, 53] width 743 height 21
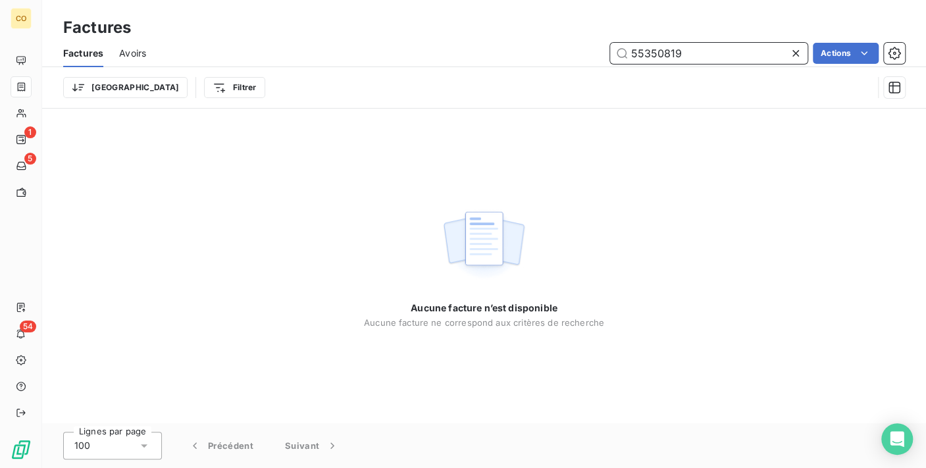
drag, startPoint x: 707, startPoint y: 49, endPoint x: 416, endPoint y: 55, distance: 291.0
click at [416, 55] on div "55350819 Actions" at bounding box center [533, 53] width 743 height 21
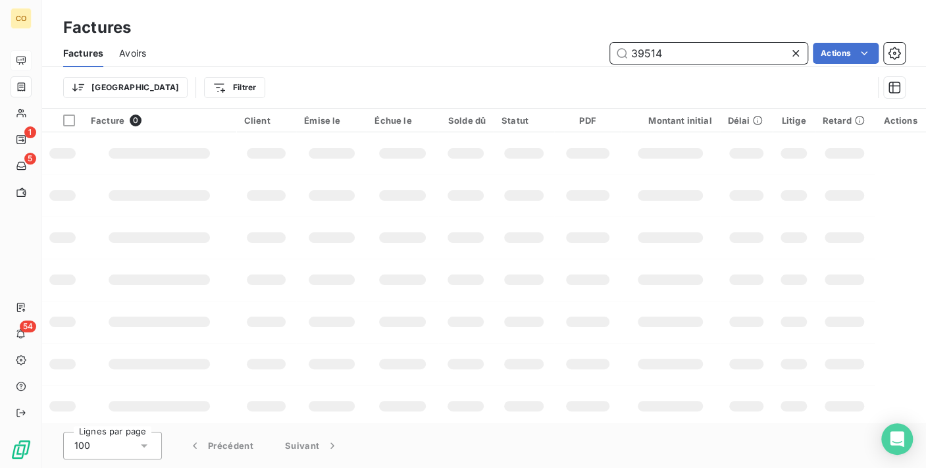
type input "39514"
